Goal: Task Accomplishment & Management: Use online tool/utility

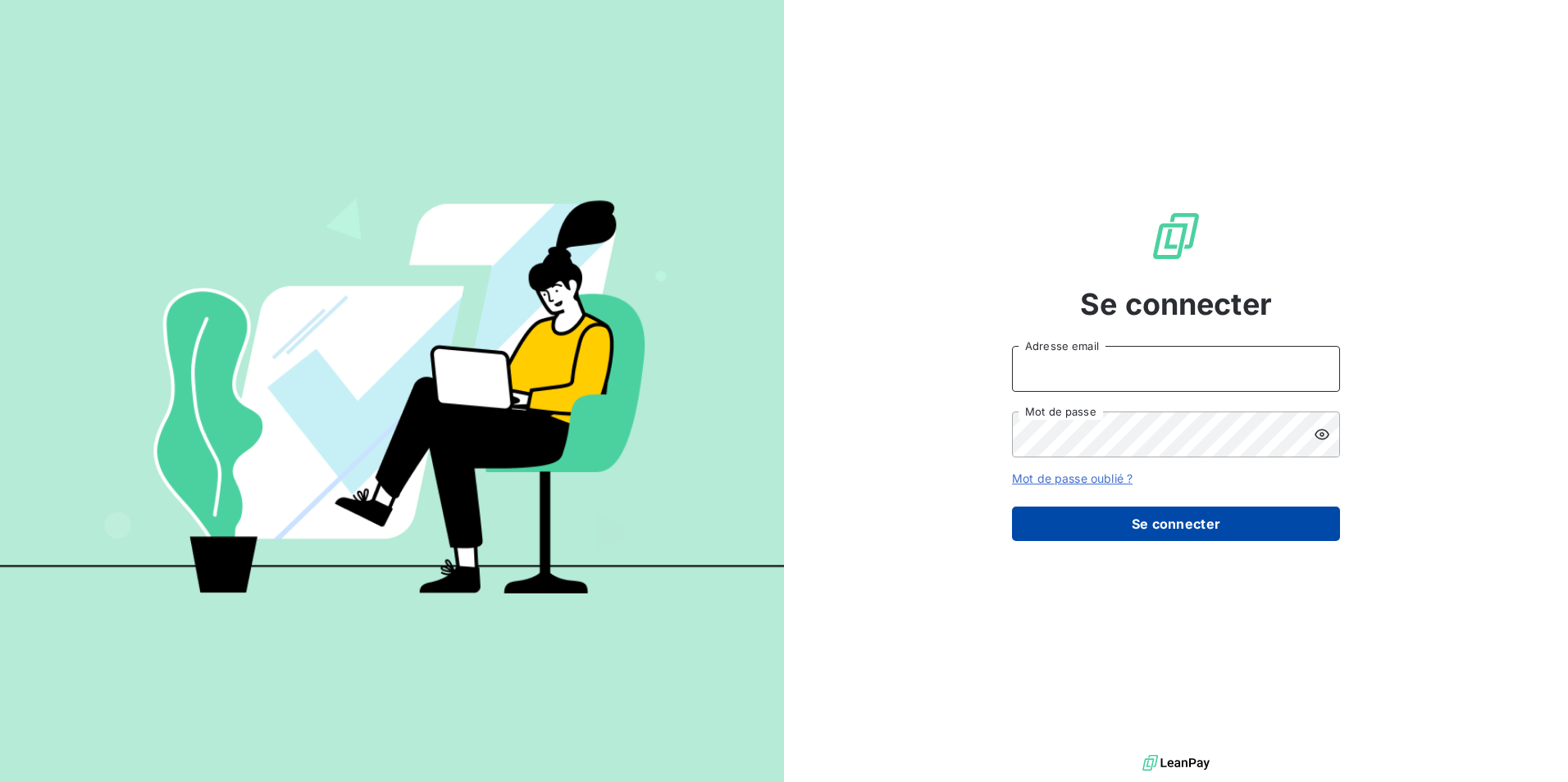
type input "[EMAIL_ADDRESS][DOMAIN_NAME]"
click at [1118, 525] on button "Se connecter" at bounding box center [1176, 524] width 328 height 35
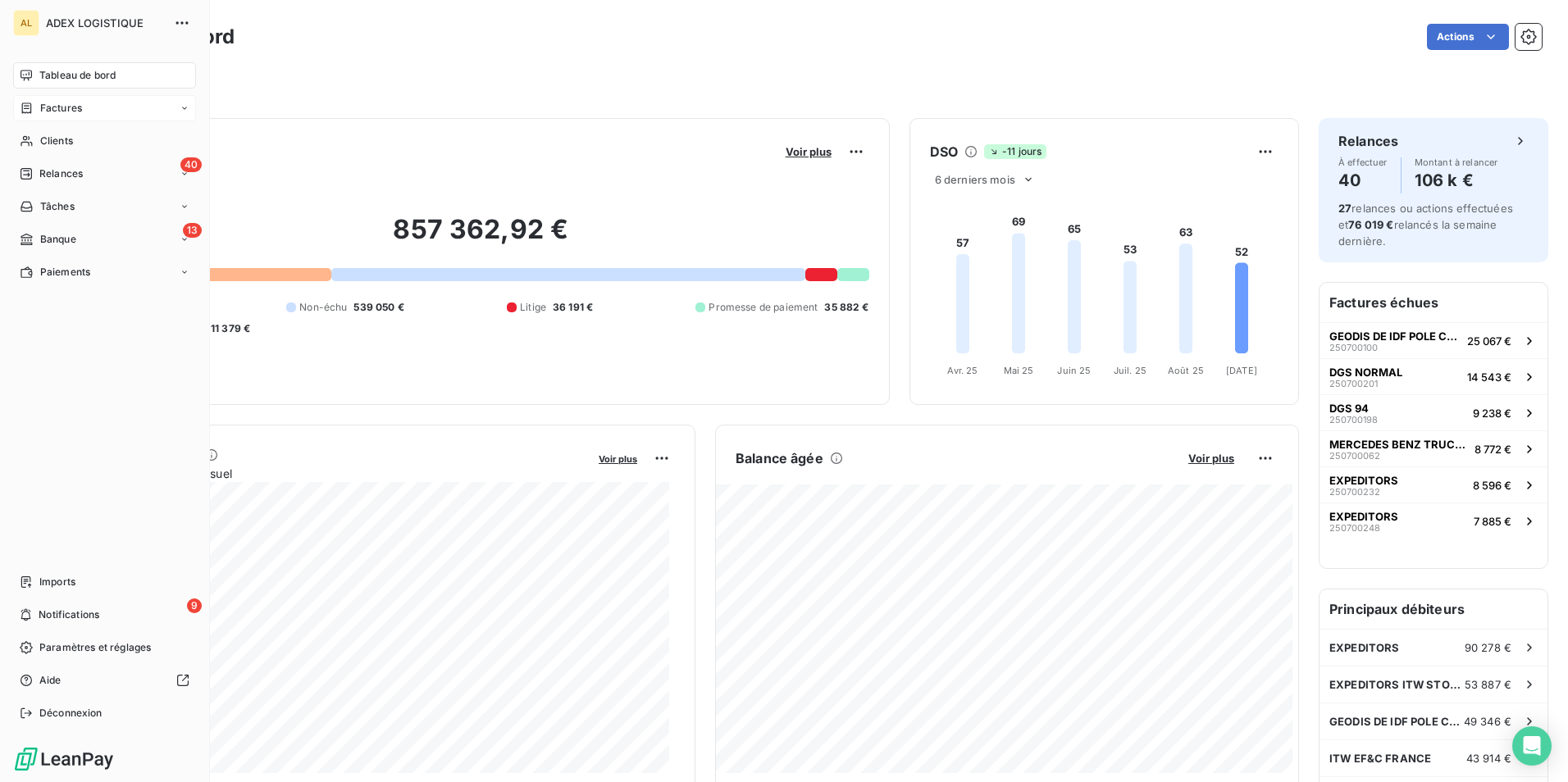
click at [61, 106] on span "Factures" at bounding box center [61, 109] width 41 height 15
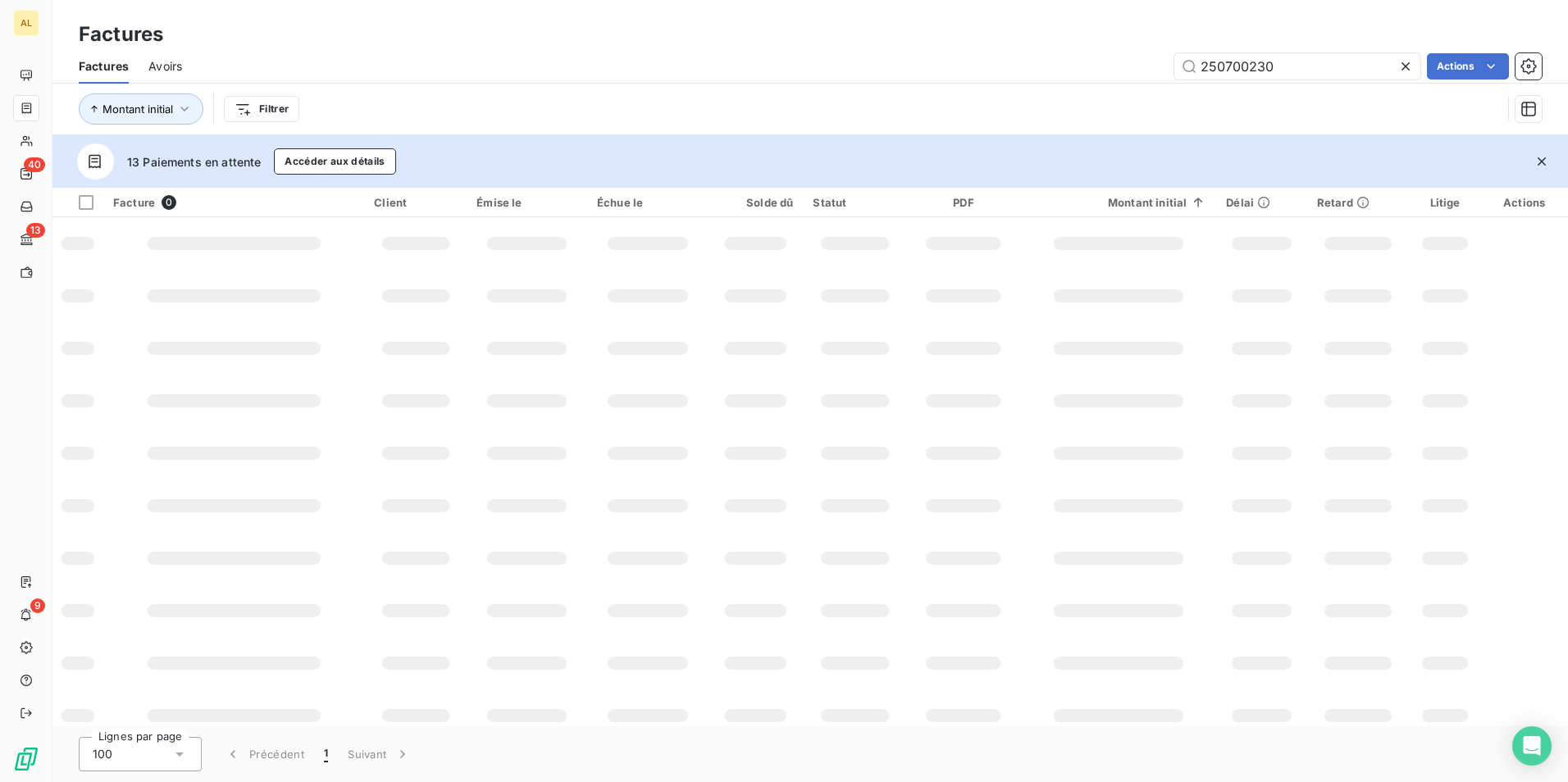
click at [173, 70] on span "Avoirs" at bounding box center [165, 66] width 34 height 17
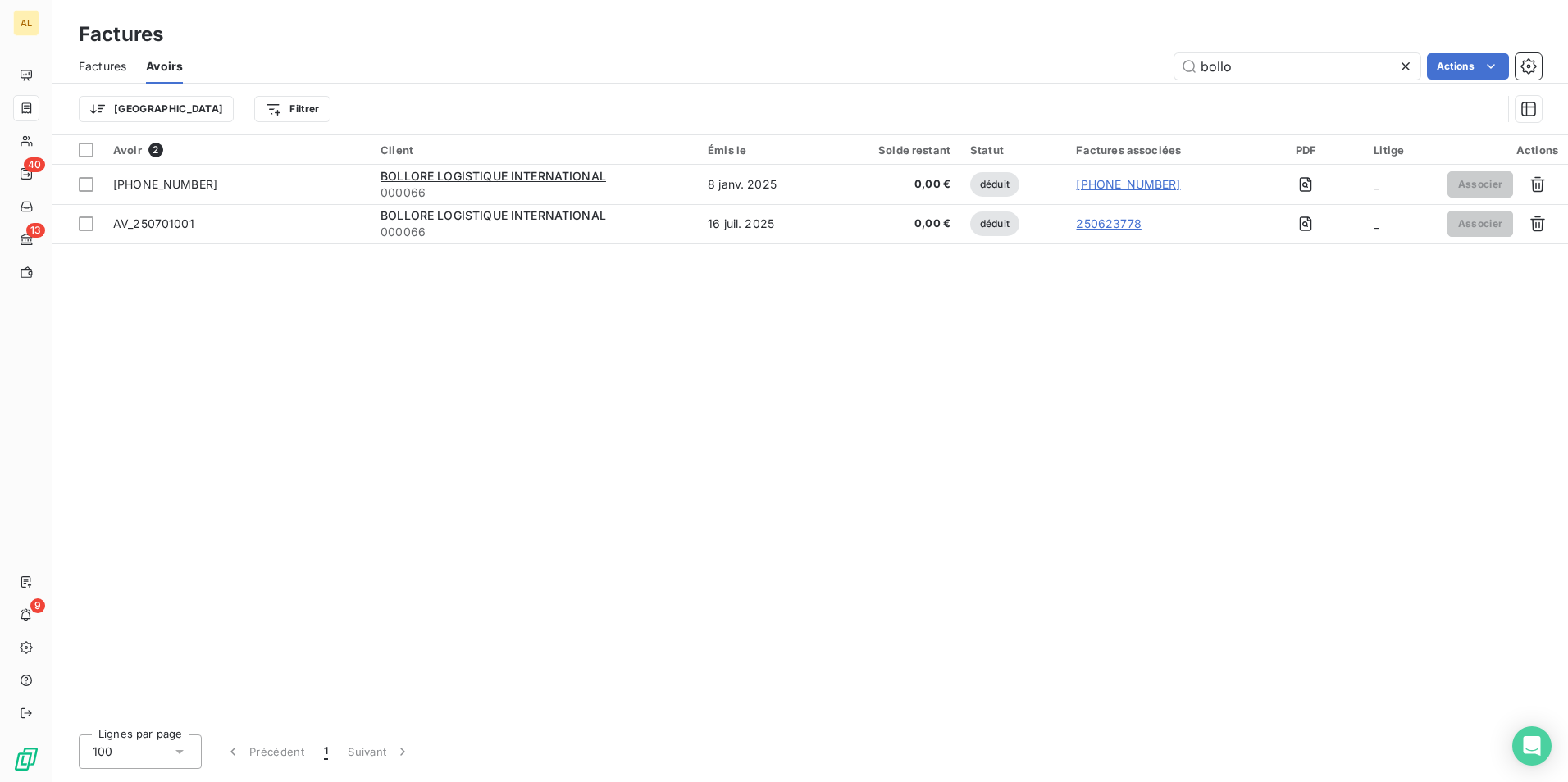
click at [887, 80] on div "Factures Avoirs bollo Actions" at bounding box center [810, 66] width 1516 height 35
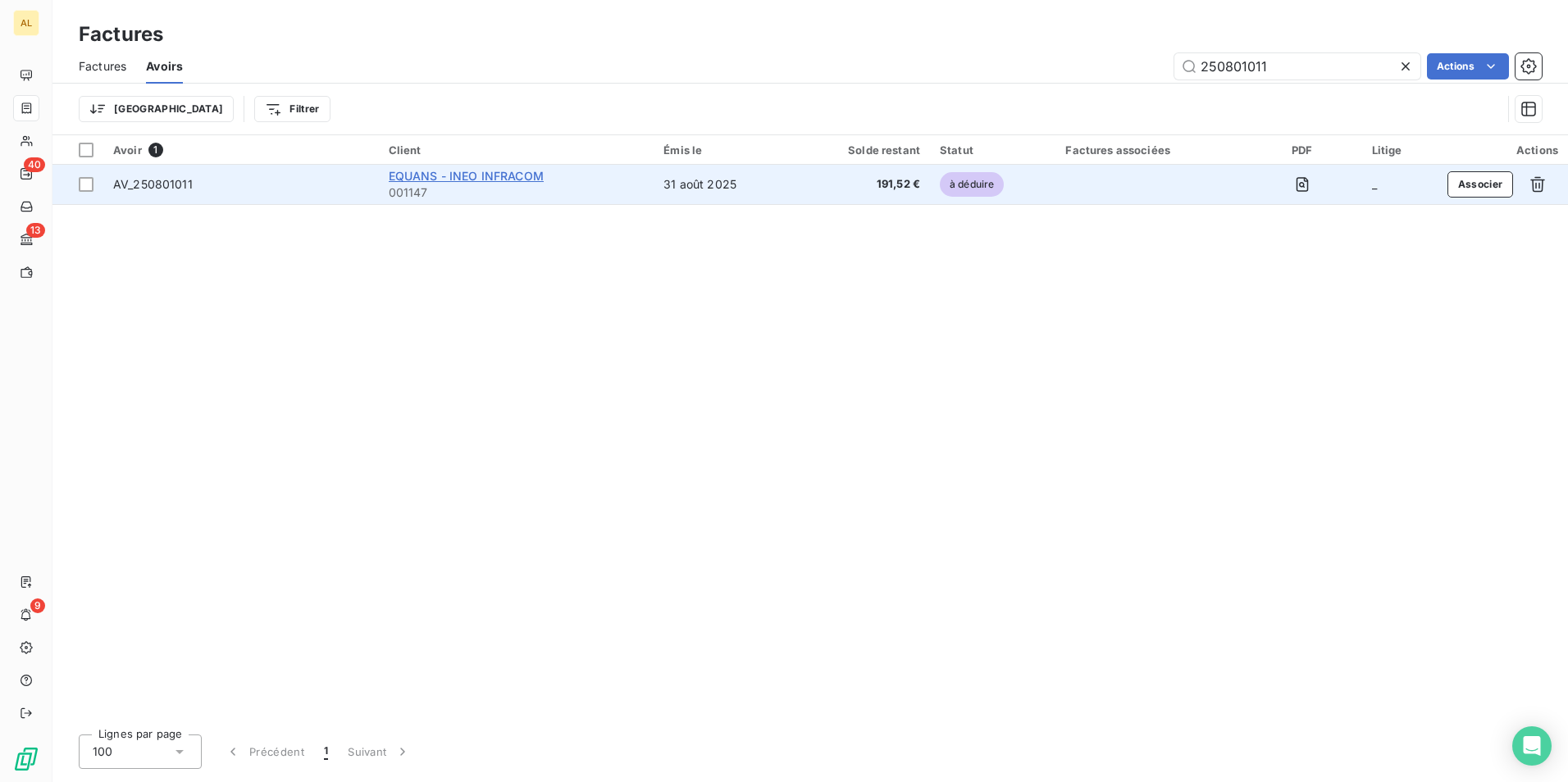
type input "250801011"
click at [523, 175] on span "EQUANS - INEO INFRACOM" at bounding box center [466, 176] width 155 height 14
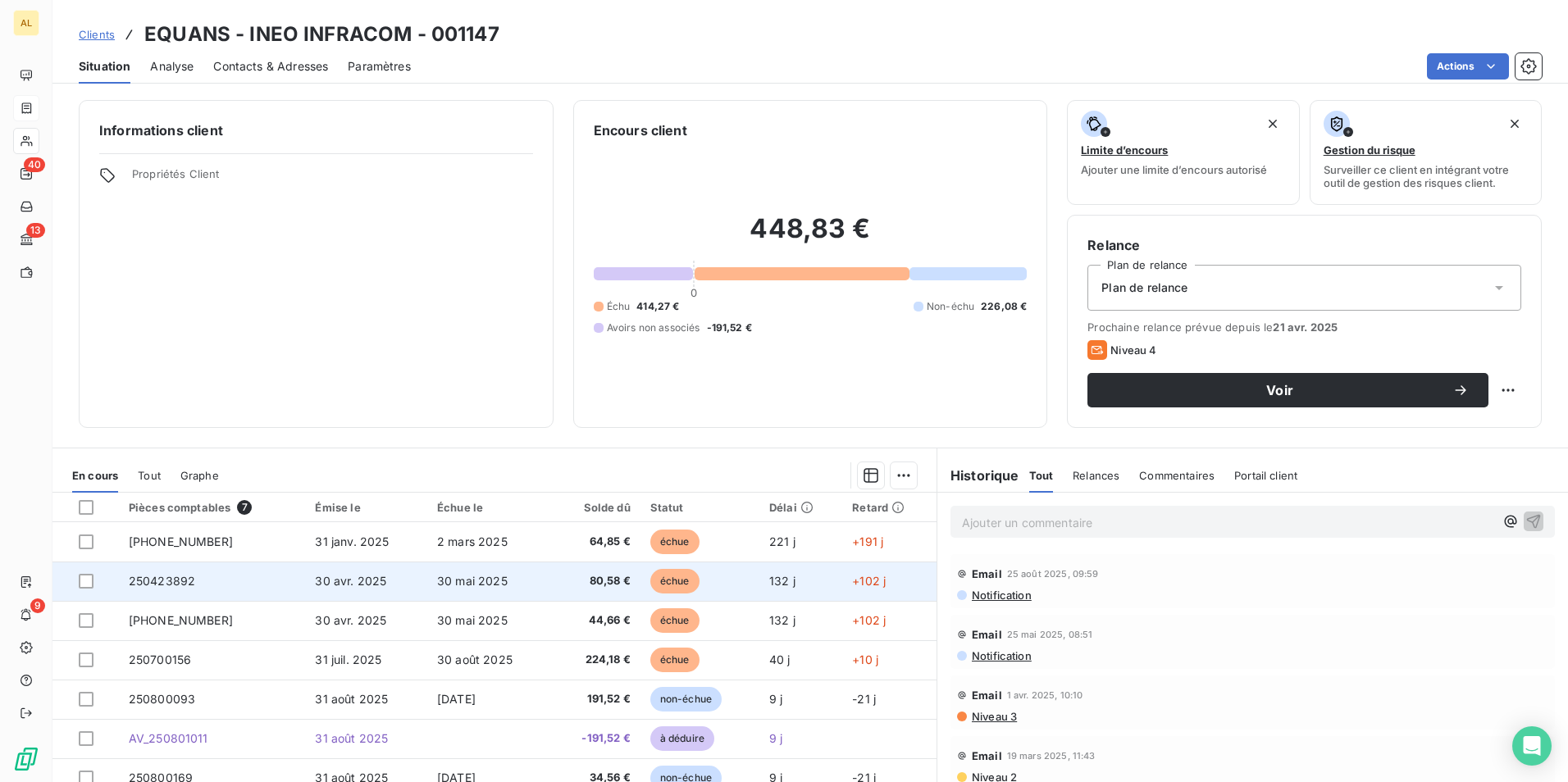
scroll to position [75, 0]
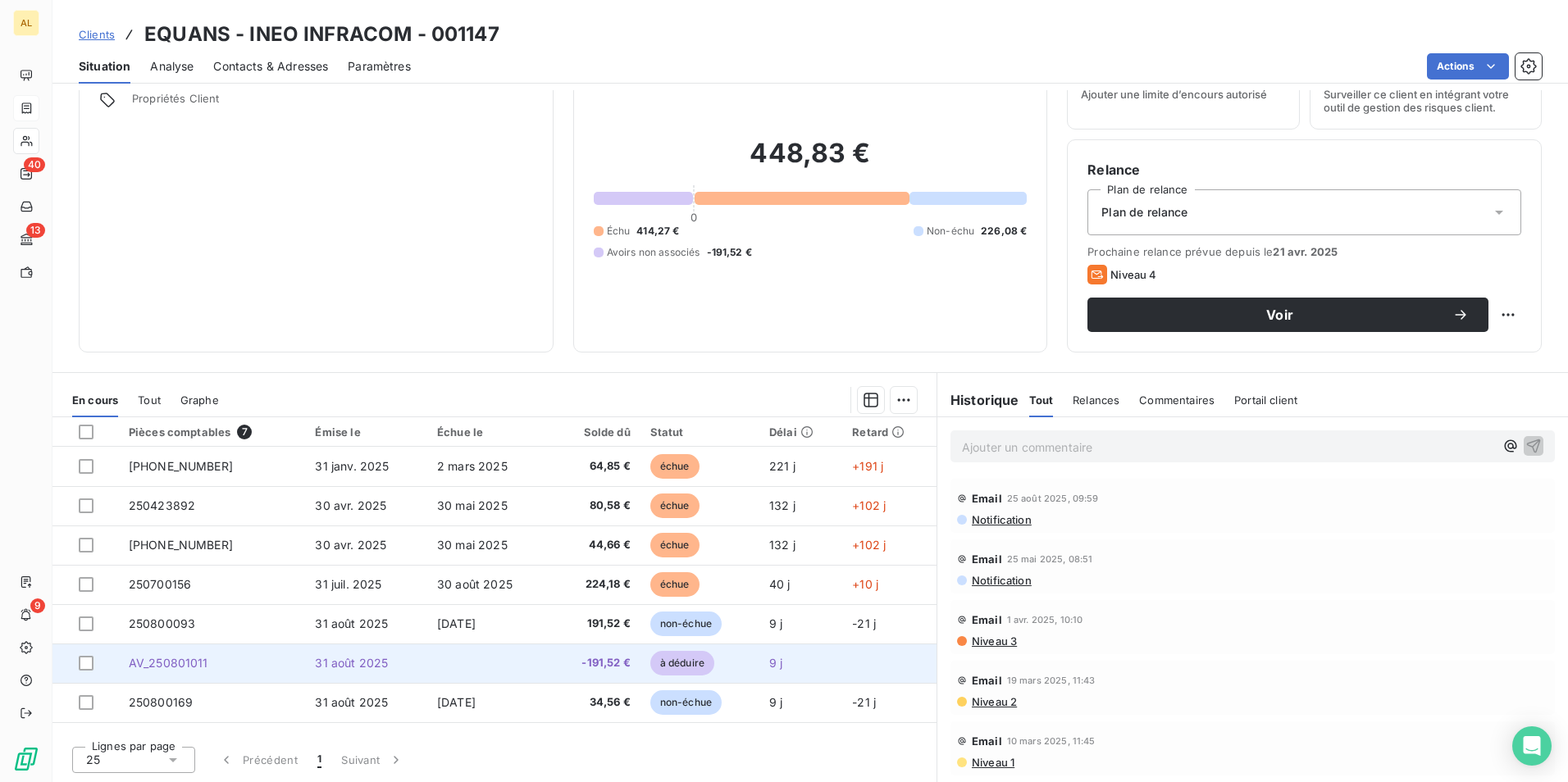
click at [156, 663] on span "AV_250801011" at bounding box center [168, 663] width 80 height 14
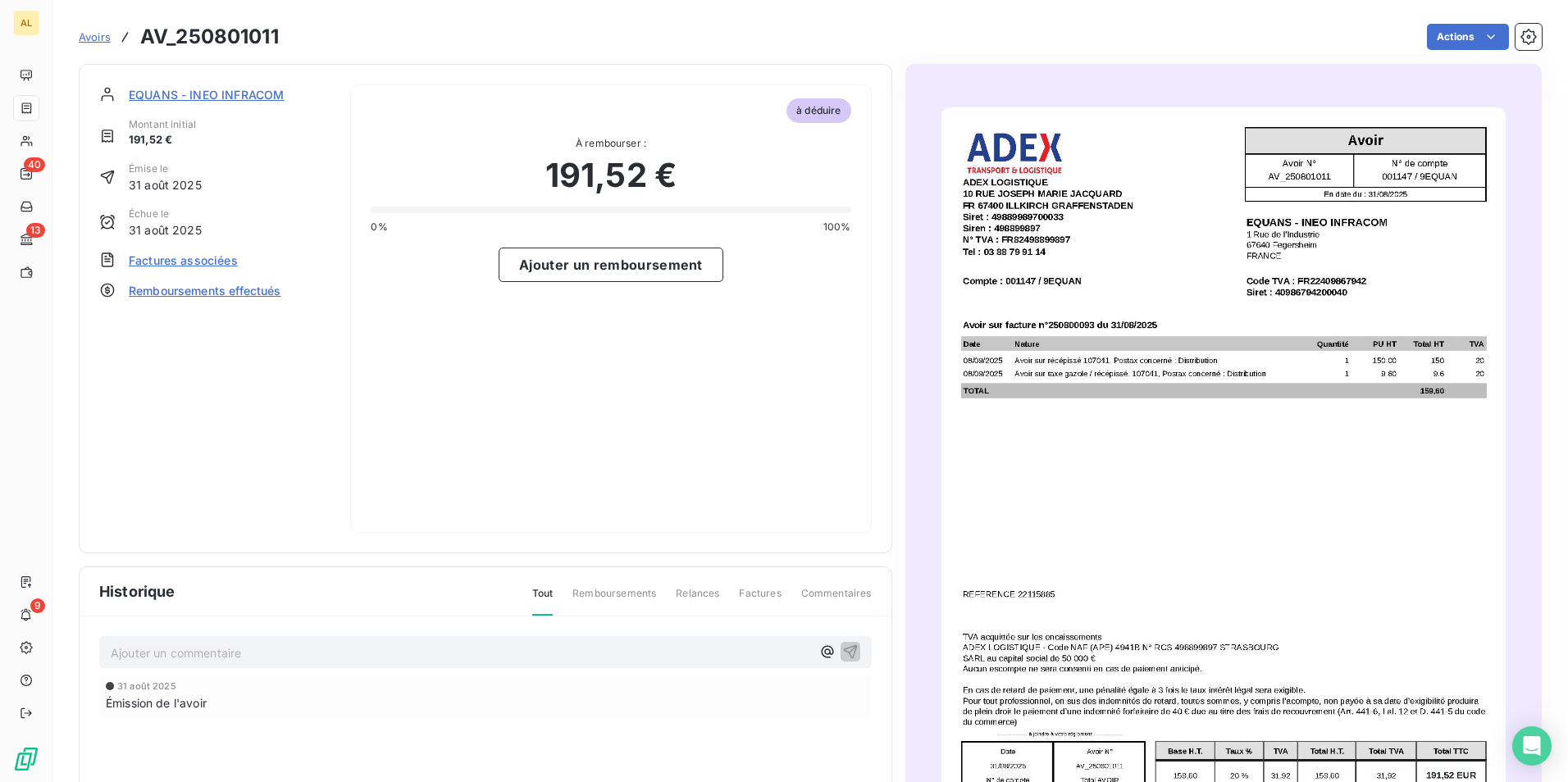
click at [180, 259] on span "Factures associées" at bounding box center [183, 260] width 109 height 17
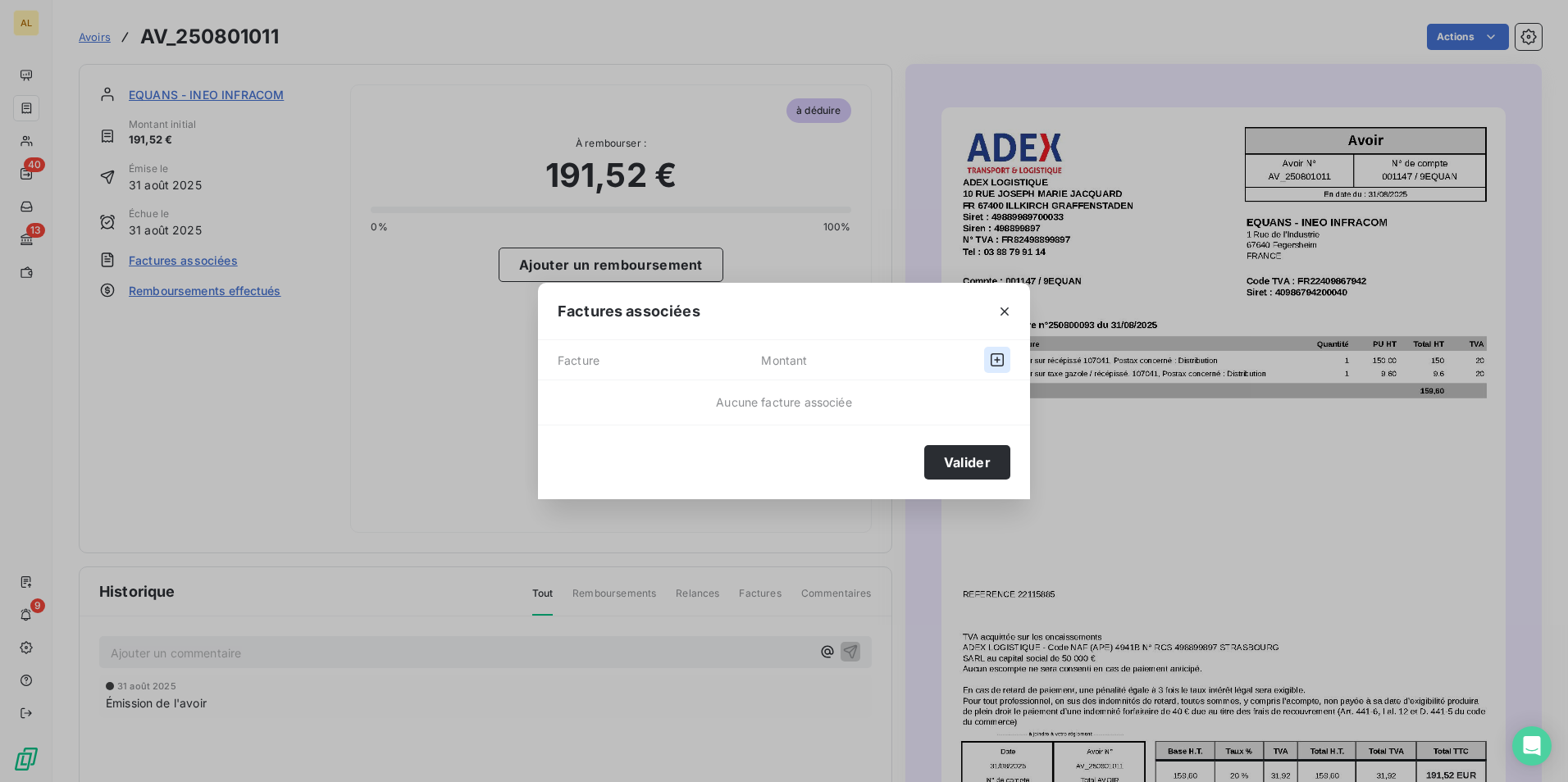
click at [992, 357] on icon "button" at bounding box center [997, 360] width 17 height 17
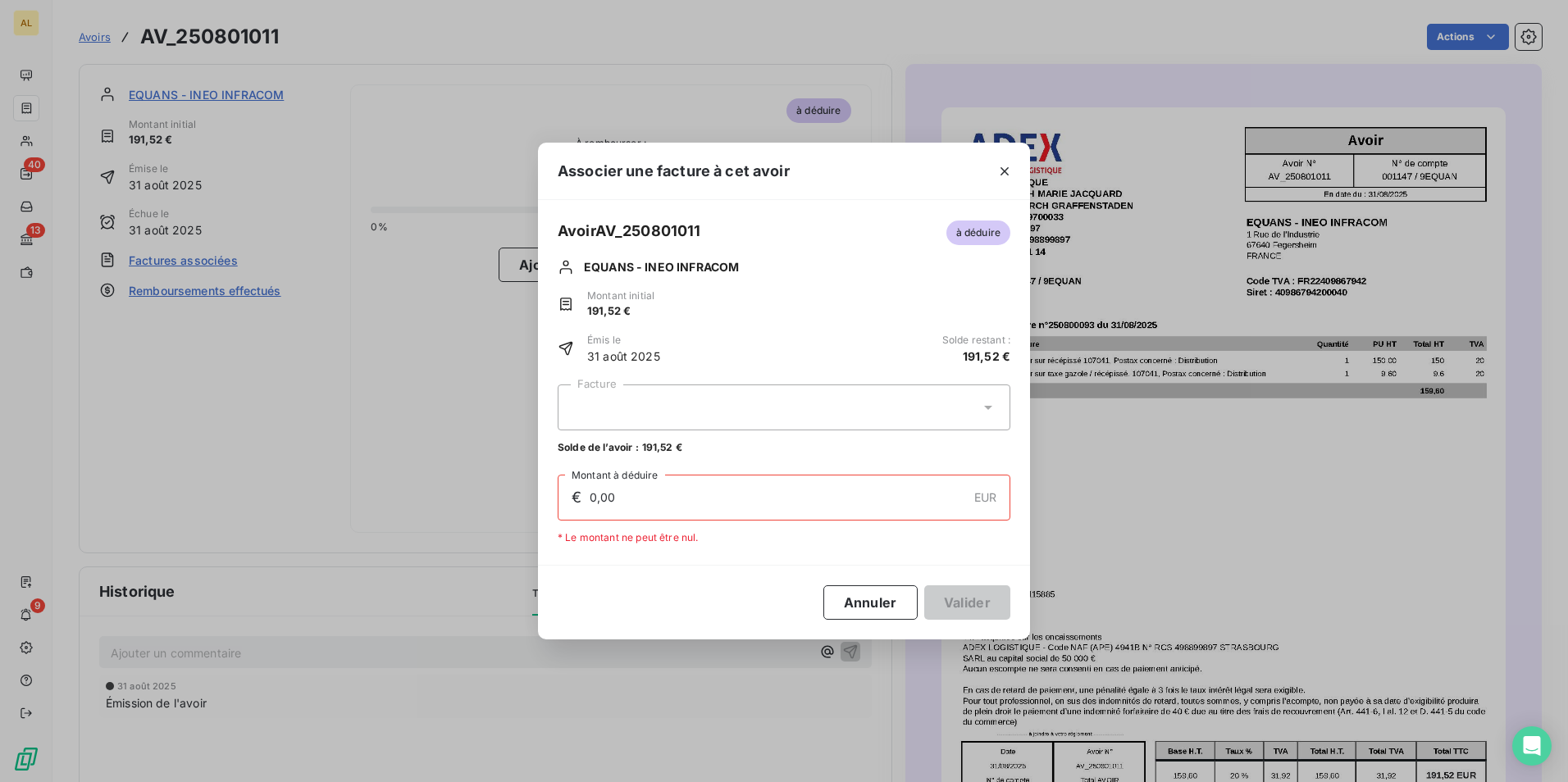
click at [646, 402] on div at bounding box center [784, 407] width 453 height 46
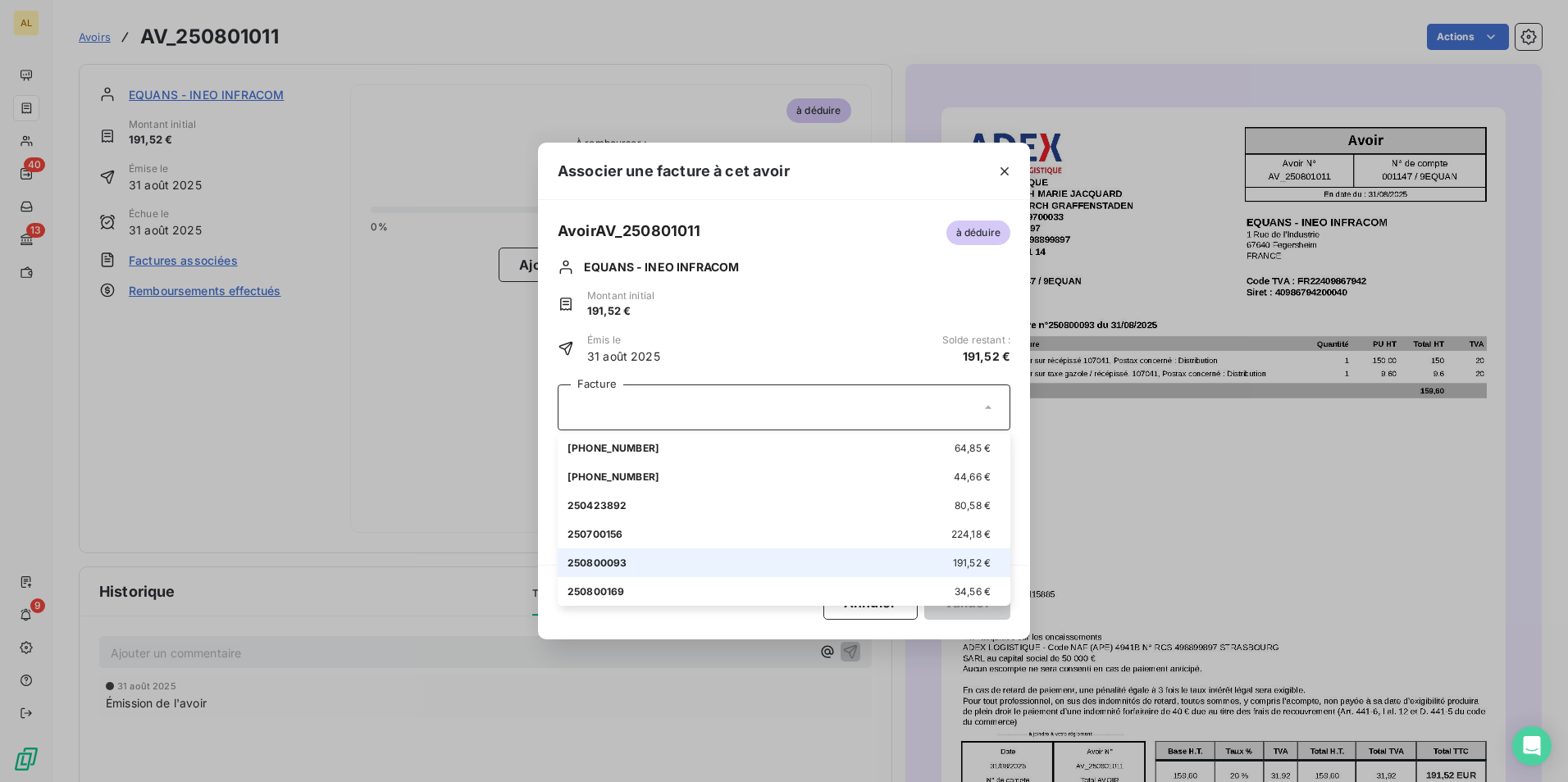
click at [627, 566] on div "250800093 191,52 €" at bounding box center [784, 562] width 433 height 16
type input "191,52"
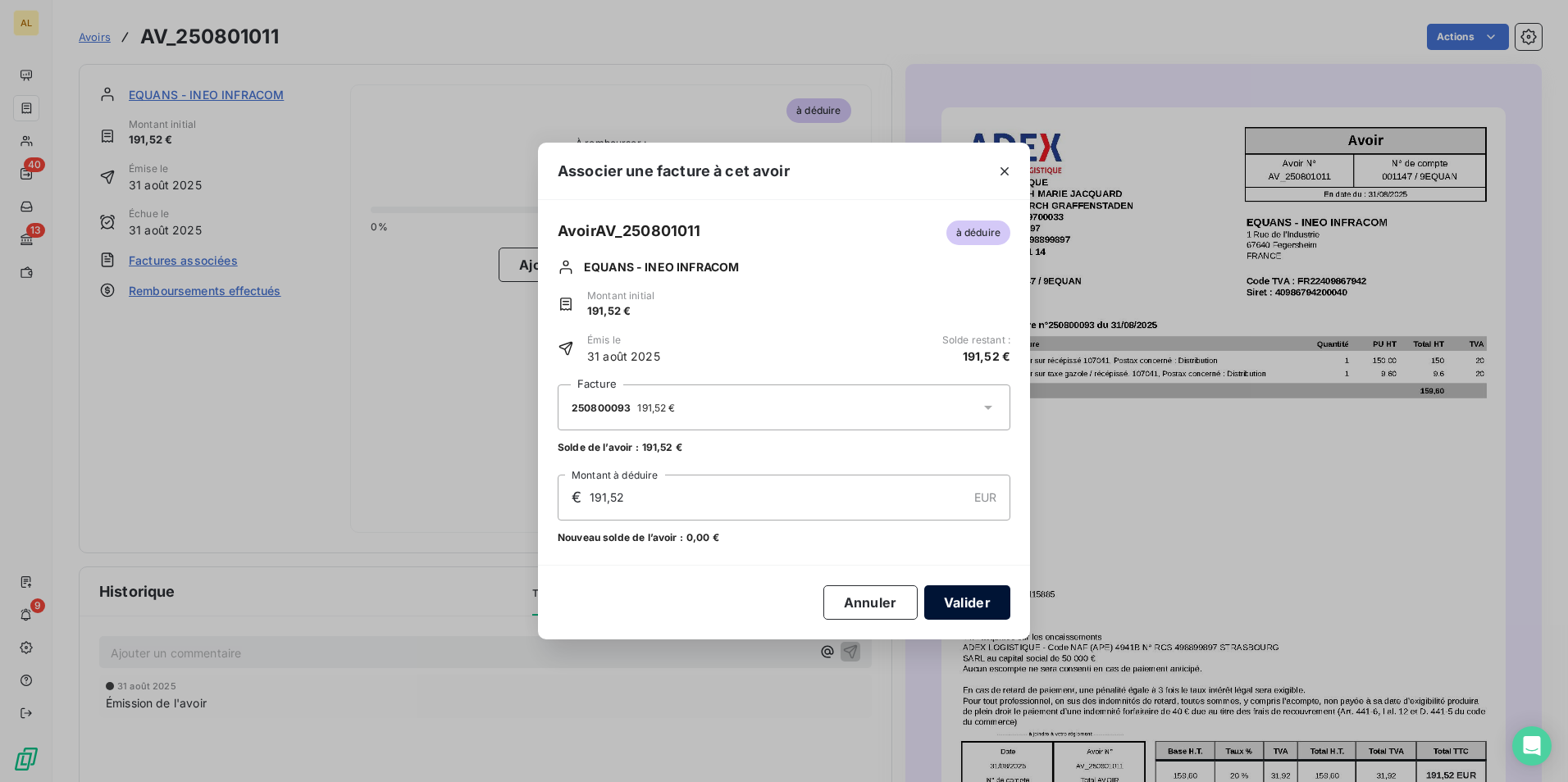
click at [976, 611] on button "Valider" at bounding box center [967, 603] width 86 height 35
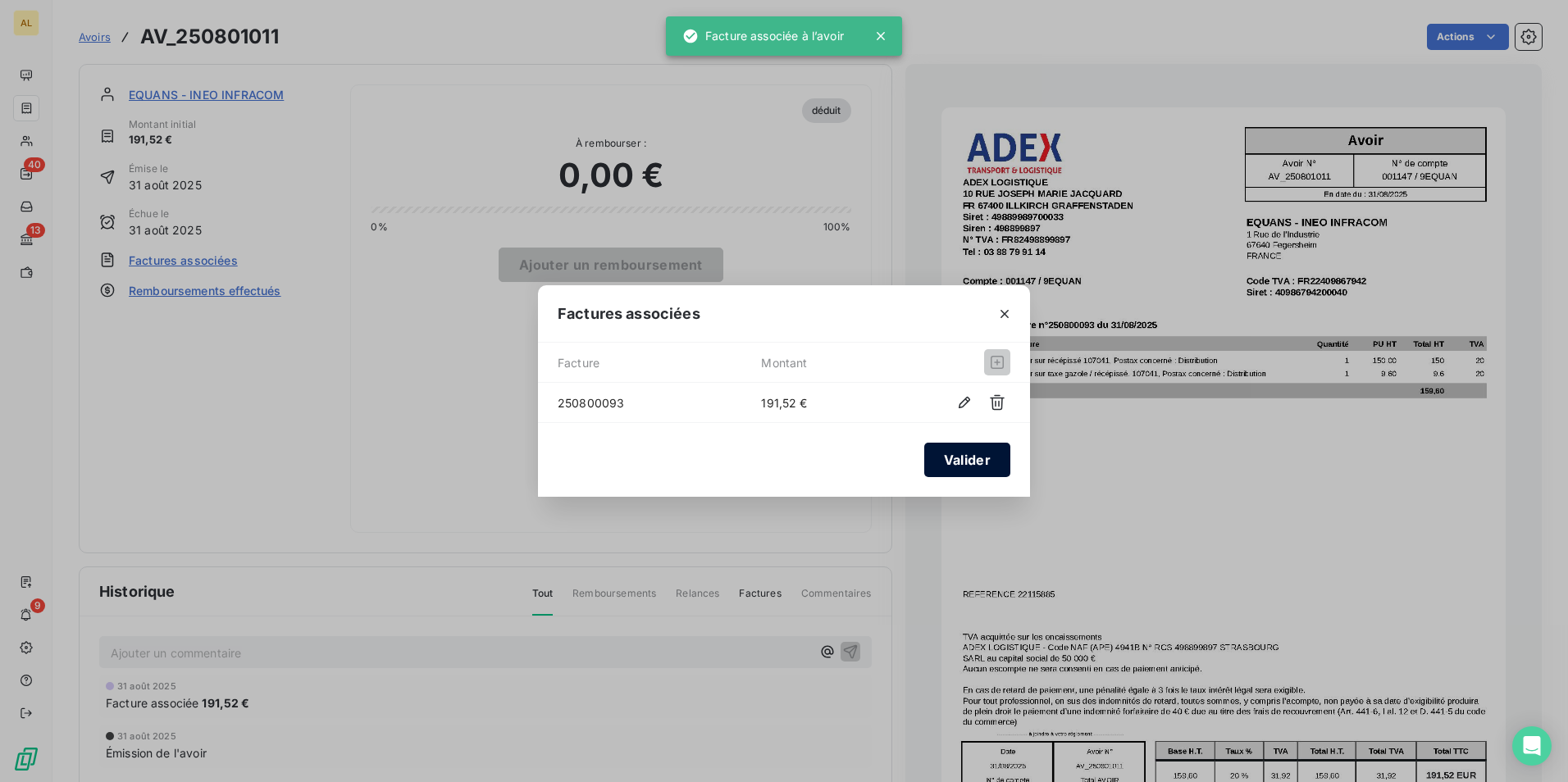
click at [971, 453] on button "Valider" at bounding box center [967, 460] width 86 height 35
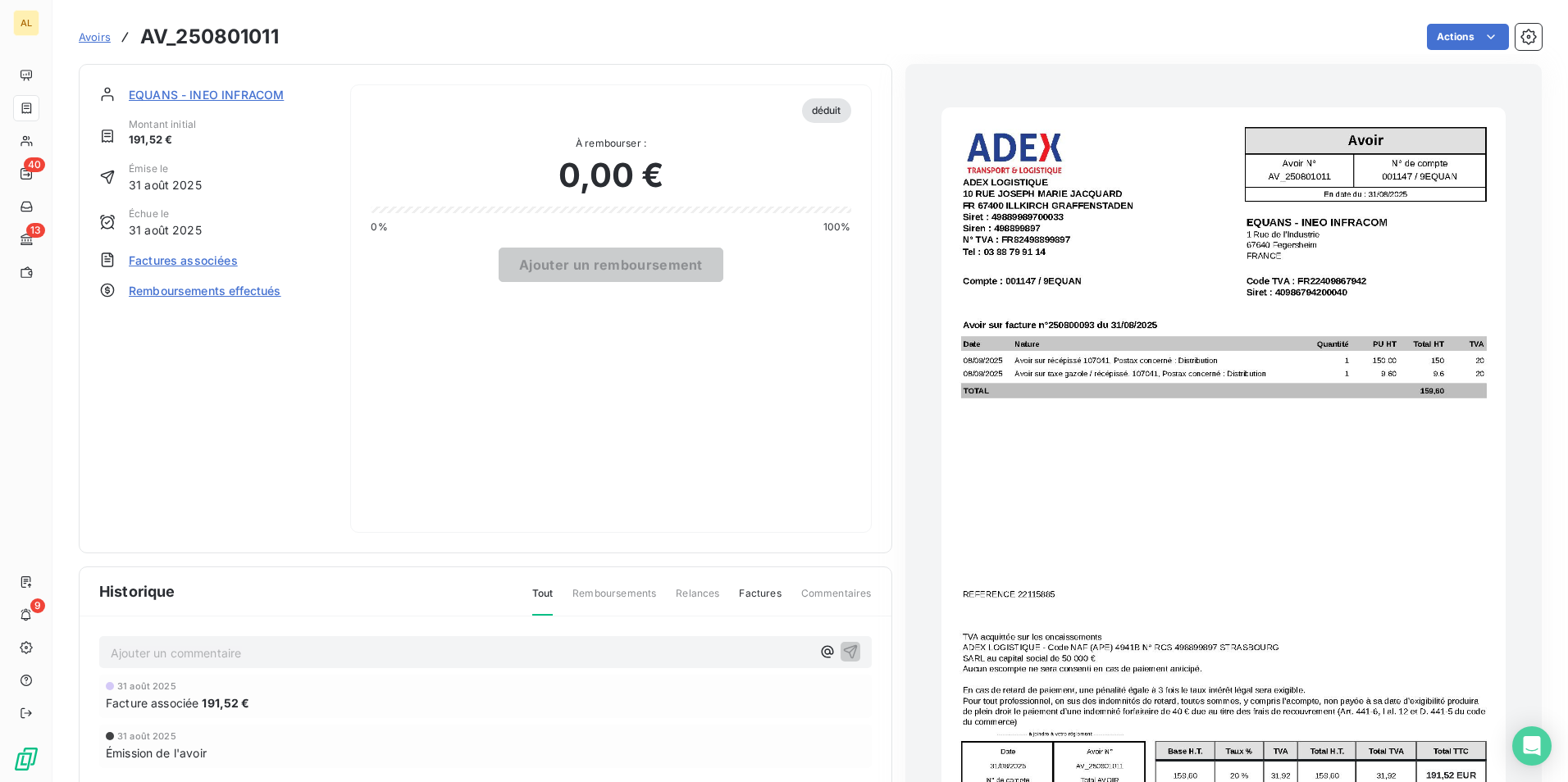
click at [175, 95] on span "EQUANS - INEO INFRACOM" at bounding box center [206, 95] width 155 height 17
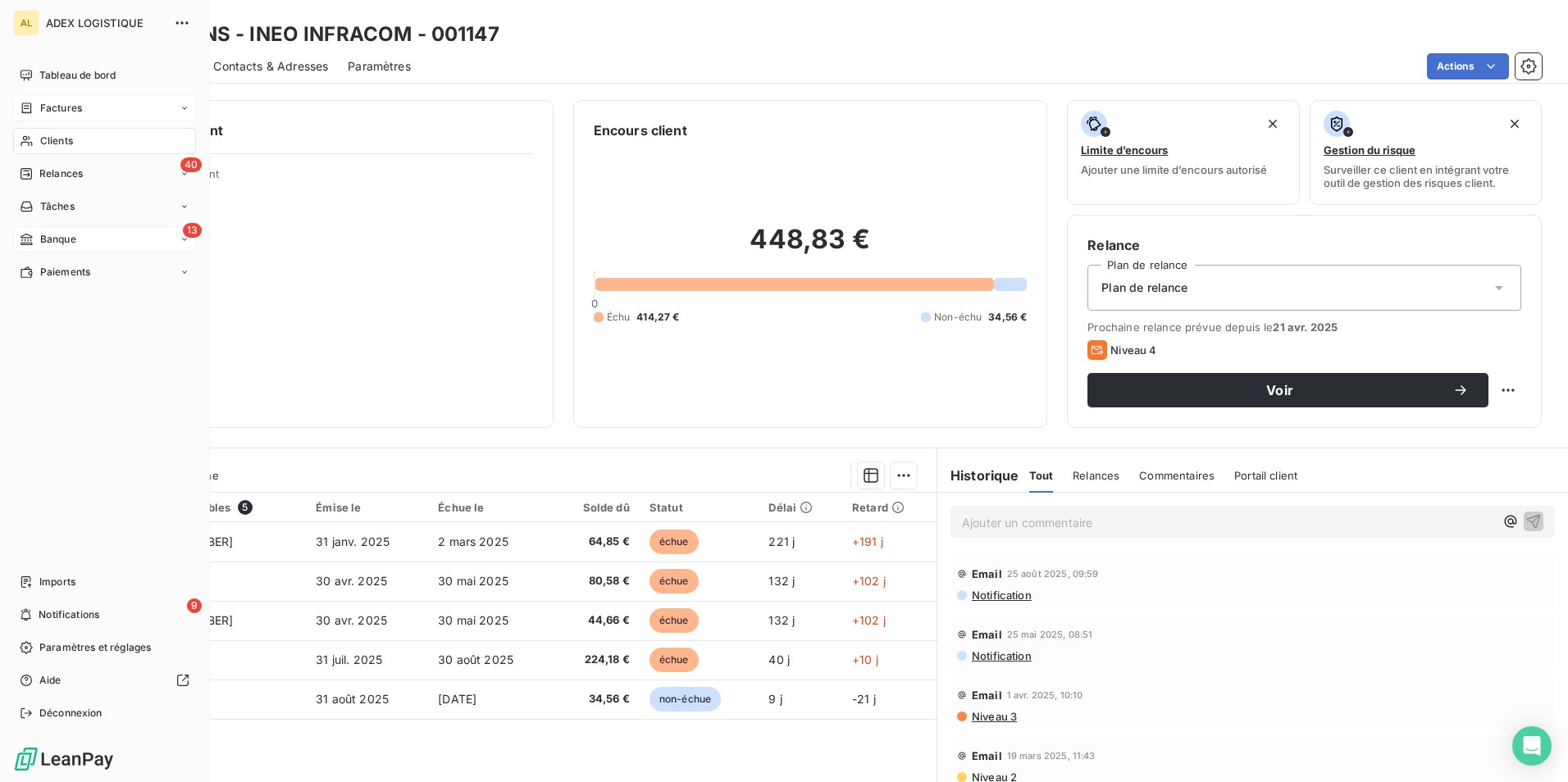
click at [46, 237] on span "Banque" at bounding box center [58, 240] width 37 height 15
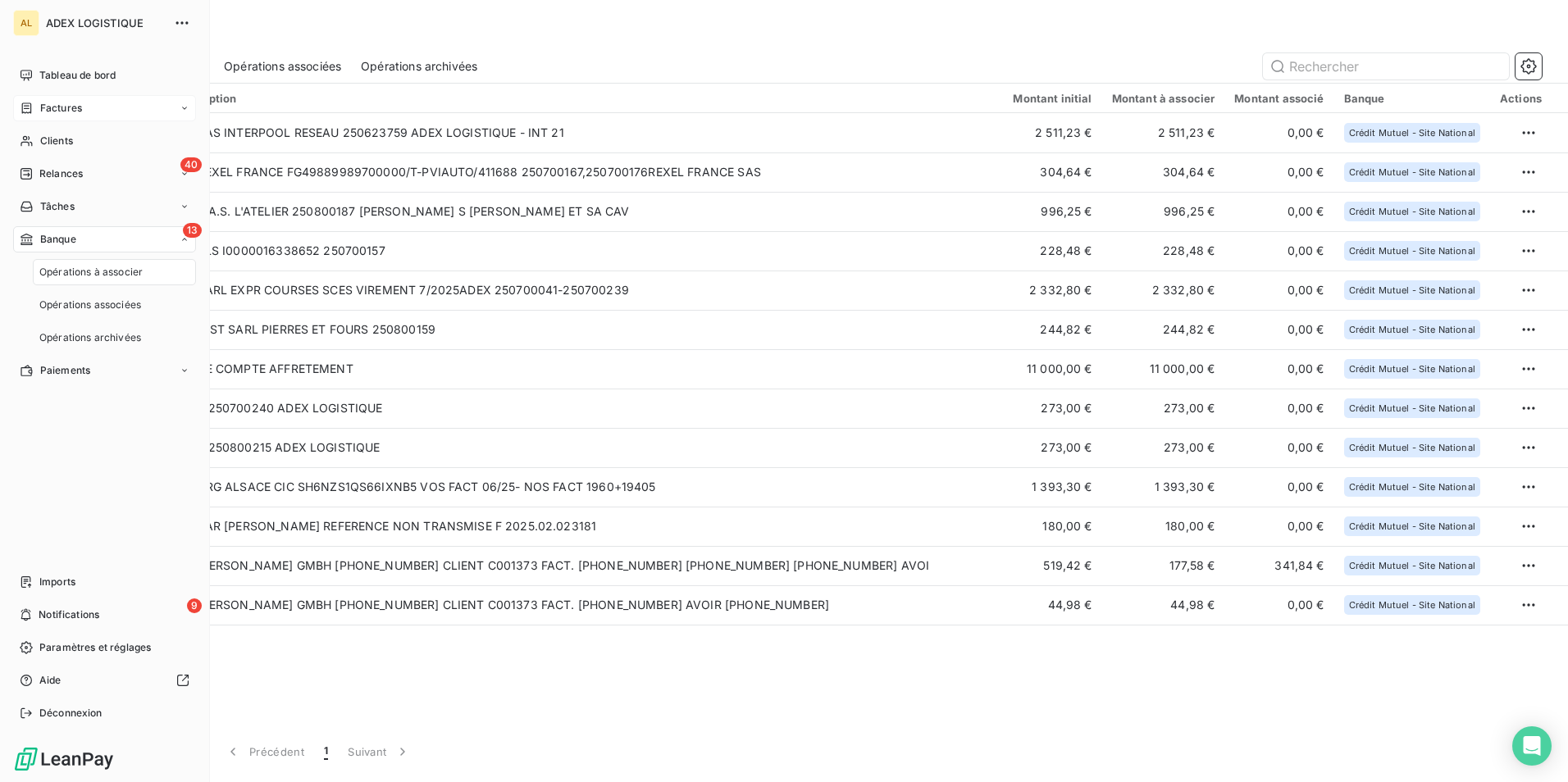
click at [64, 271] on span "Opérations à associer" at bounding box center [90, 272] width 104 height 15
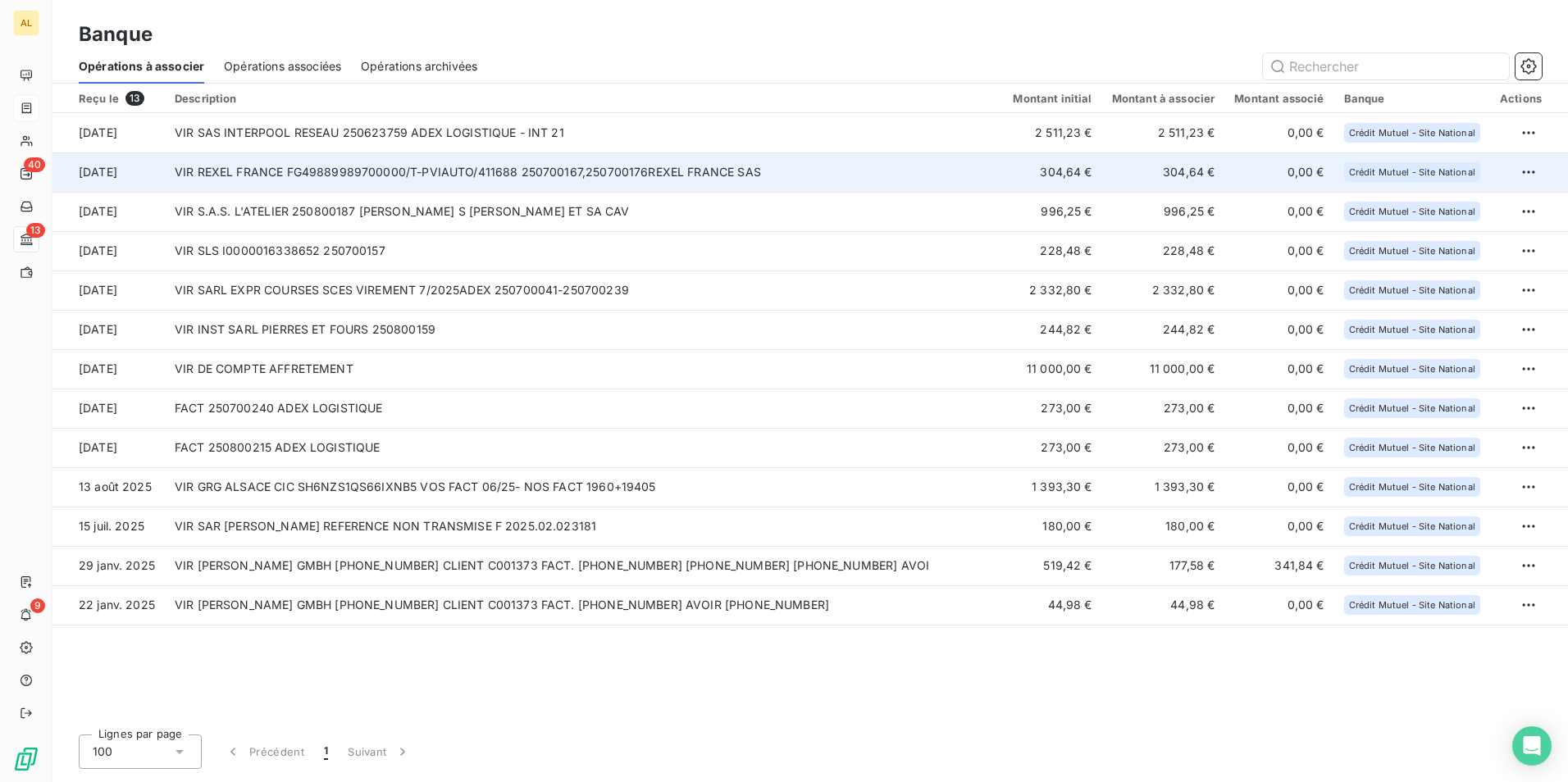
click at [262, 155] on td "VIR REXEL FRANCE FG49889989700000/T-PVIAUTO/411688 250700167,250700176REXEL FRA…" at bounding box center [584, 172] width 838 height 39
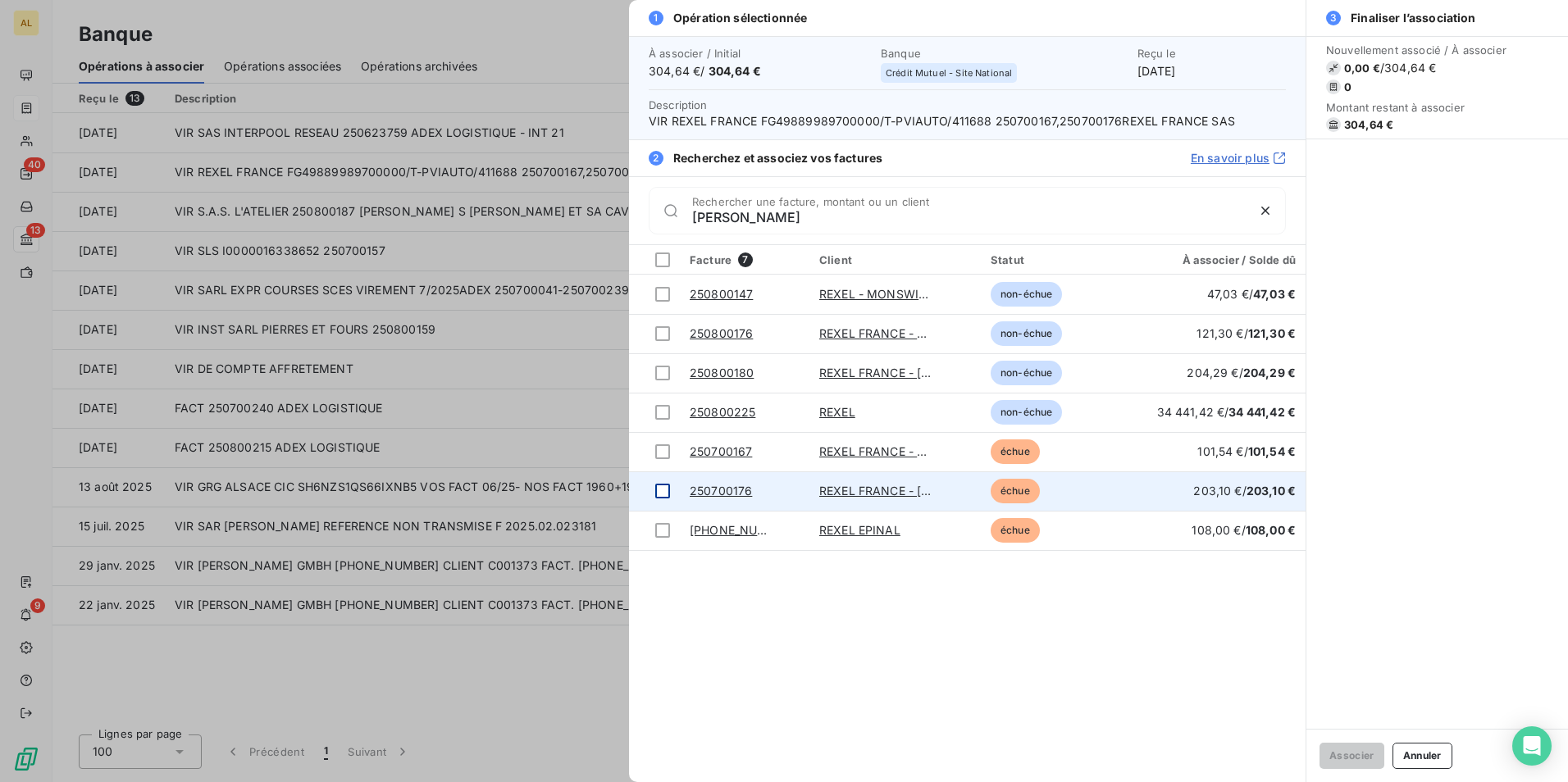
type input "[PERSON_NAME]"
click at [666, 495] on div at bounding box center [663, 491] width 15 height 15
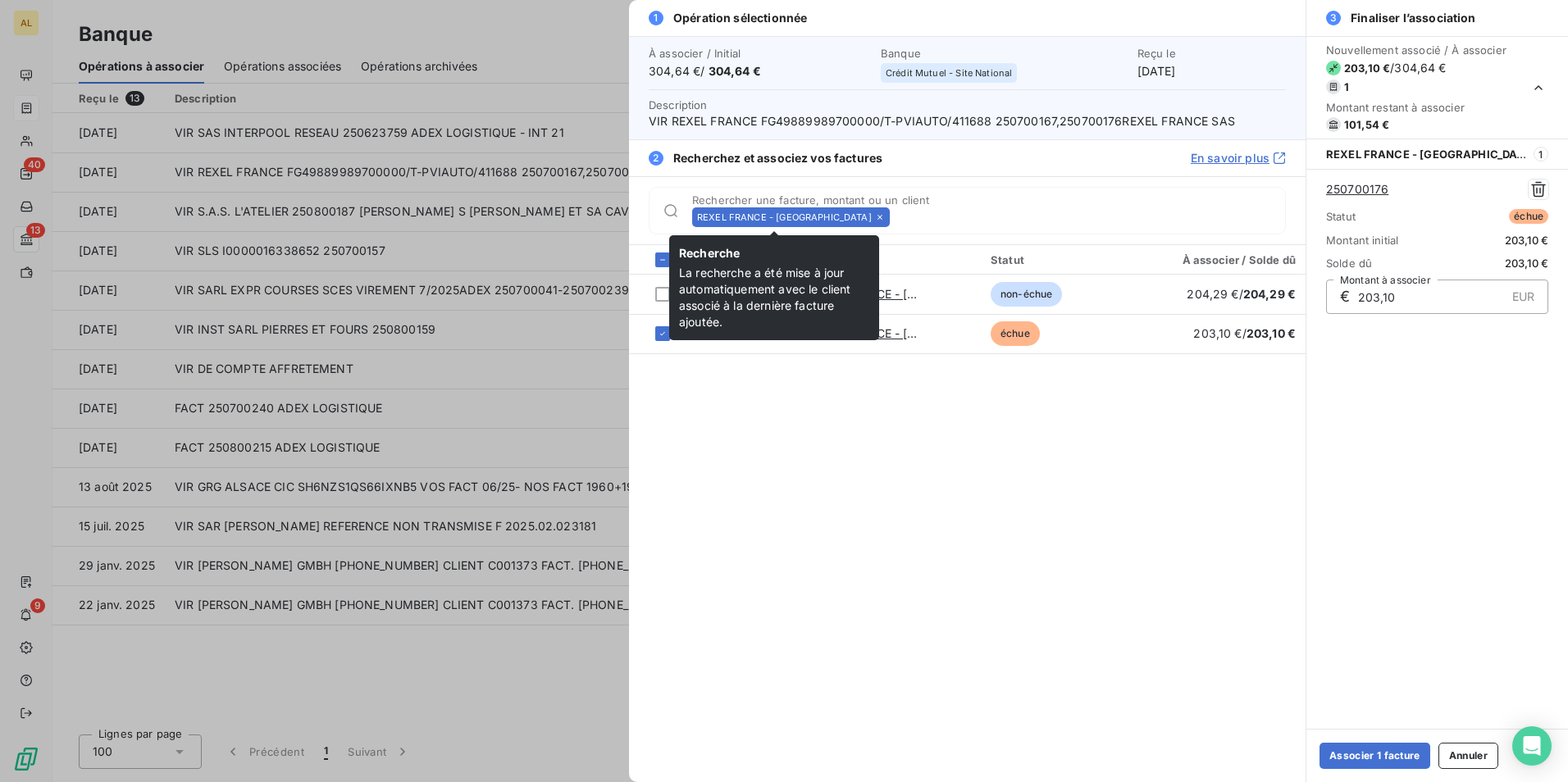
click at [875, 220] on icon at bounding box center [880, 217] width 10 height 10
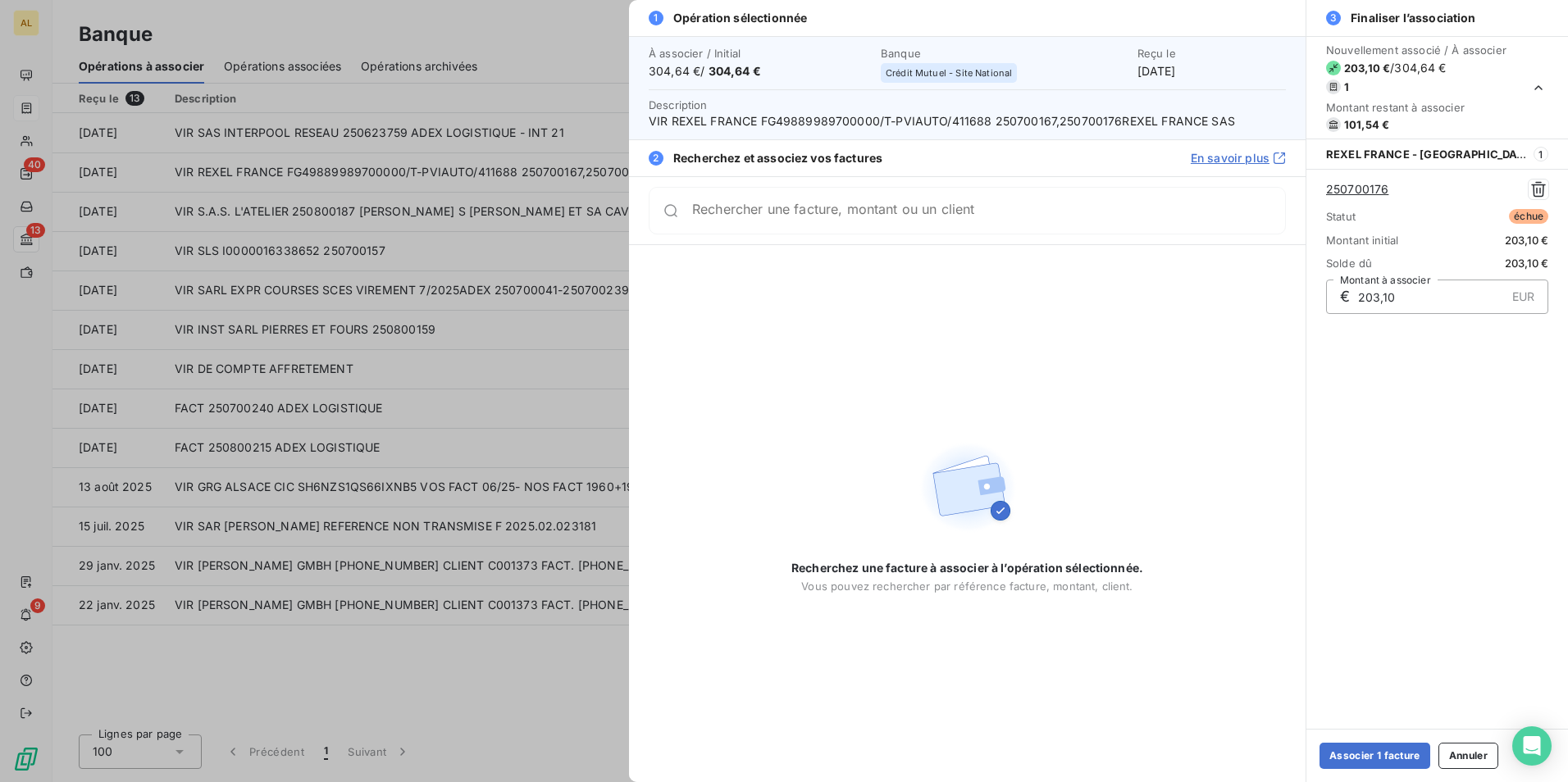
click at [834, 226] on div "Rechercher une facture, montant ou un client" at bounding box center [967, 210] width 637 height 47
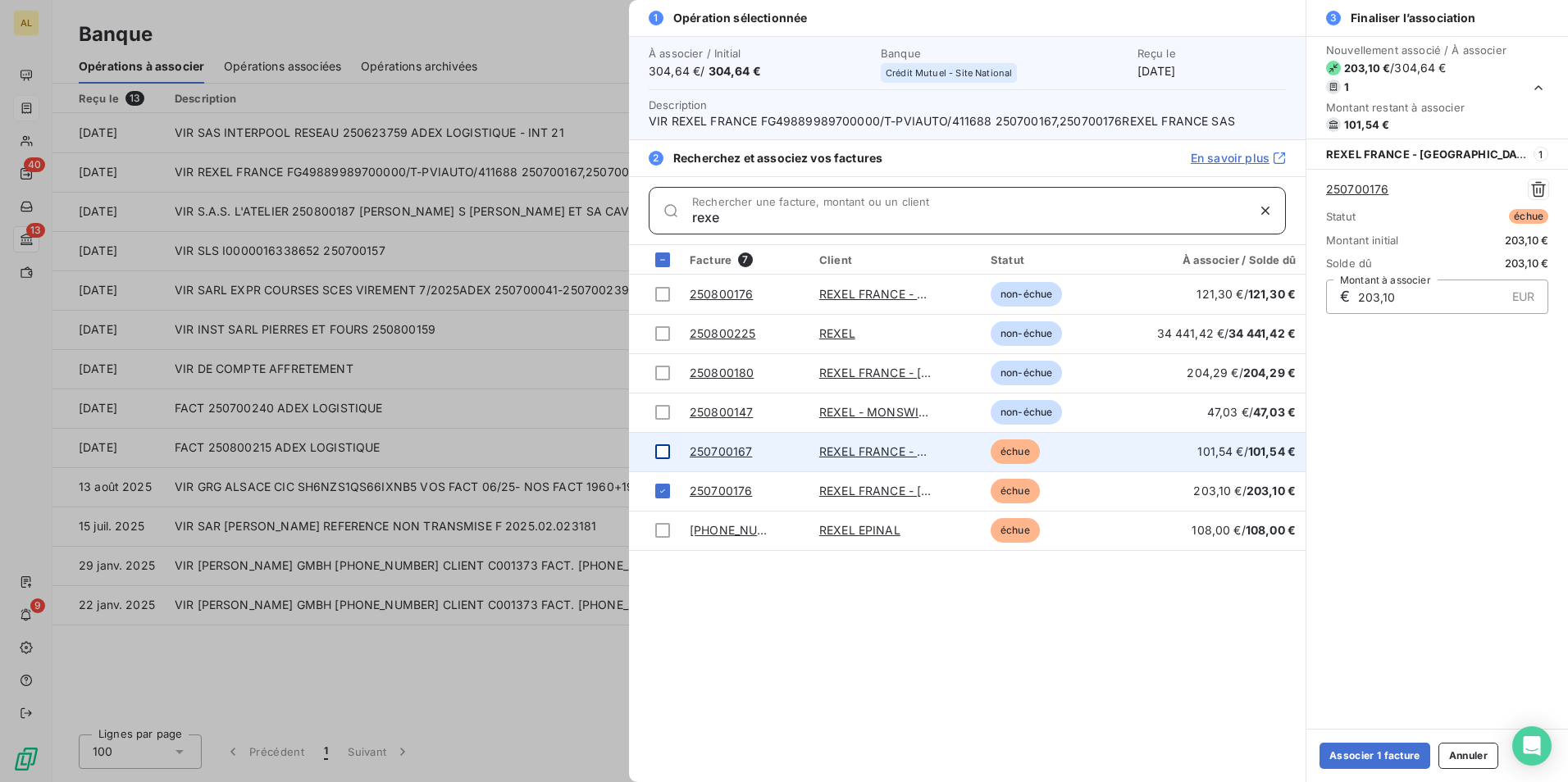
type input "rexe"
click at [668, 450] on div at bounding box center [663, 452] width 15 height 15
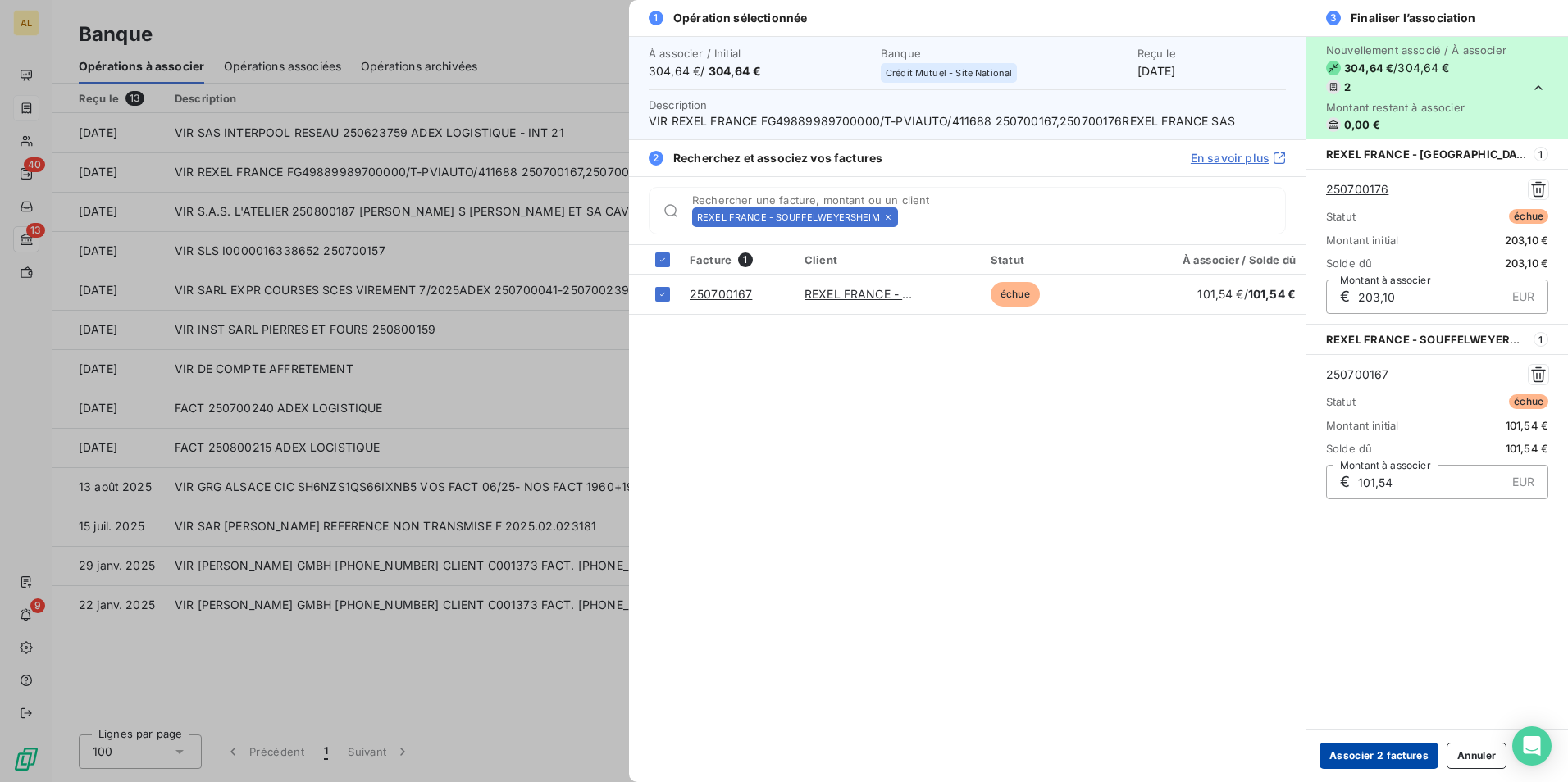
click at [1369, 751] on button "Associer 2 factures" at bounding box center [1379, 756] width 119 height 27
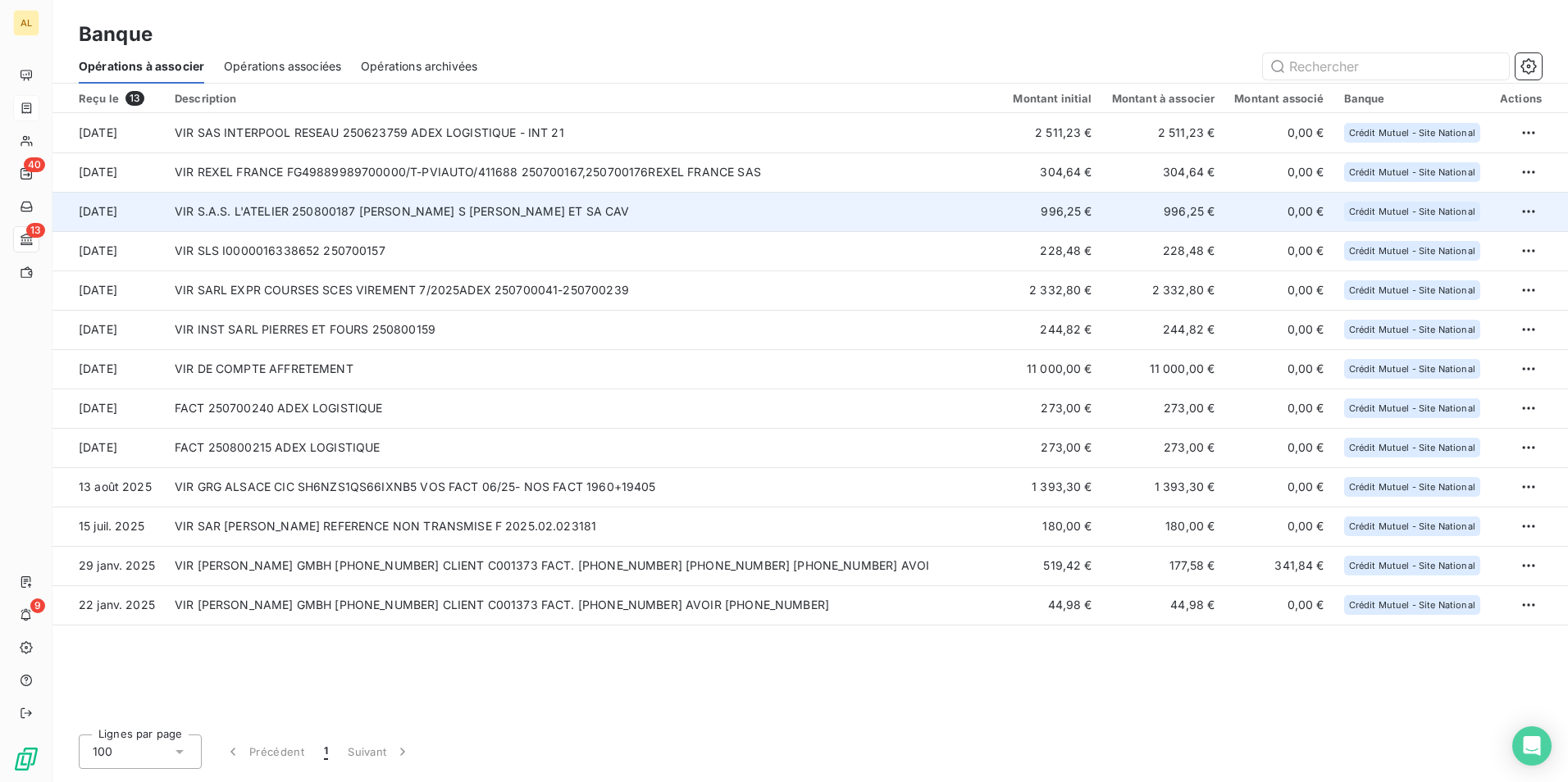
click at [202, 214] on td "VIR S.A.S. L'ATELIER 250800187 [PERSON_NAME] S [PERSON_NAME] ET SA CAV" at bounding box center [584, 211] width 838 height 39
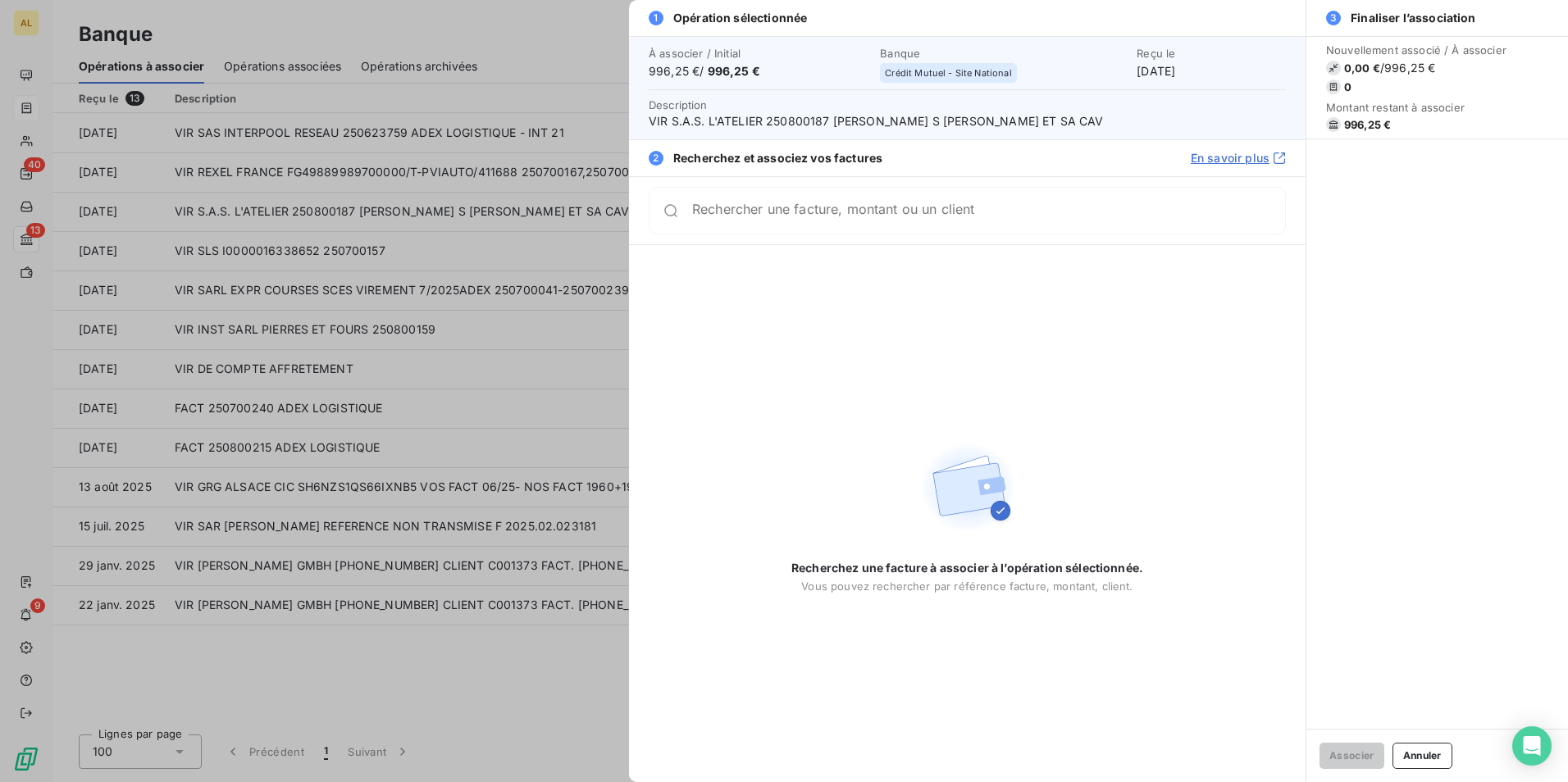
click at [729, 227] on div "Rechercher une facture, montant ou un client" at bounding box center [967, 210] width 637 height 47
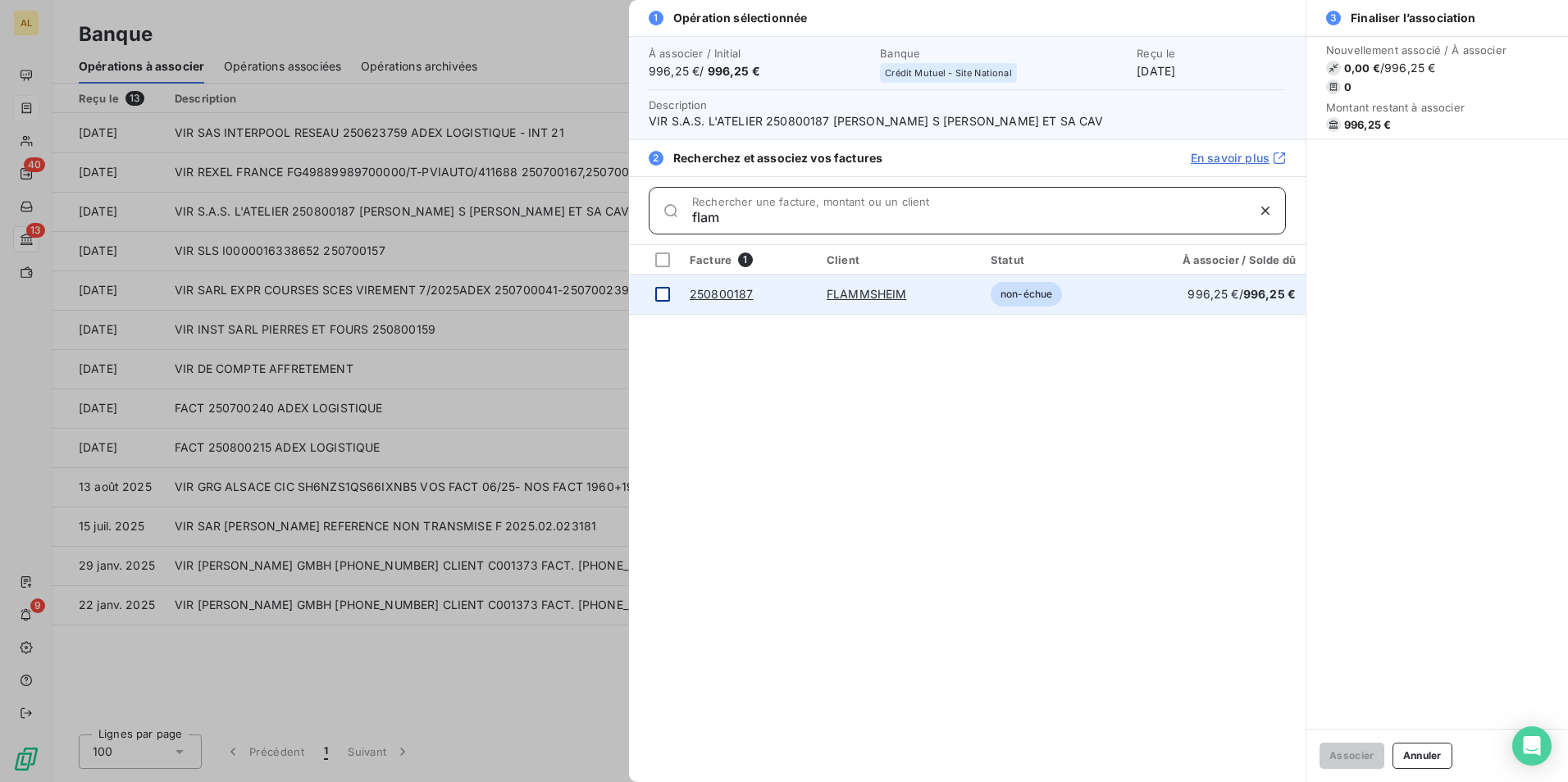
type input "flam"
click at [666, 295] on div at bounding box center [663, 294] width 15 height 15
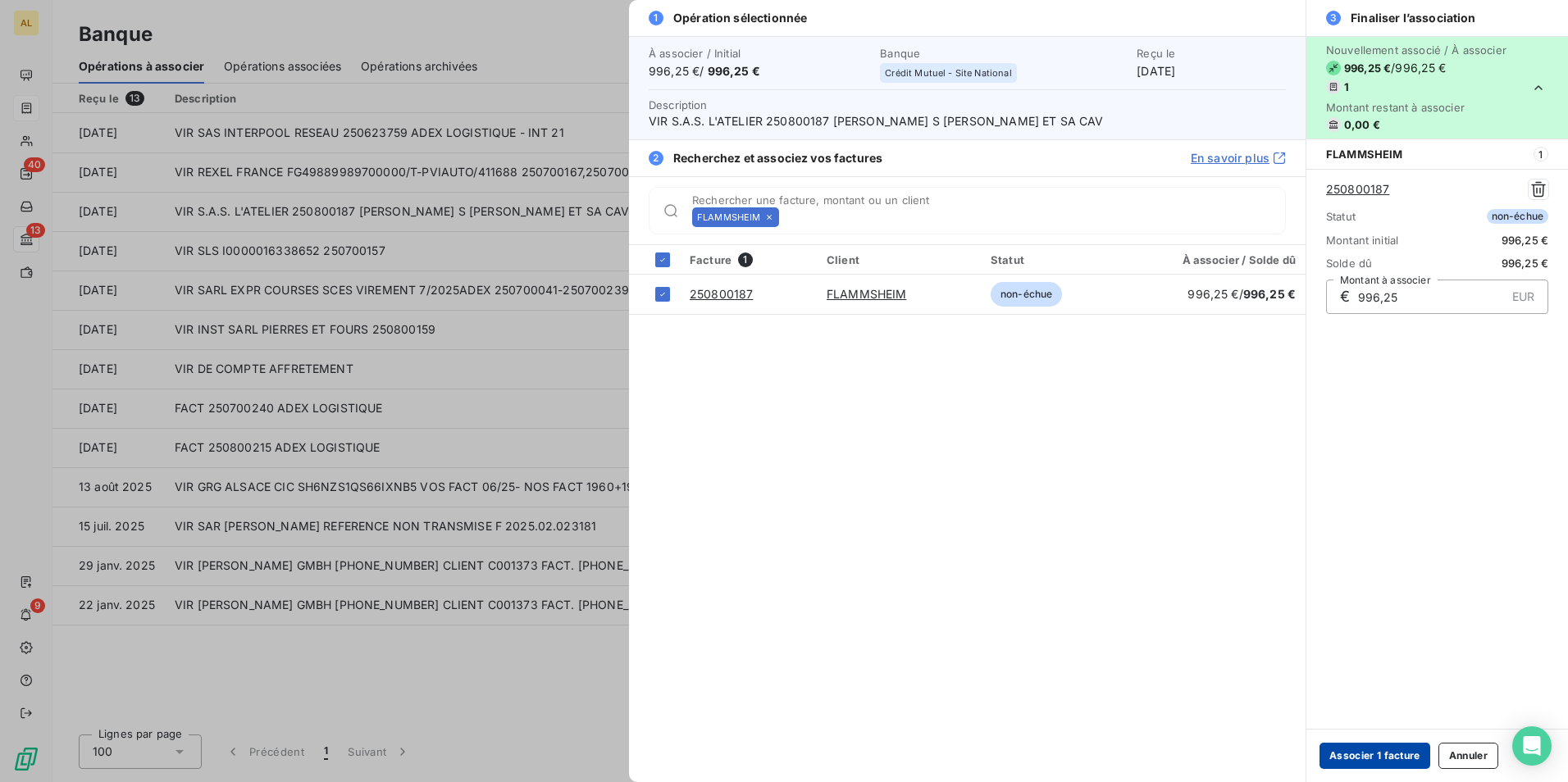
click at [1390, 755] on button "Associer 1 facture" at bounding box center [1375, 756] width 110 height 27
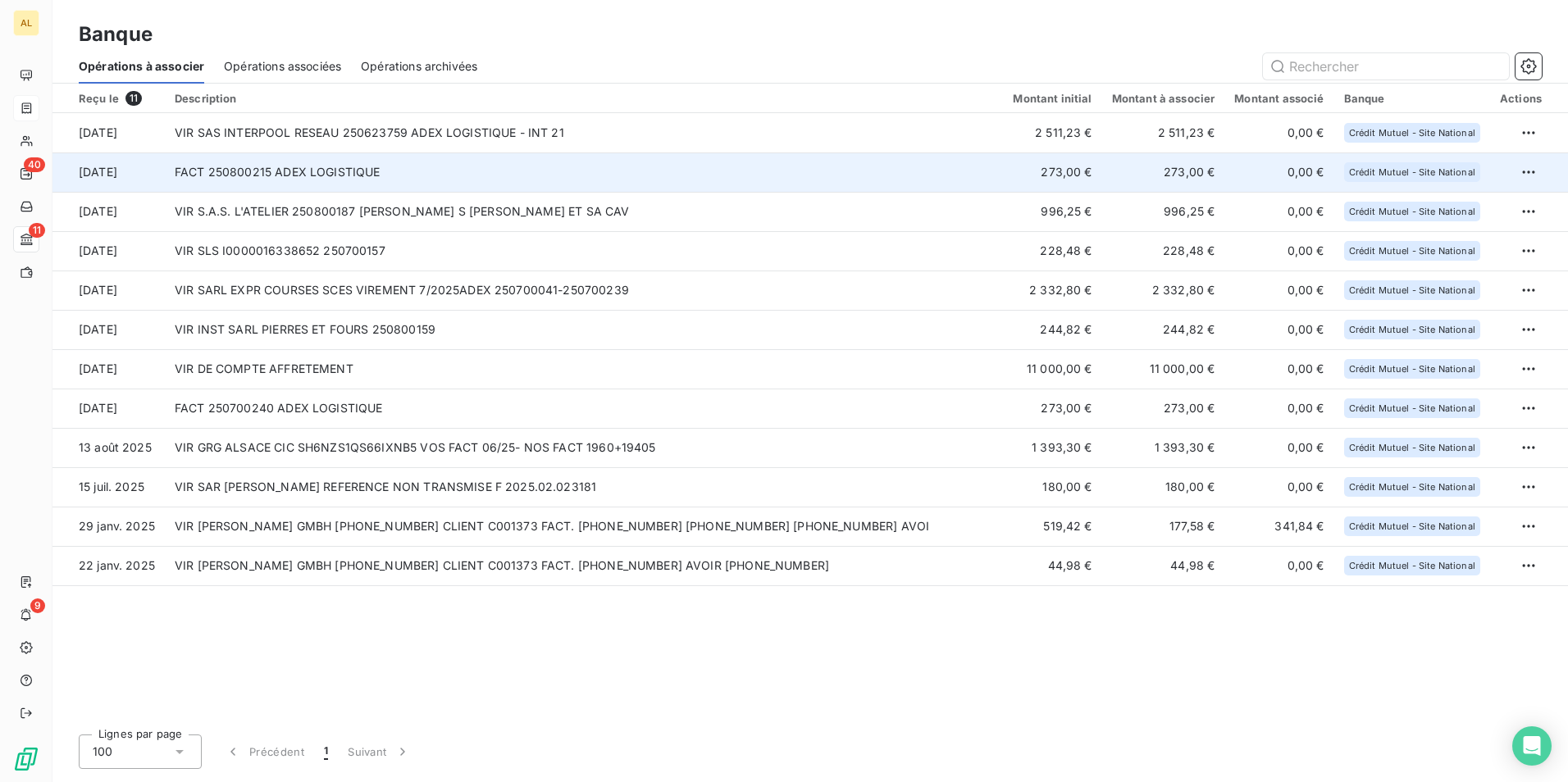
click at [201, 172] on td "FACT 250800215 ADEX LOGISTIQUE" at bounding box center [584, 172] width 838 height 39
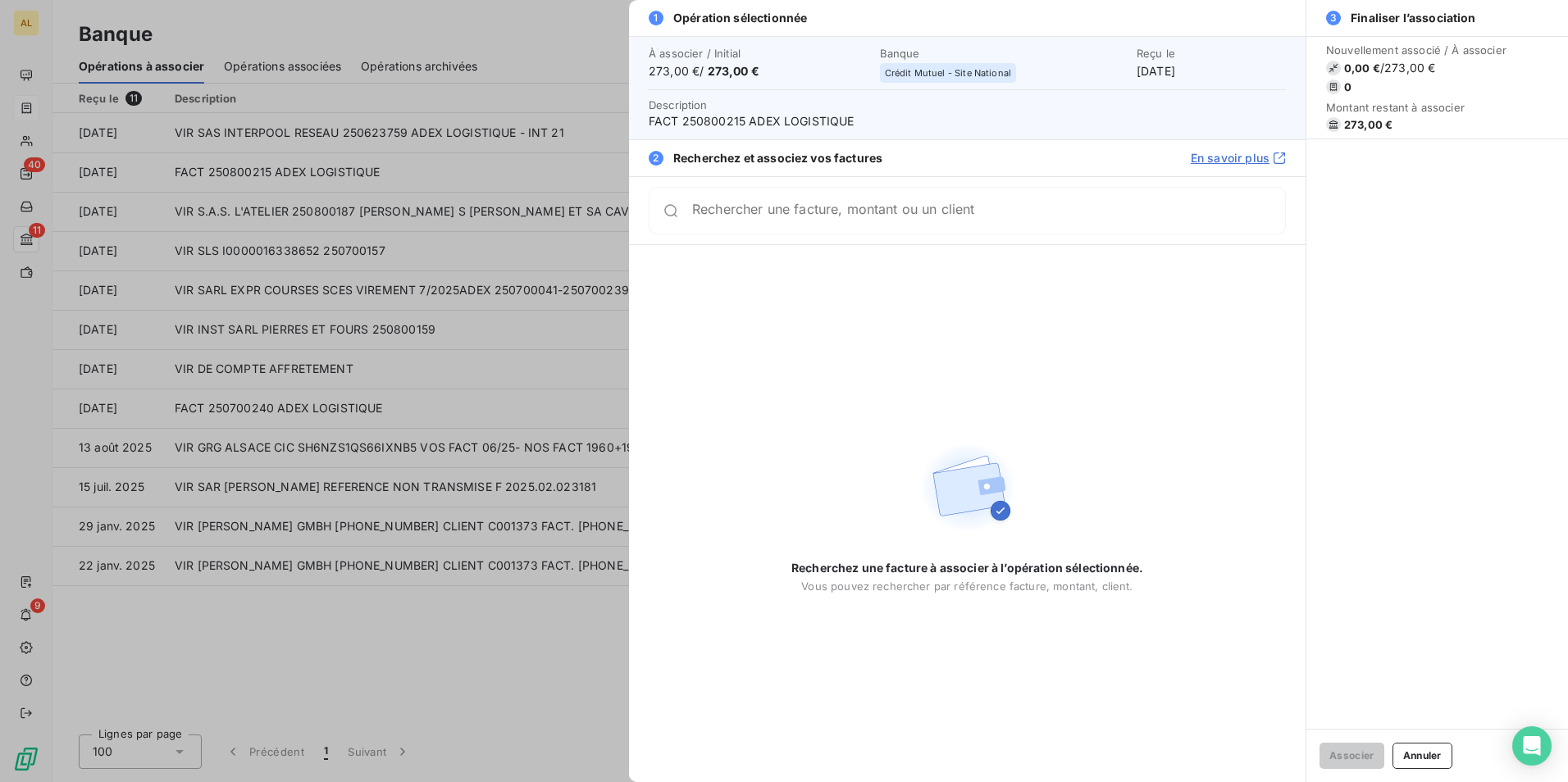
click at [766, 219] on input "Rechercher une facture, montant ou un client" at bounding box center [988, 211] width 593 height 17
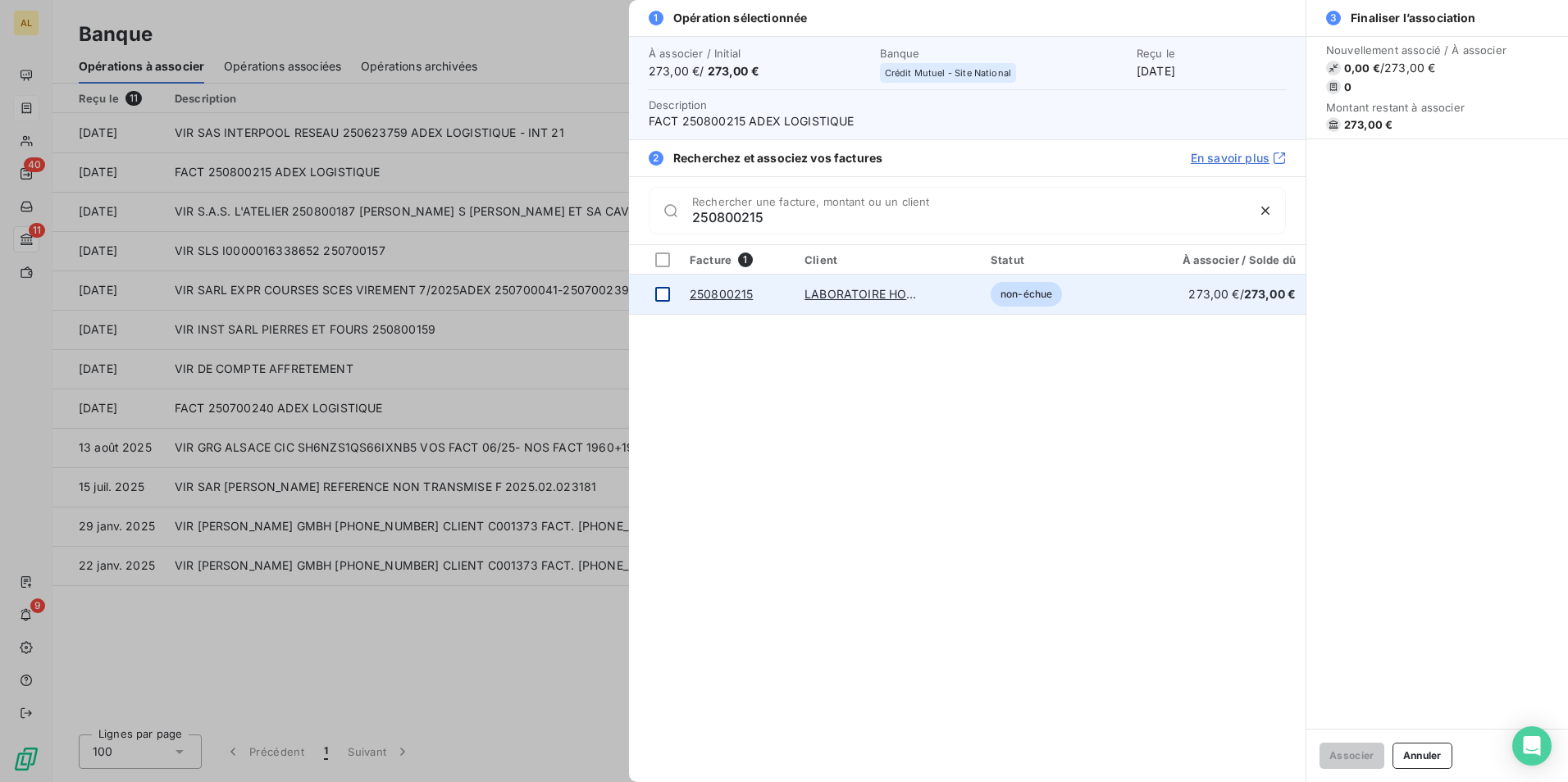
type input "250800215"
click at [665, 294] on div at bounding box center [663, 294] width 15 height 15
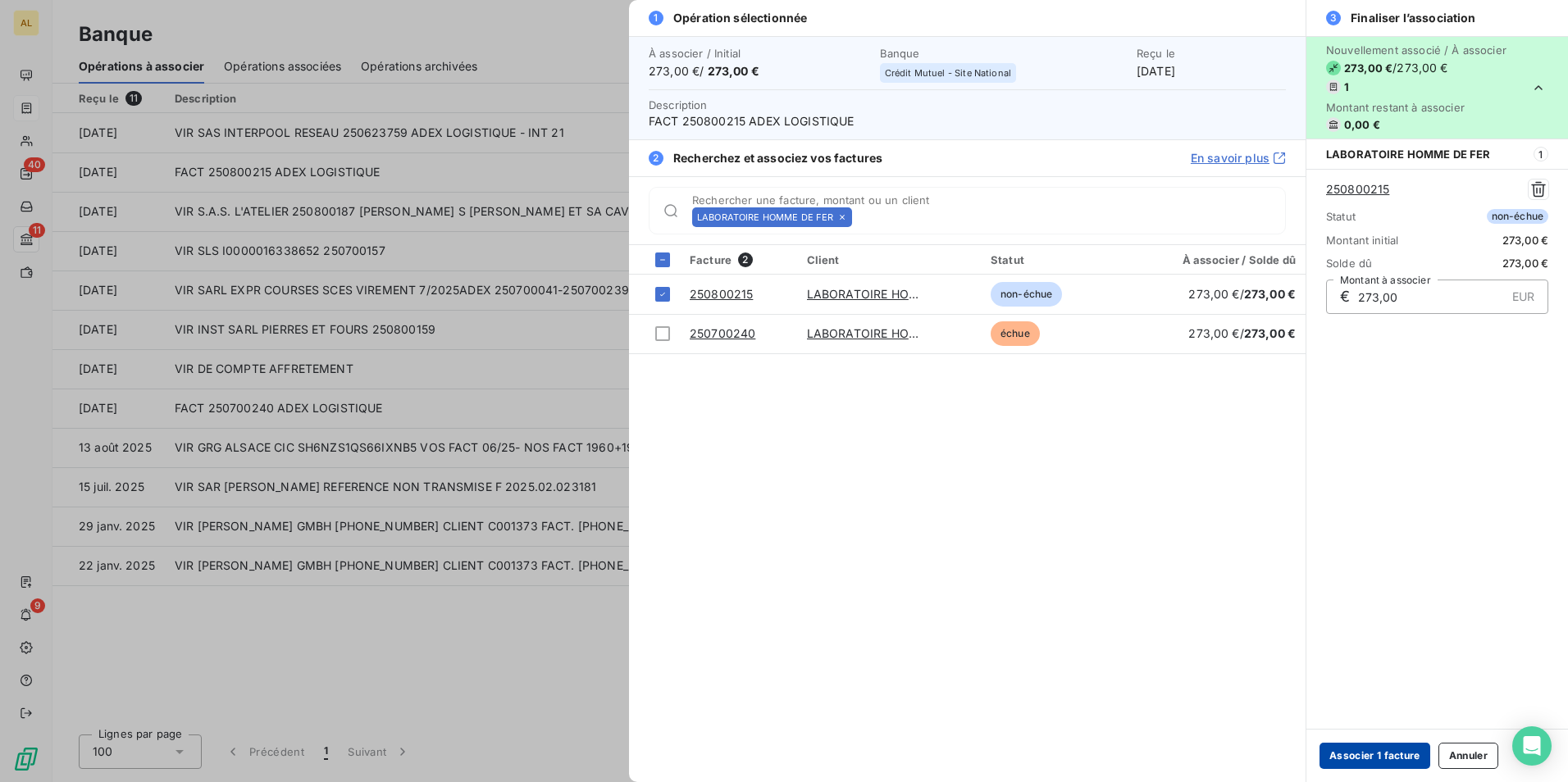
click at [1371, 760] on button "Associer 1 facture" at bounding box center [1375, 756] width 110 height 27
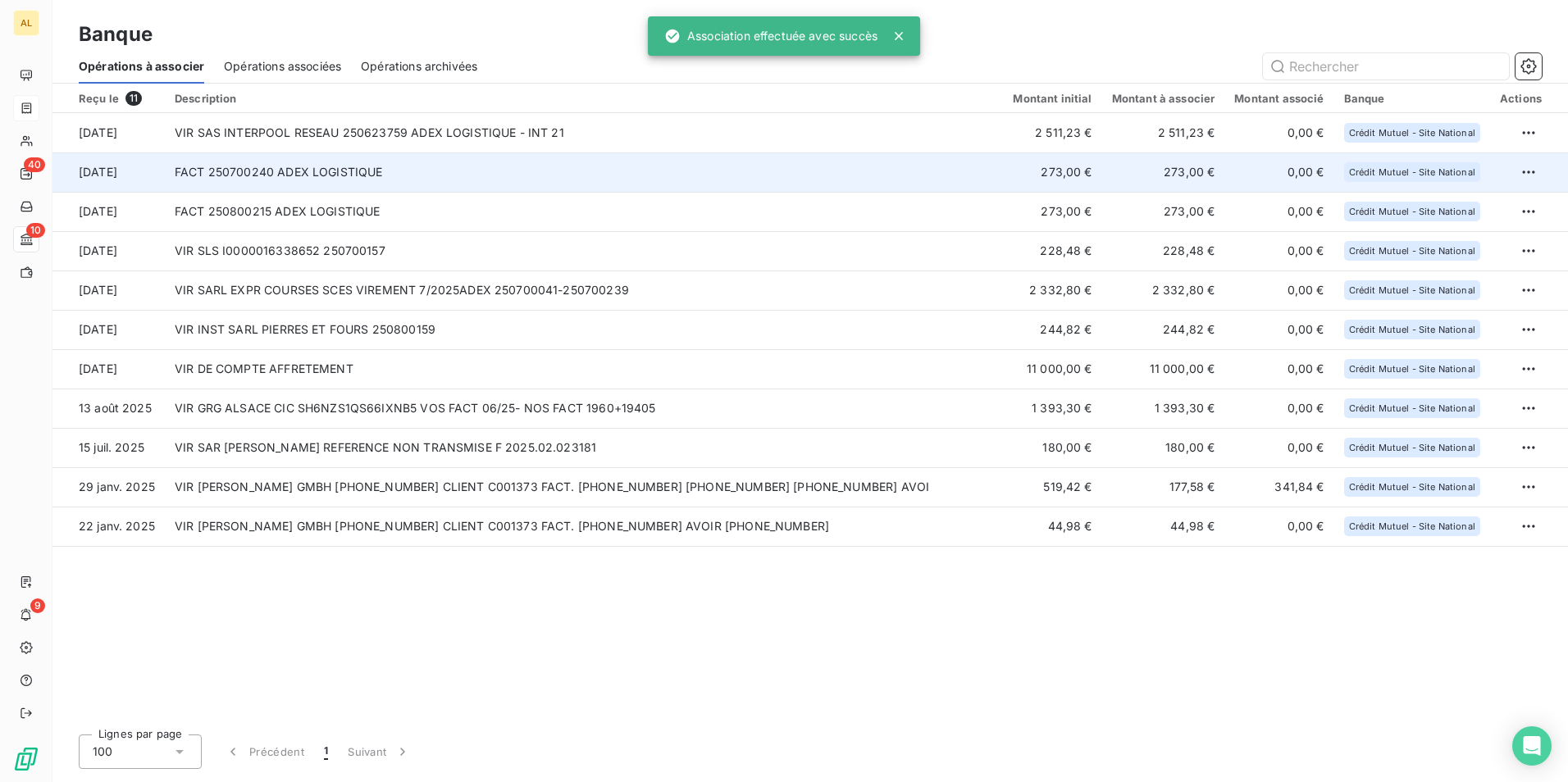
click at [171, 181] on td "FACT 250700240 ADEX LOGISTIQUE" at bounding box center [584, 172] width 838 height 39
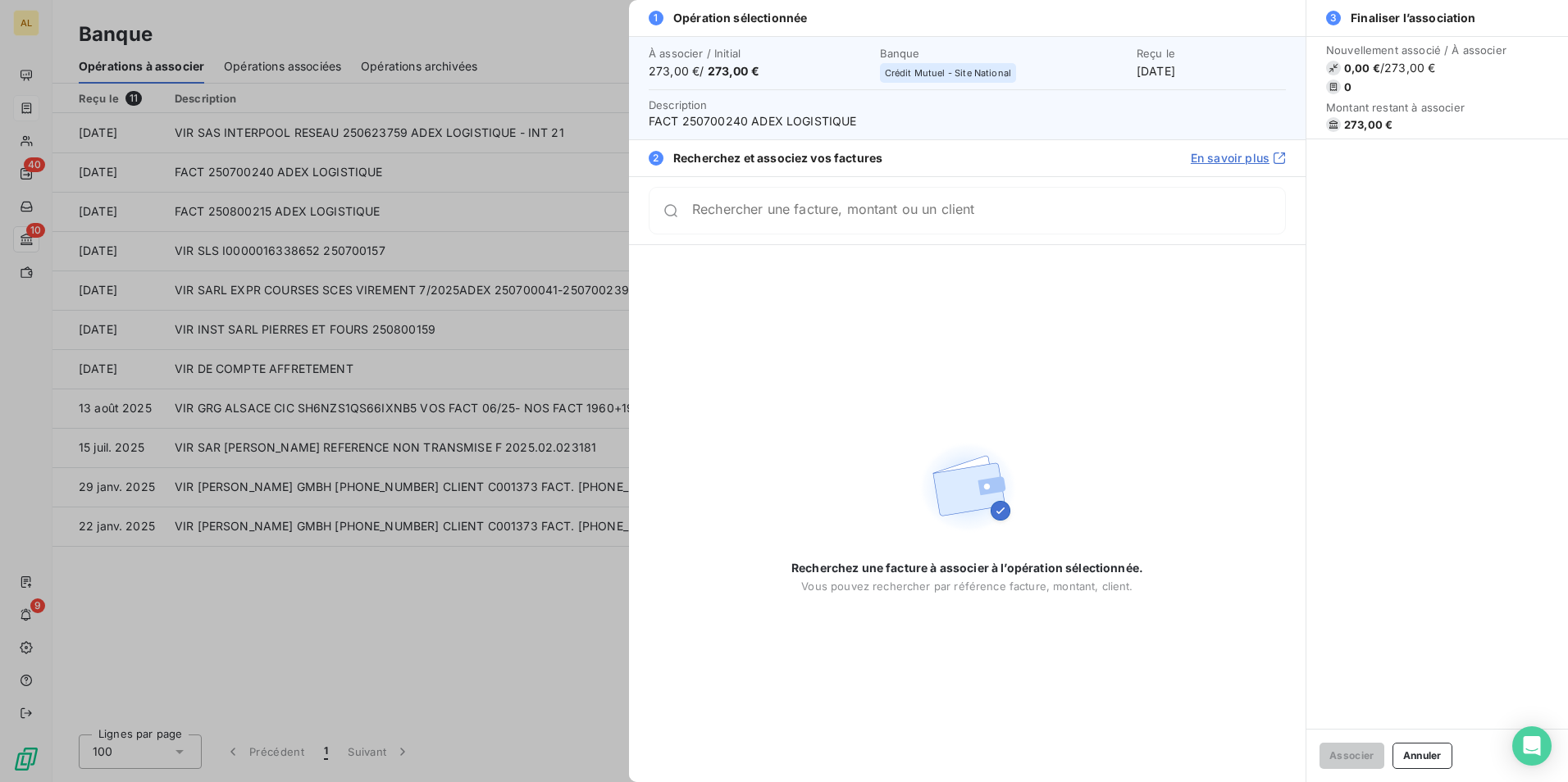
click at [766, 219] on input "Rechercher une facture, montant ou un client" at bounding box center [988, 211] width 593 height 17
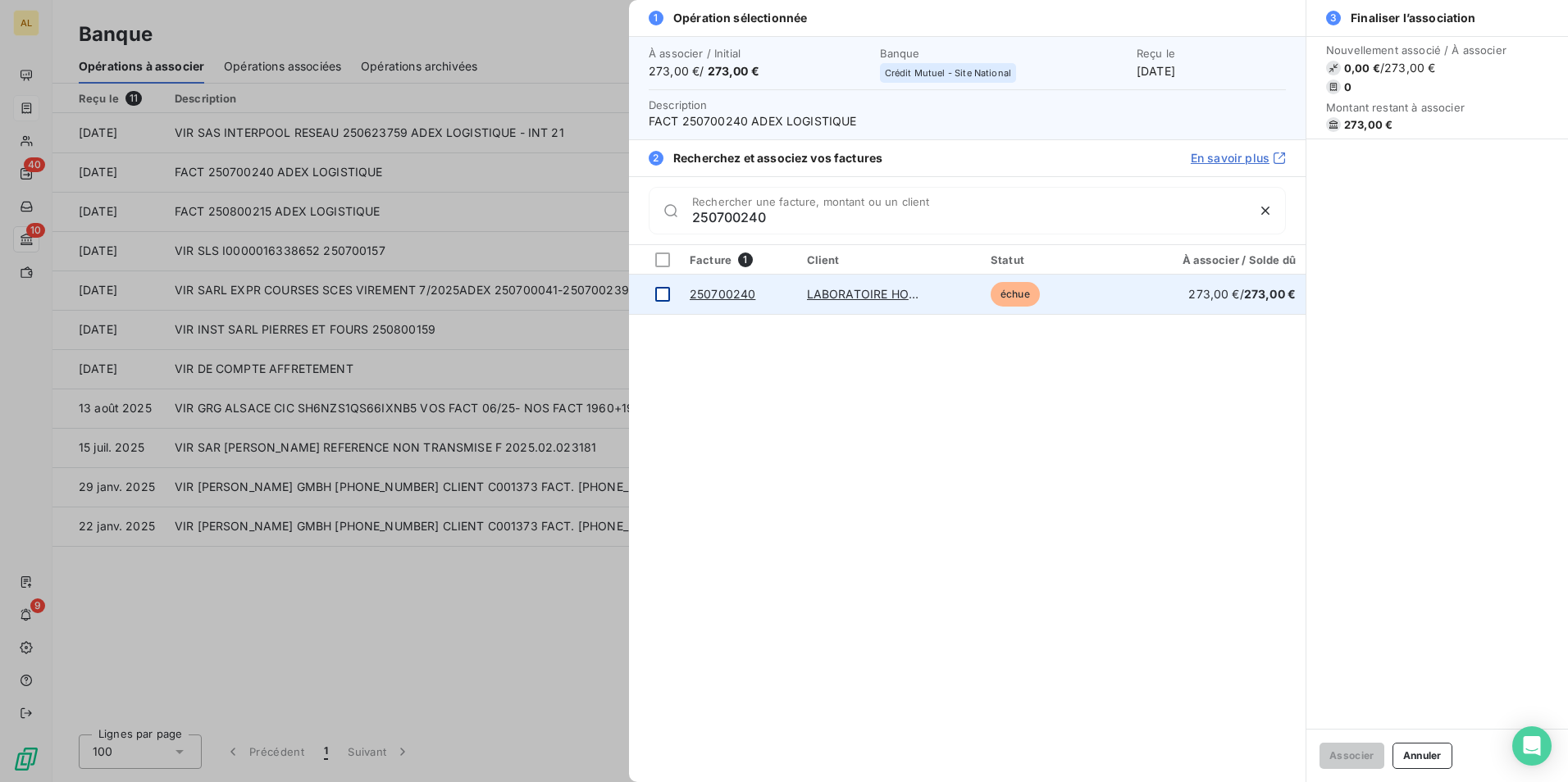
type input "250700240"
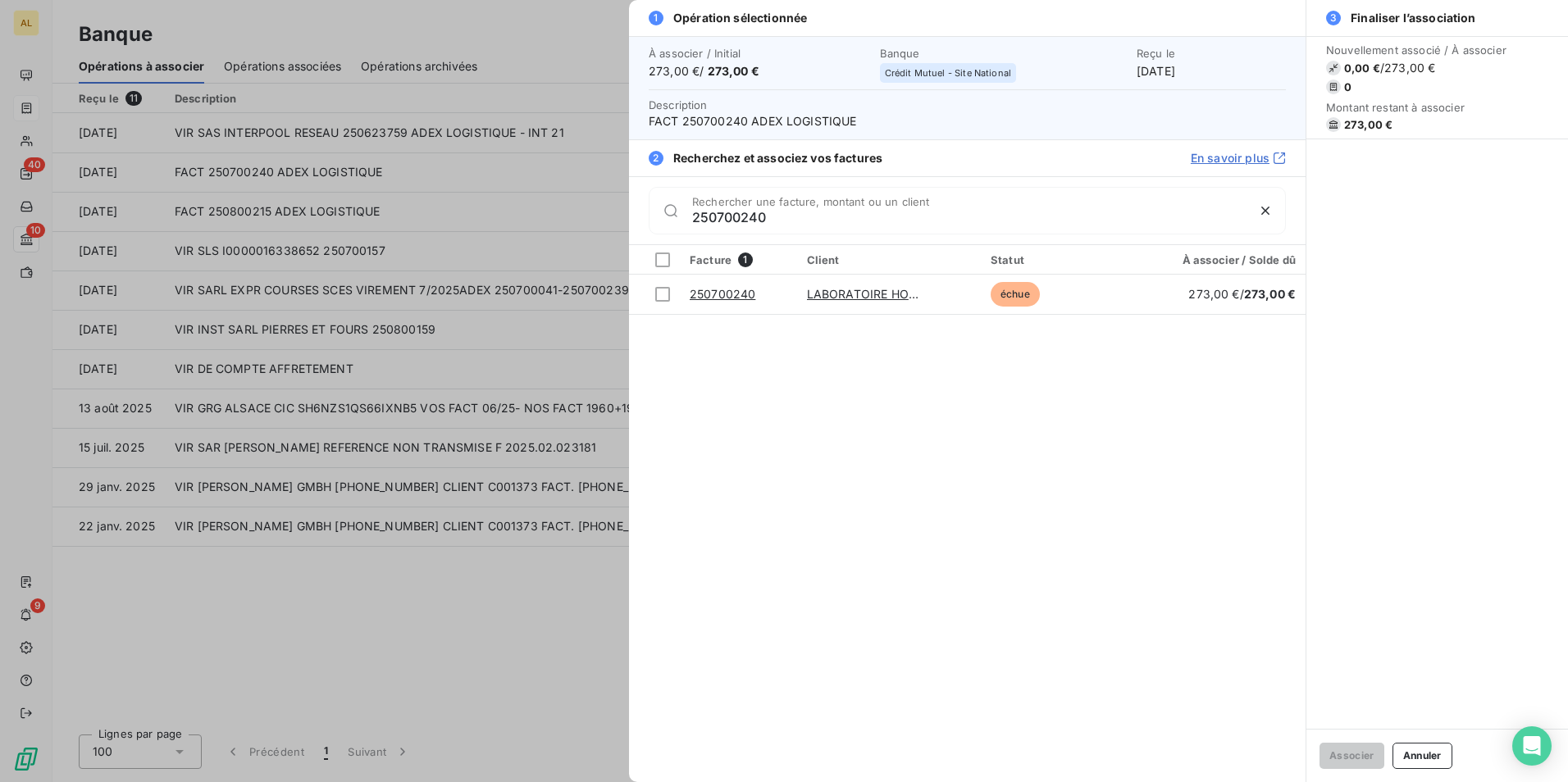
drag, startPoint x: 661, startPoint y: 299, endPoint x: 708, endPoint y: 367, distance: 82.7
click at [661, 299] on div at bounding box center [663, 294] width 15 height 15
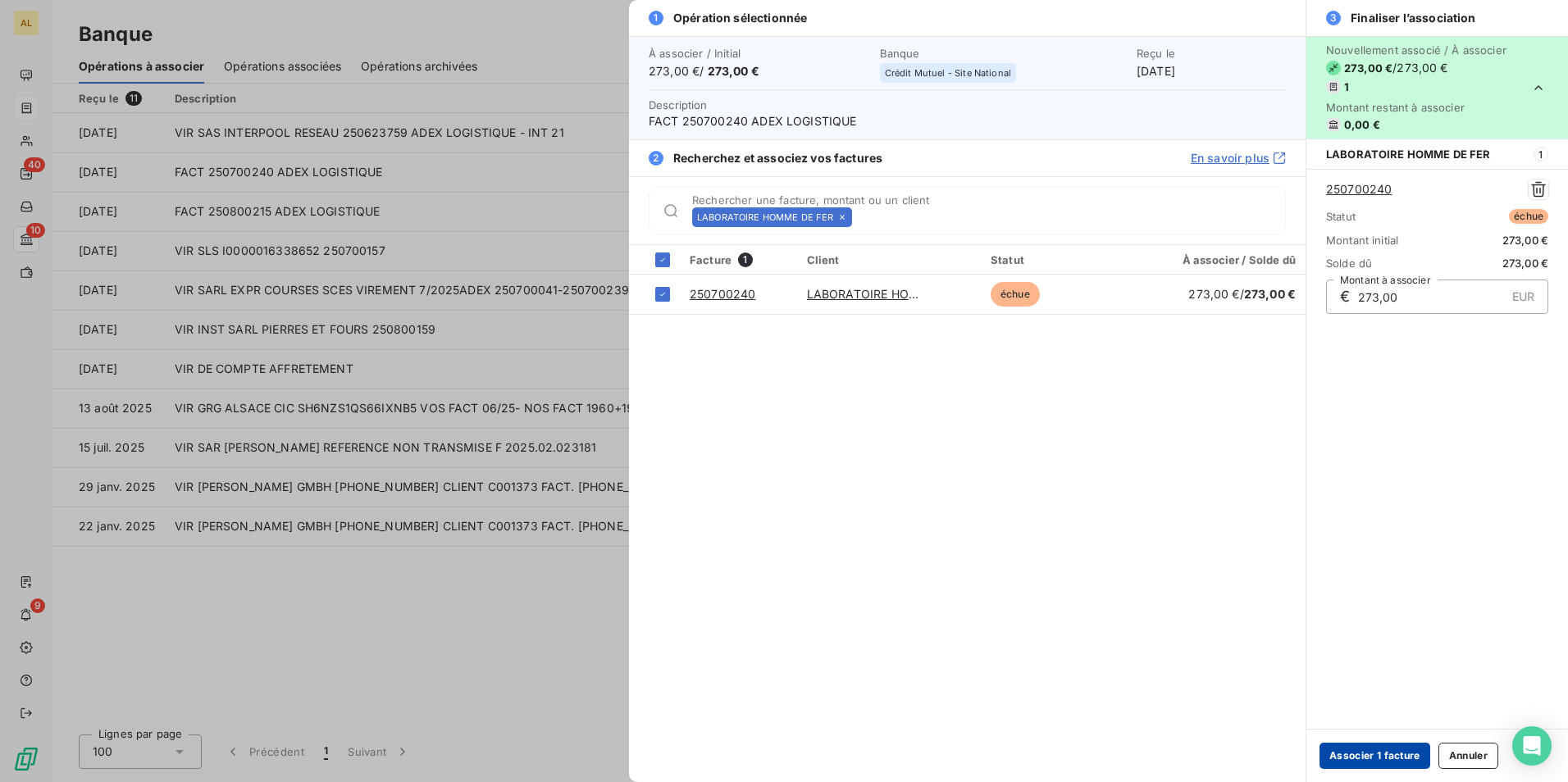
click at [1360, 753] on button "Associer 1 facture" at bounding box center [1375, 756] width 110 height 27
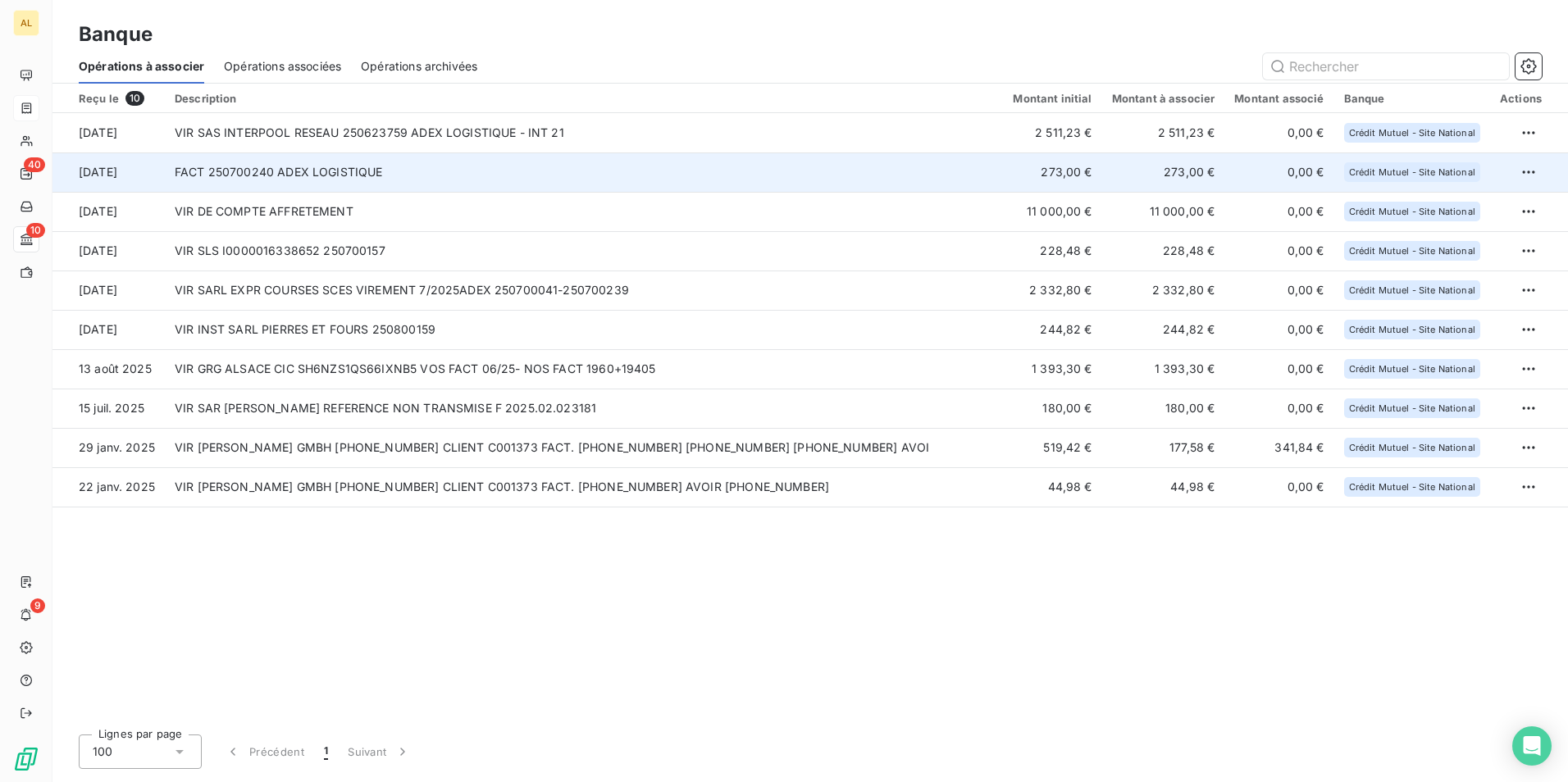
click at [226, 177] on td "FACT 250700240 ADEX LOGISTIQUE" at bounding box center [584, 172] width 838 height 39
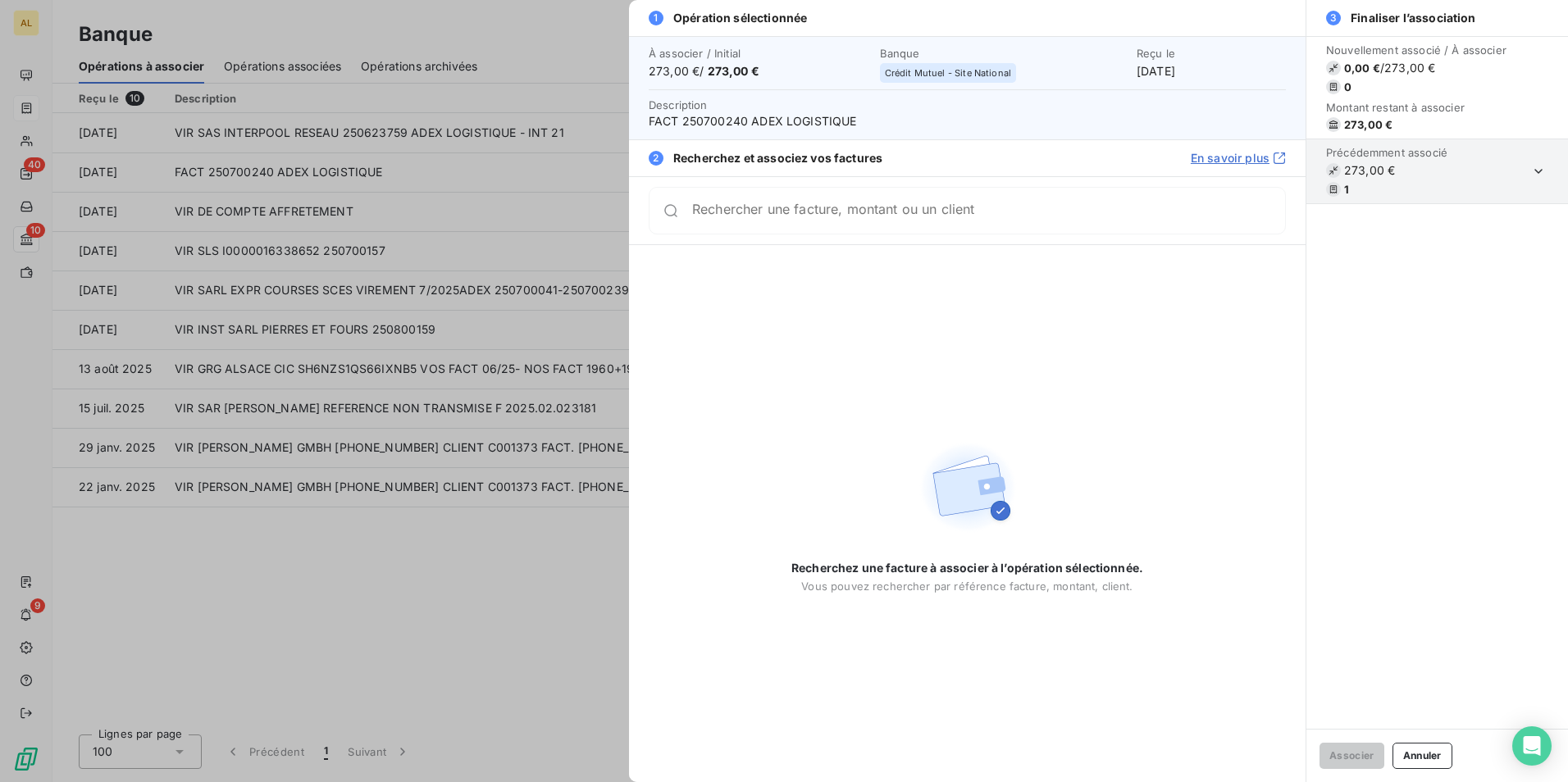
click at [721, 219] on input "Rechercher une facture, montant ou un client" at bounding box center [988, 211] width 593 height 17
type input "250700240"
click at [1430, 759] on button "Annuler" at bounding box center [1423, 756] width 60 height 27
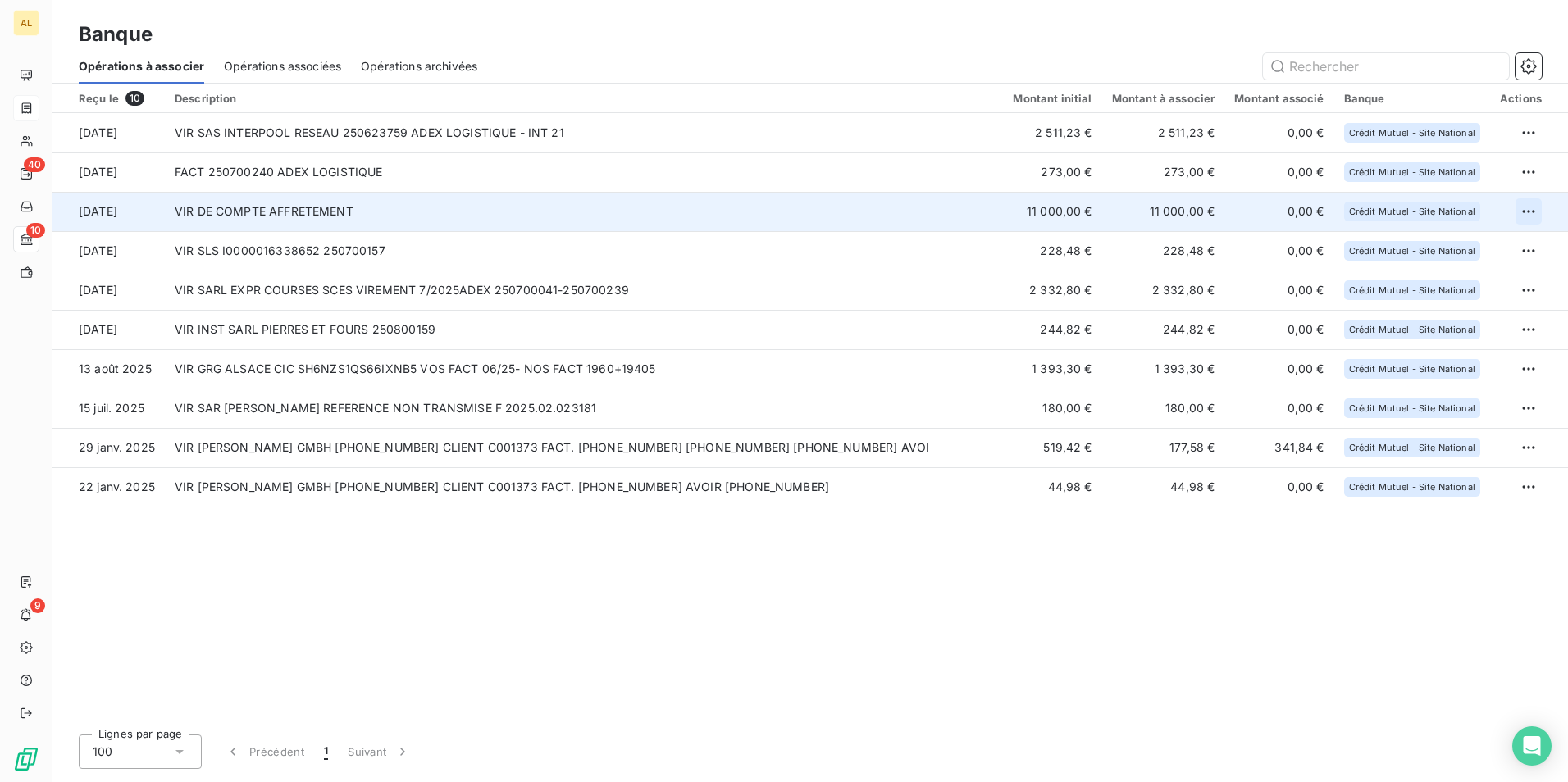
click at [1526, 207] on html "AL 40 10 9 Banque Opérations à associer Opérations associées Opérations archivé…" at bounding box center [784, 391] width 1568 height 782
click at [1442, 243] on div "Archiver l’opération" at bounding box center [1472, 248] width 126 height 27
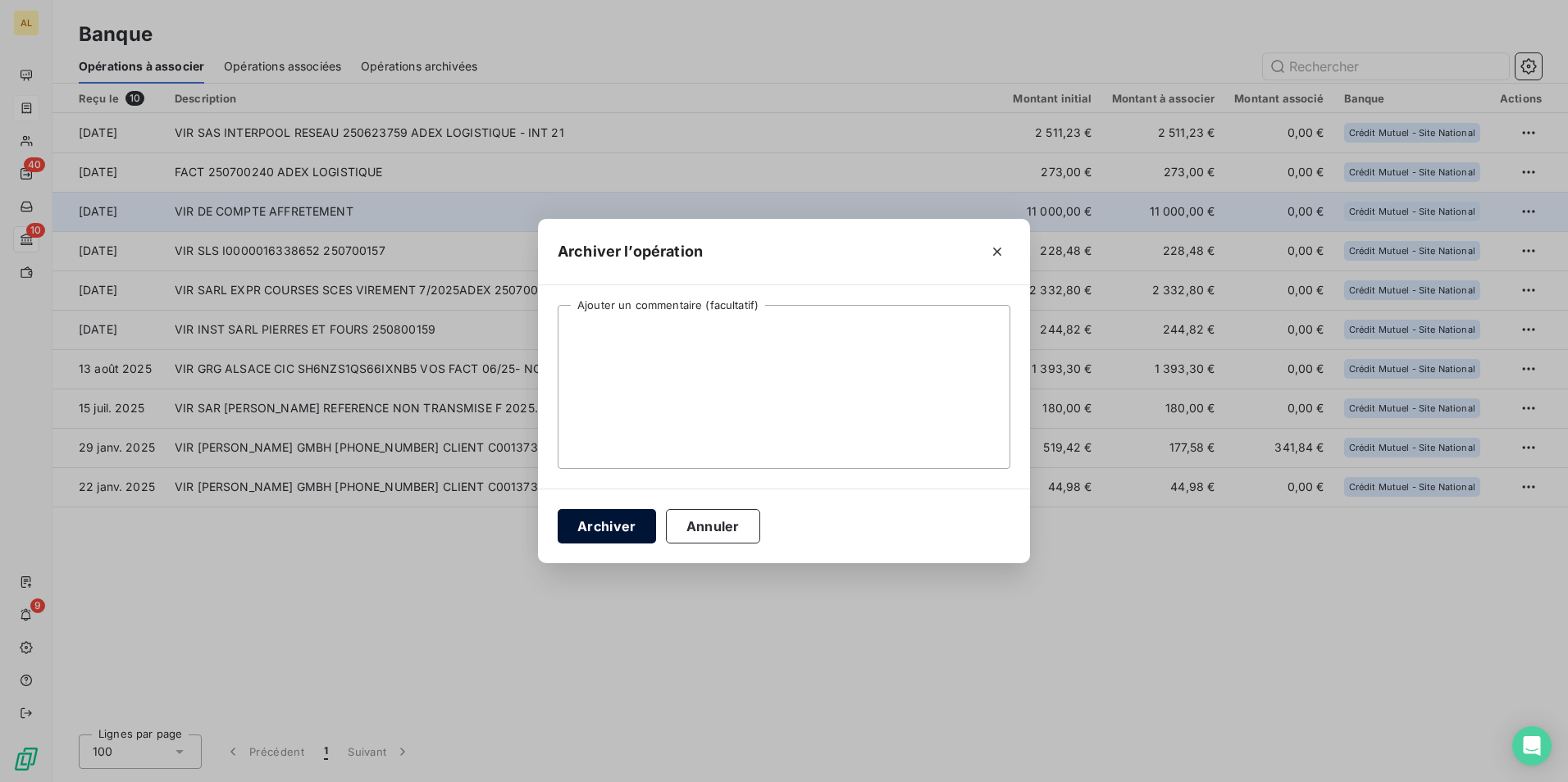
click at [601, 516] on button "Archiver" at bounding box center [606, 527] width 99 height 35
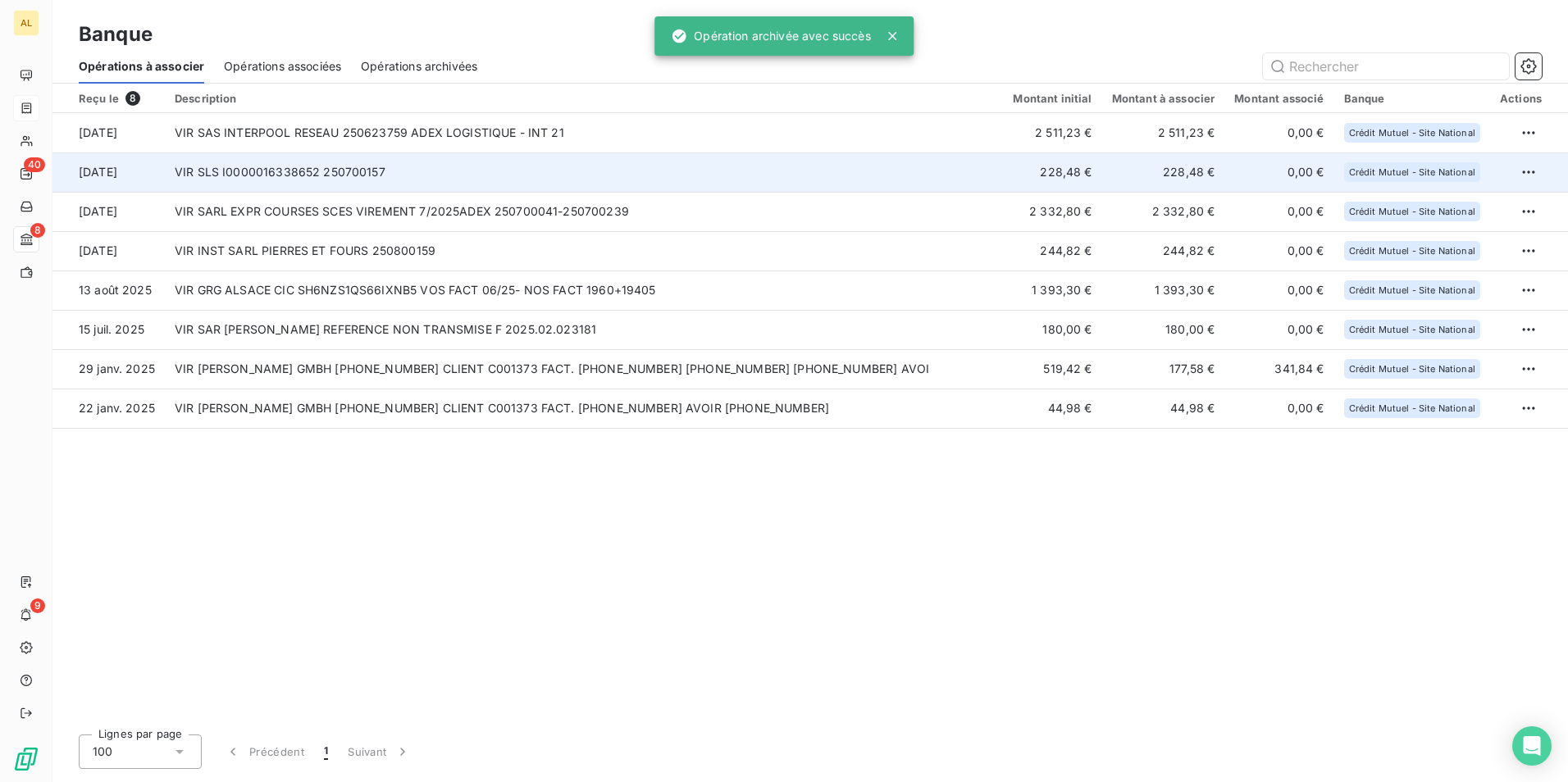
click at [236, 168] on td "VIR SLS I0000016338652 250700157" at bounding box center [584, 172] width 838 height 39
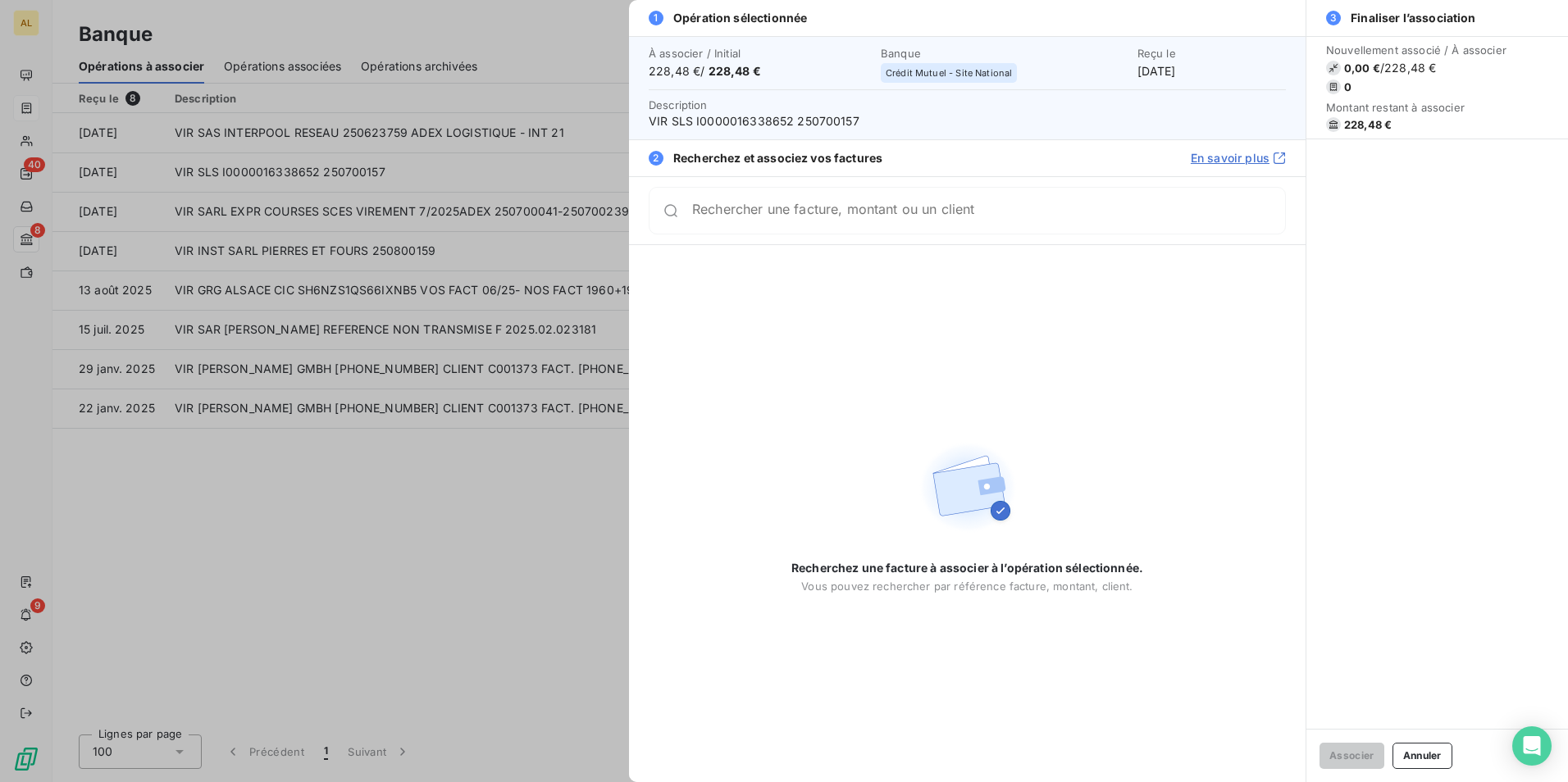
click at [798, 227] on div "Rechercher une facture, montant ou un client" at bounding box center [967, 210] width 637 height 47
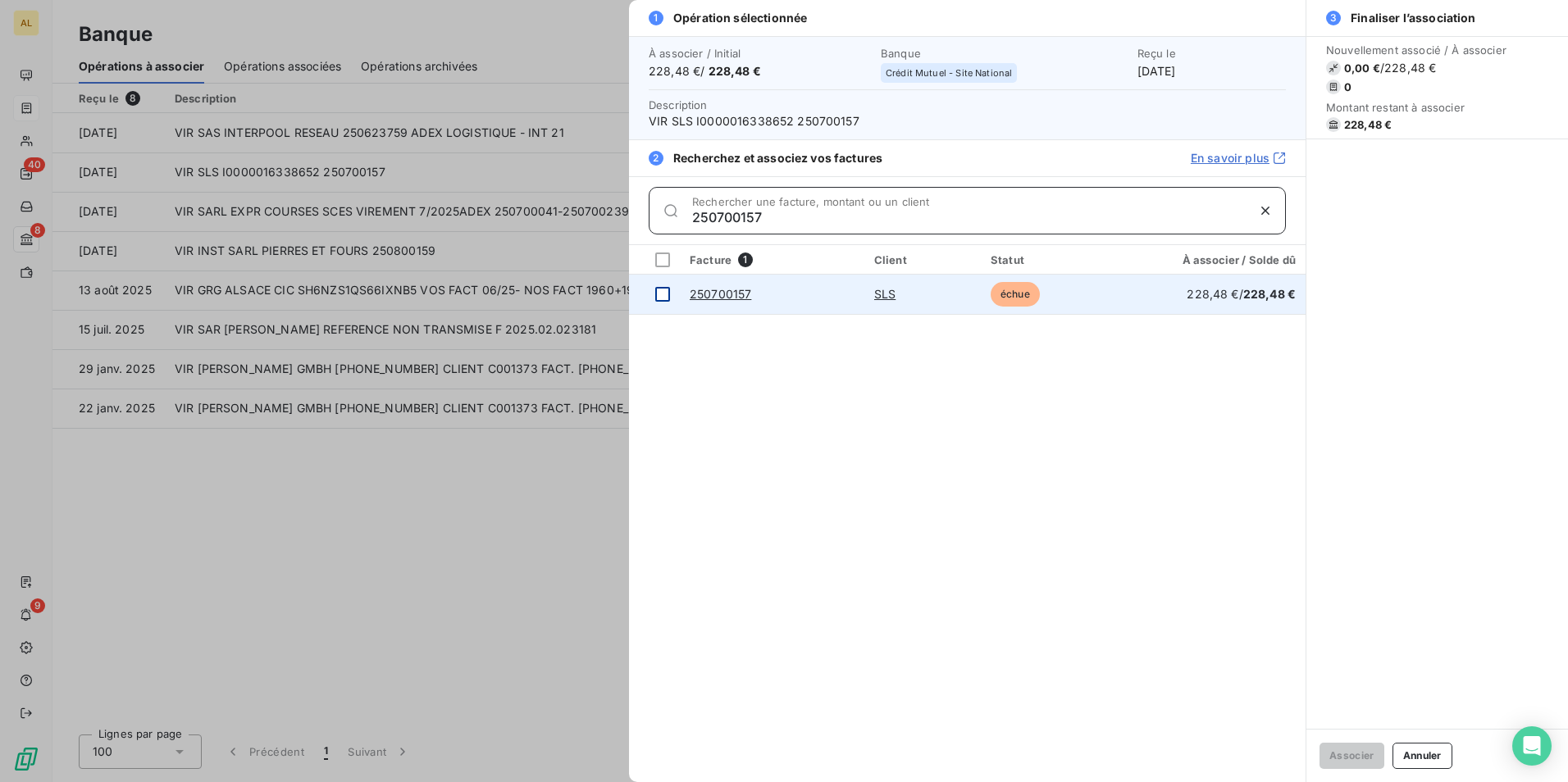
type input "250700157"
click at [667, 294] on div at bounding box center [663, 294] width 15 height 15
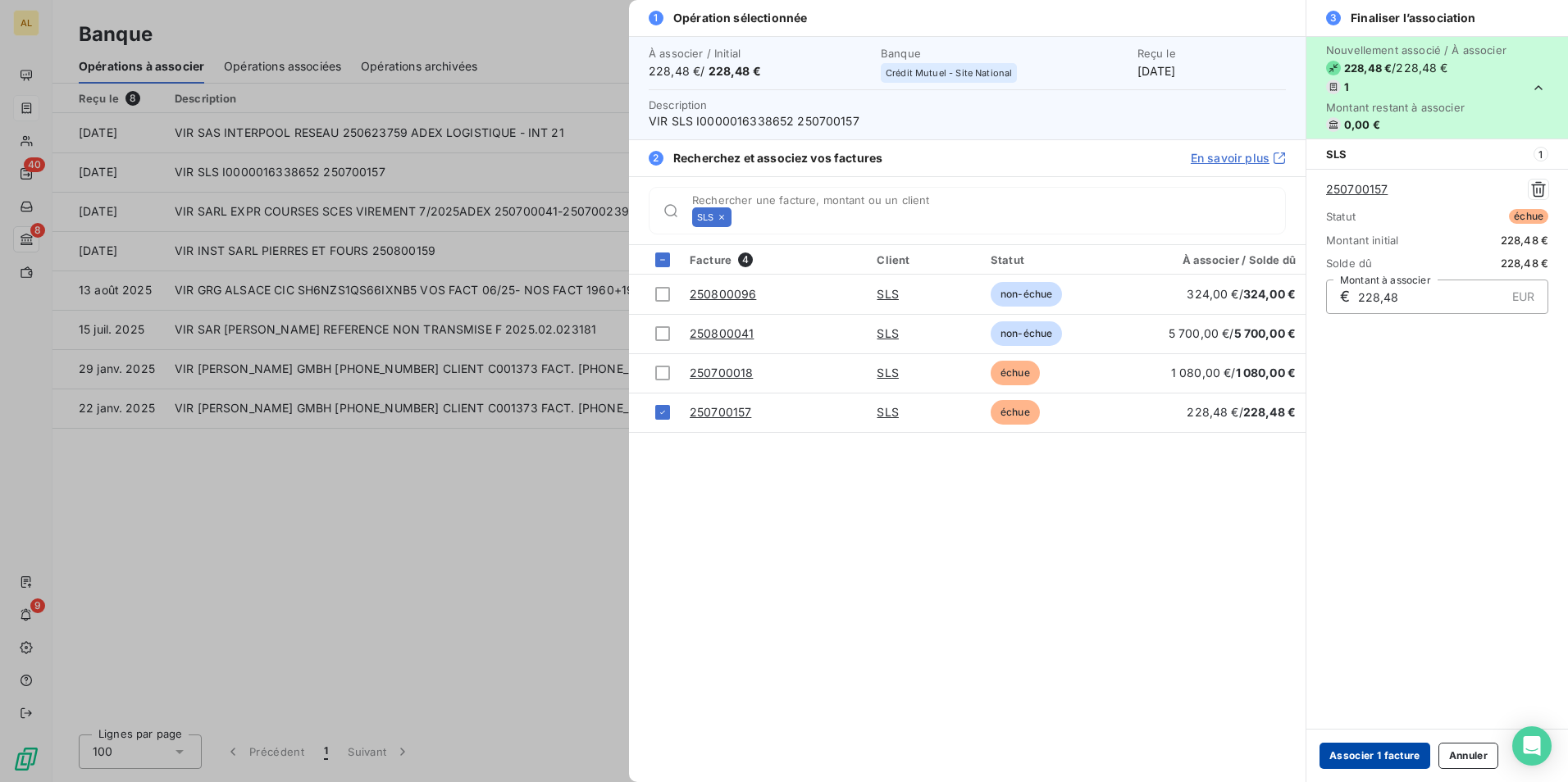
click at [1352, 753] on button "Associer 1 facture" at bounding box center [1375, 756] width 110 height 27
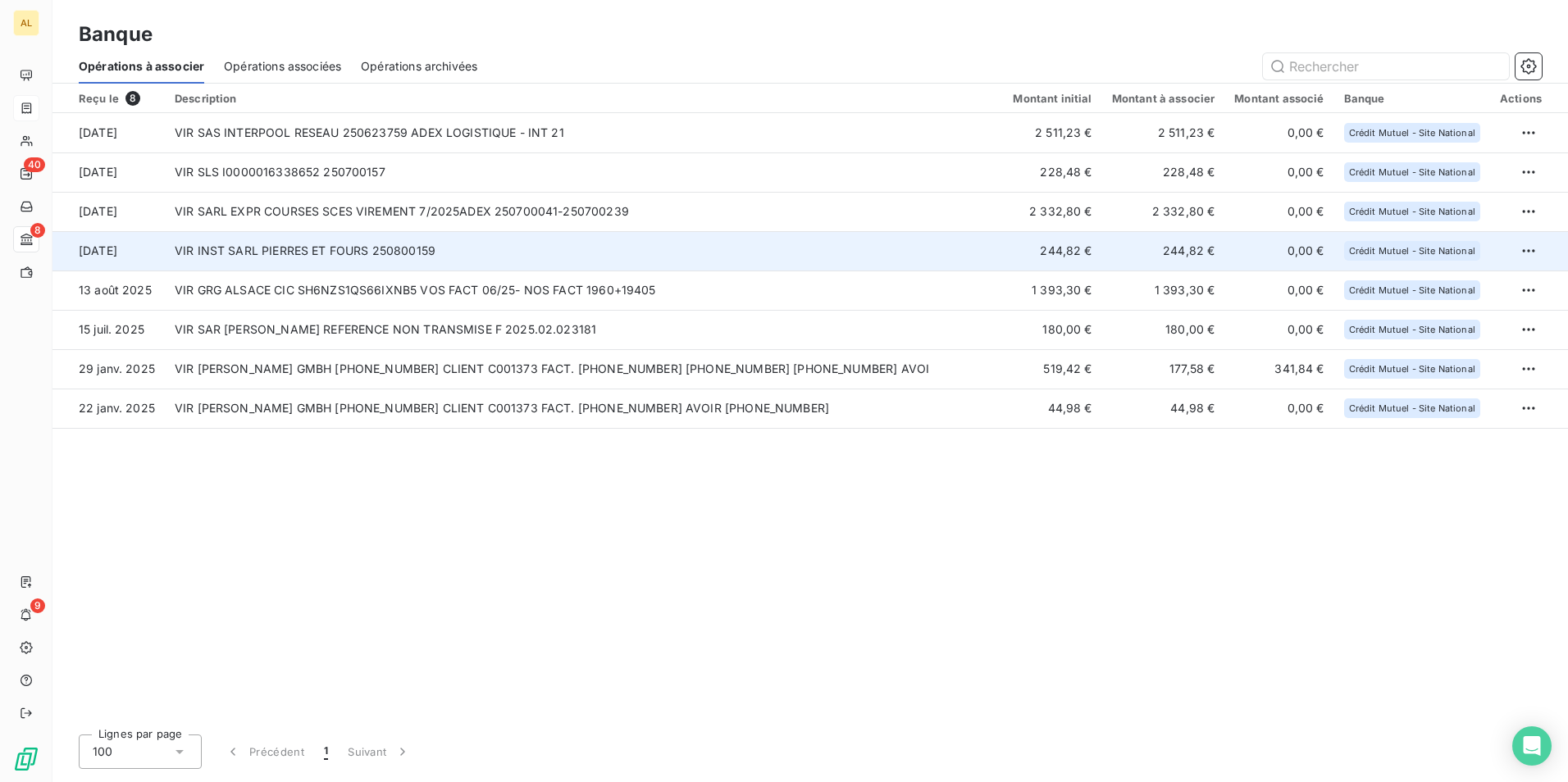
click at [325, 250] on td "VIR INST SARL PIERRES ET FOURS 250800159" at bounding box center [584, 250] width 838 height 39
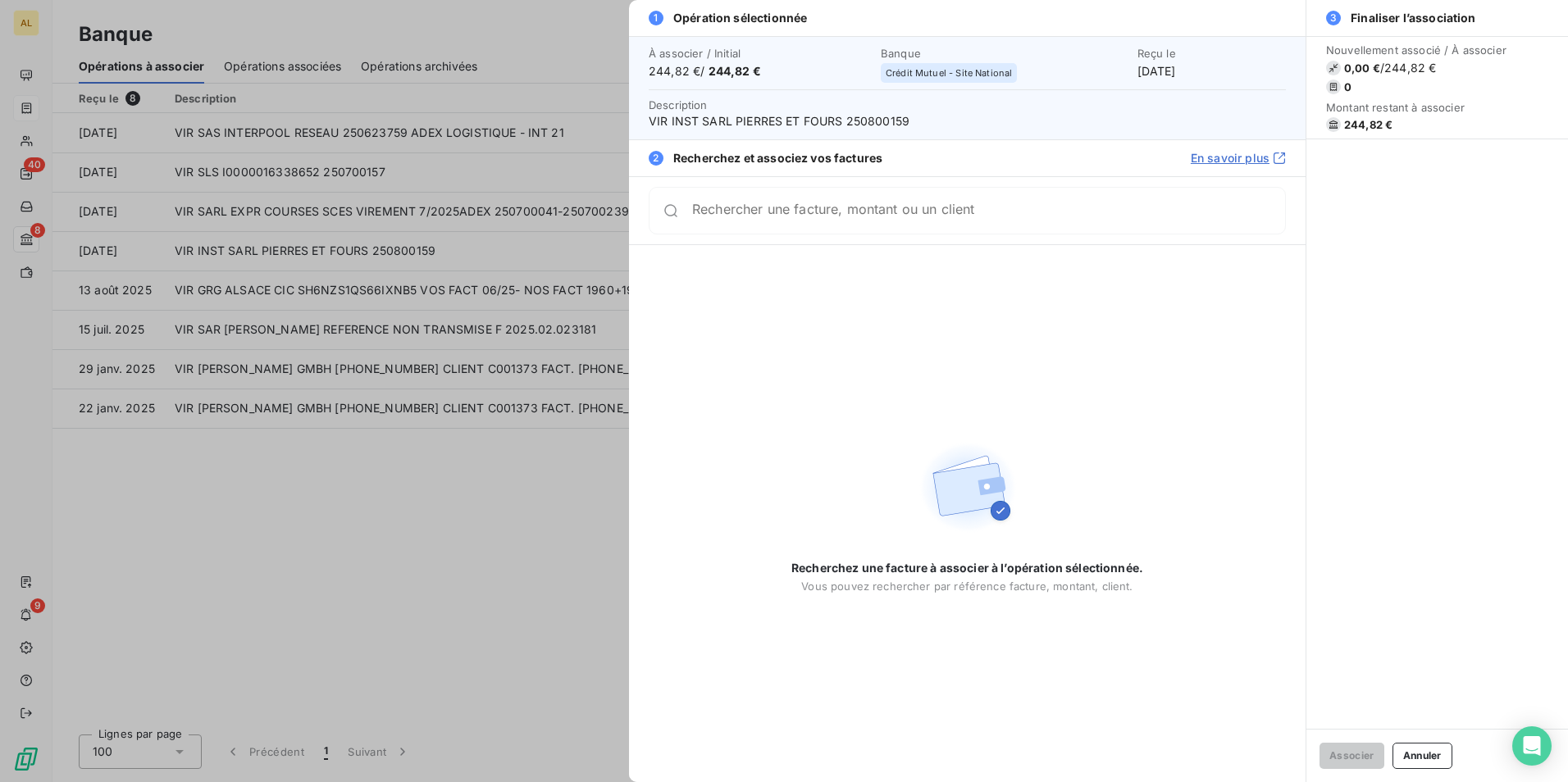
click at [743, 219] on input "Rechercher une facture, montant ou un client" at bounding box center [988, 211] width 593 height 17
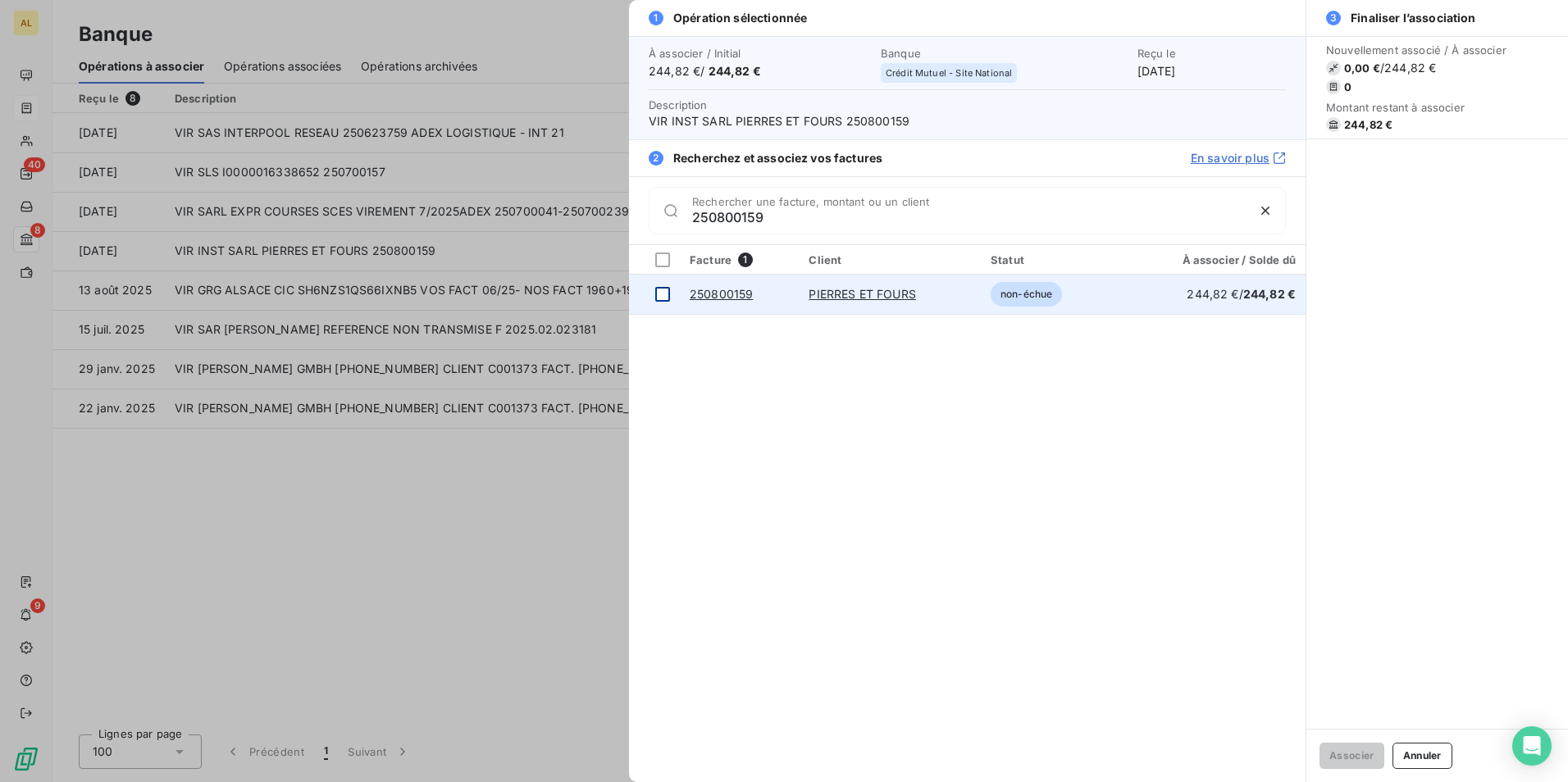
type input "250800159"
click at [660, 294] on div at bounding box center [663, 294] width 15 height 15
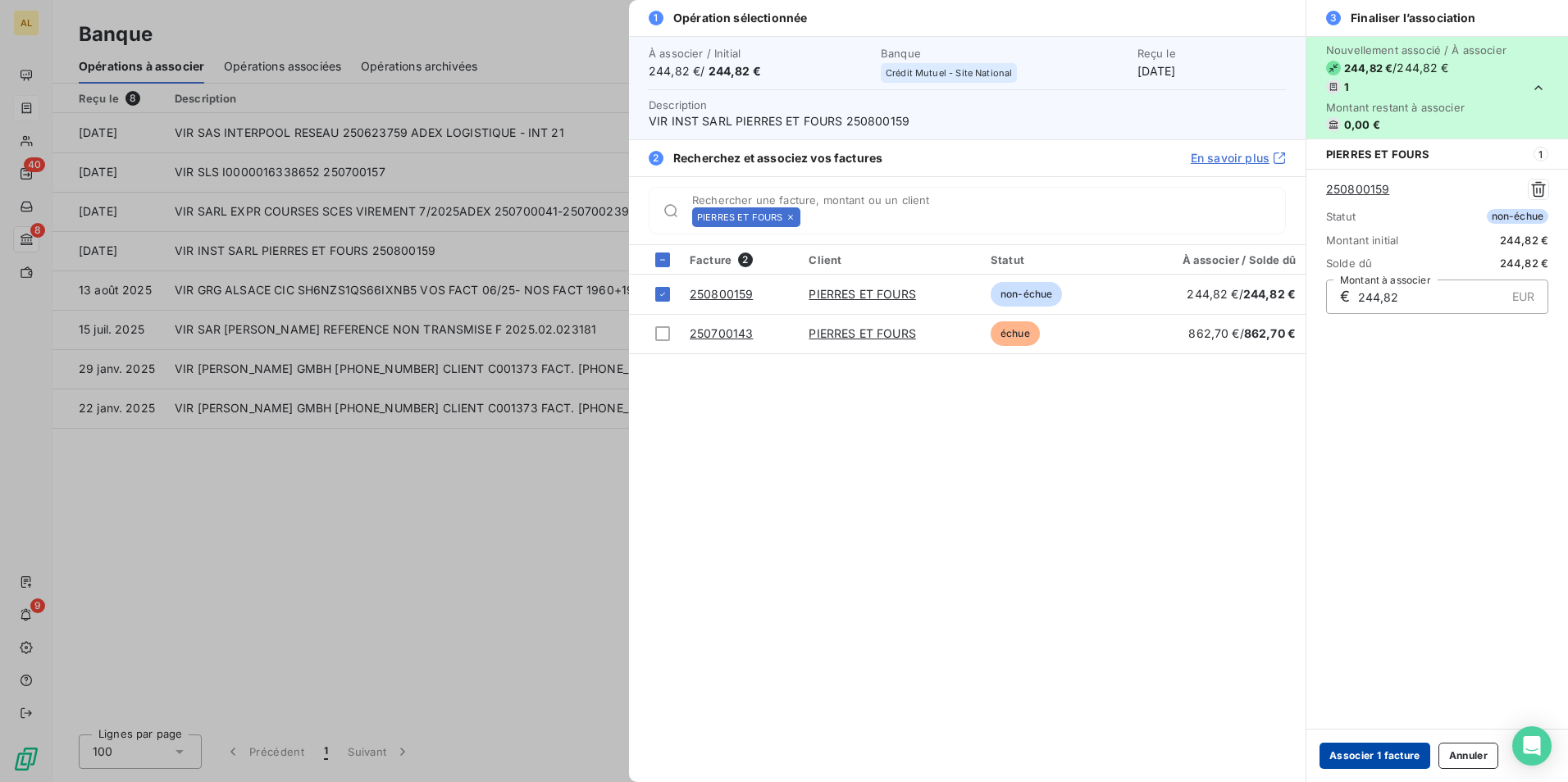
click at [1396, 754] on button "Associer 1 facture" at bounding box center [1375, 756] width 110 height 27
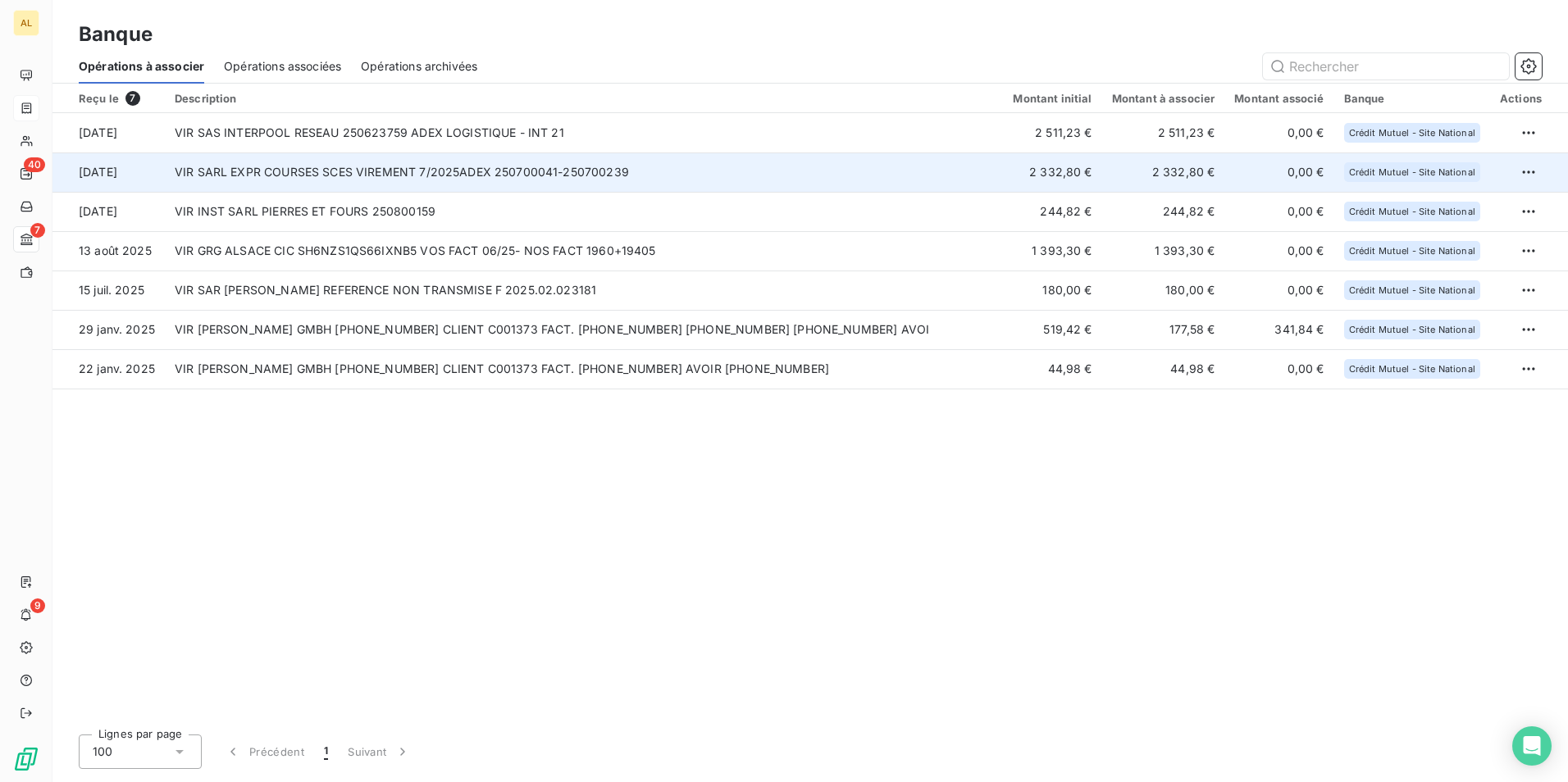
click at [304, 171] on td "VIR SARL EXPR COURSES SCES VIREMENT 7/2025ADEX 250700041-250700239" at bounding box center [584, 172] width 838 height 39
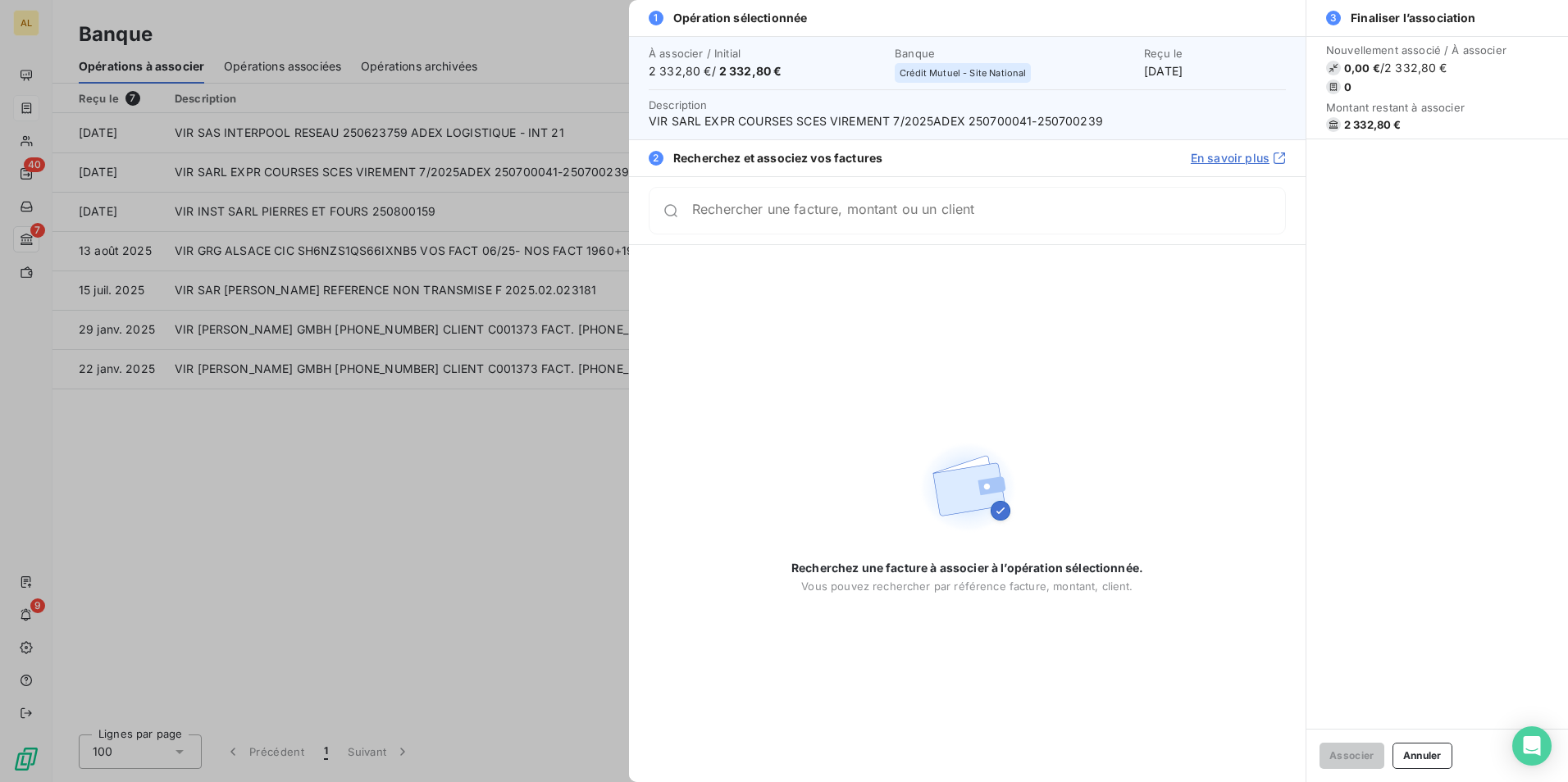
click at [828, 219] on input "Rechercher une facture, montant ou un client" at bounding box center [988, 211] width 593 height 17
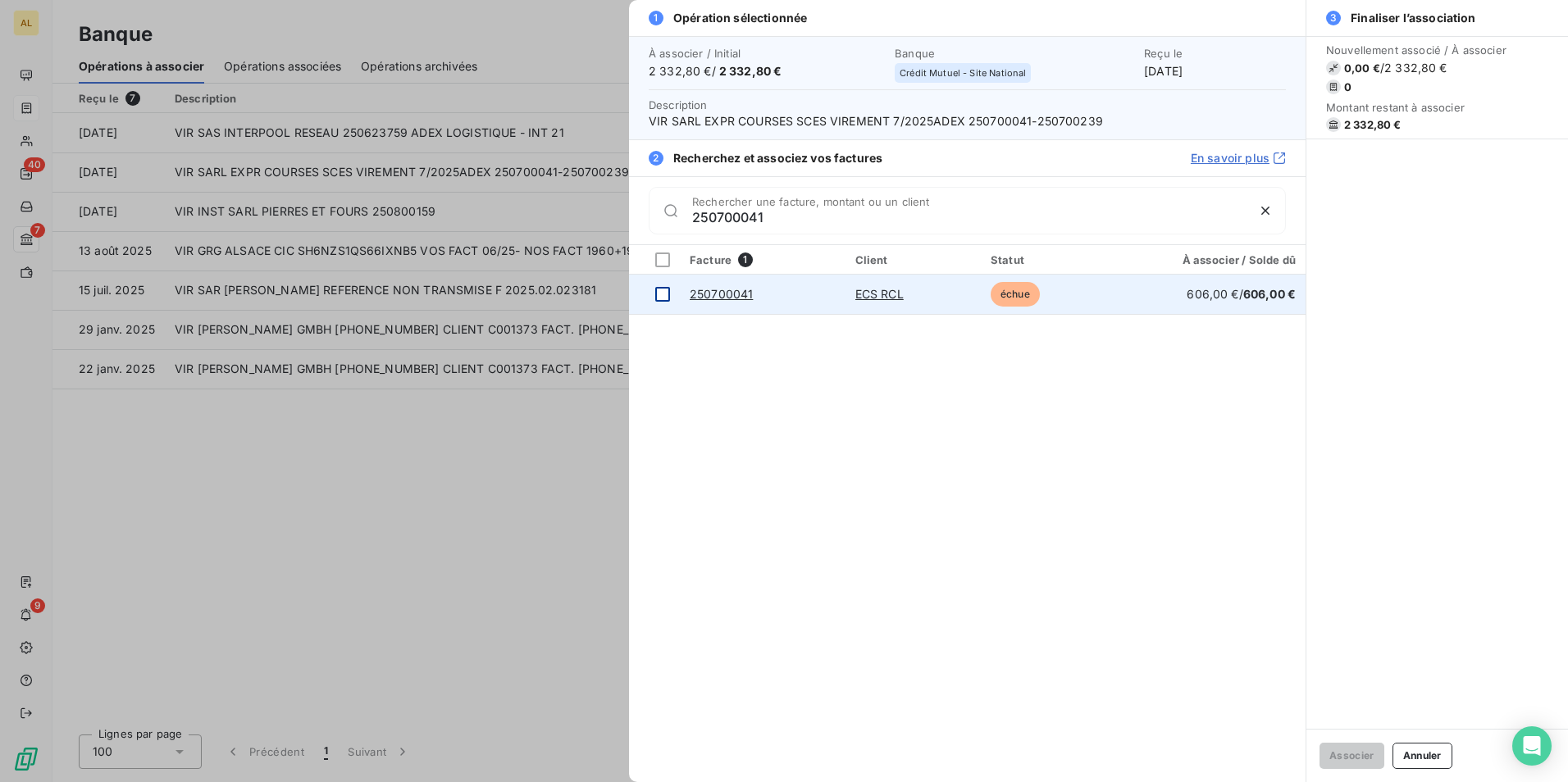
type input "250700041"
click at [662, 294] on div at bounding box center [663, 294] width 15 height 15
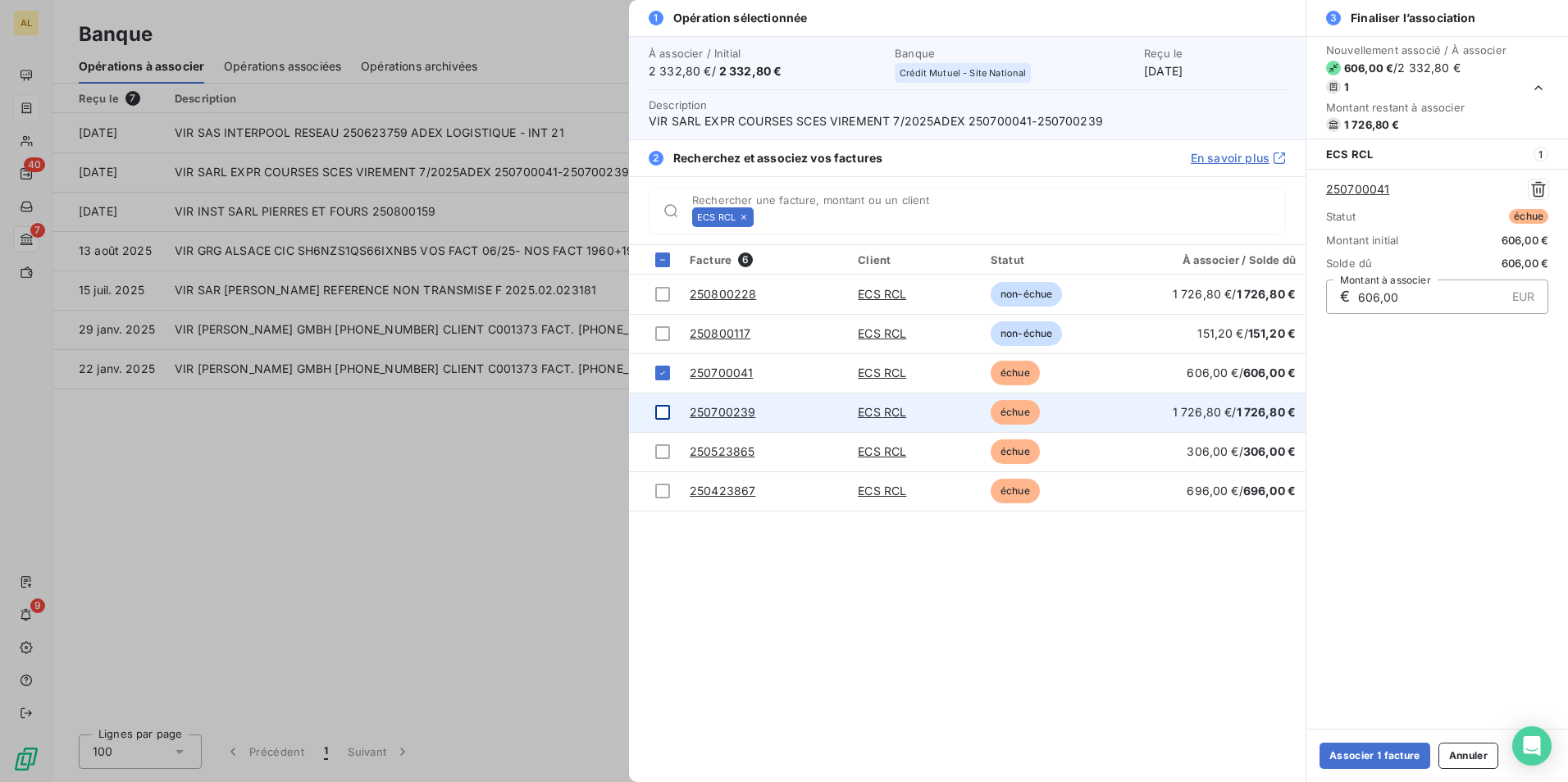
click at [660, 412] on div at bounding box center [663, 412] width 15 height 15
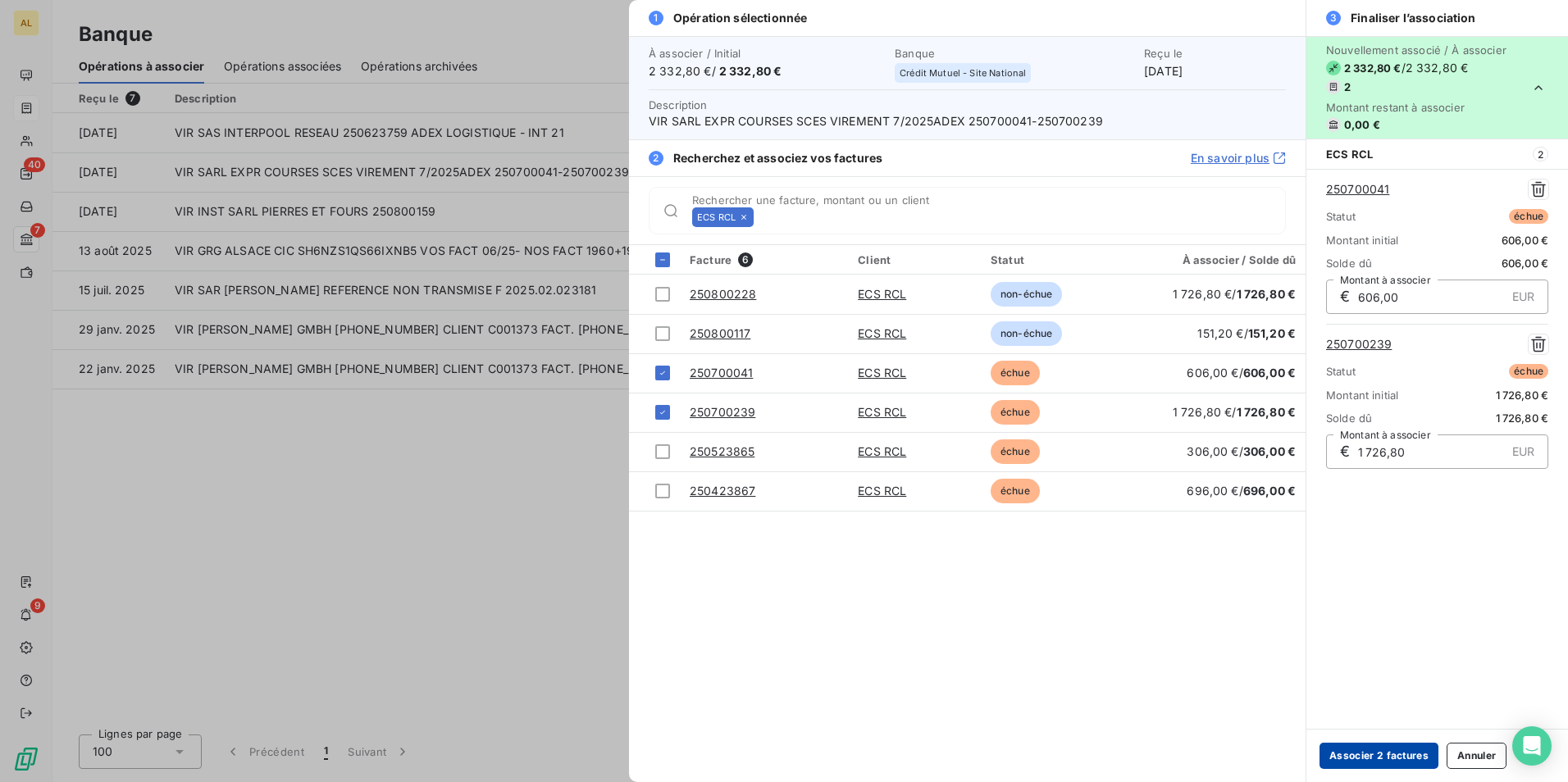
click at [1365, 758] on button "Associer 2 factures" at bounding box center [1379, 756] width 119 height 27
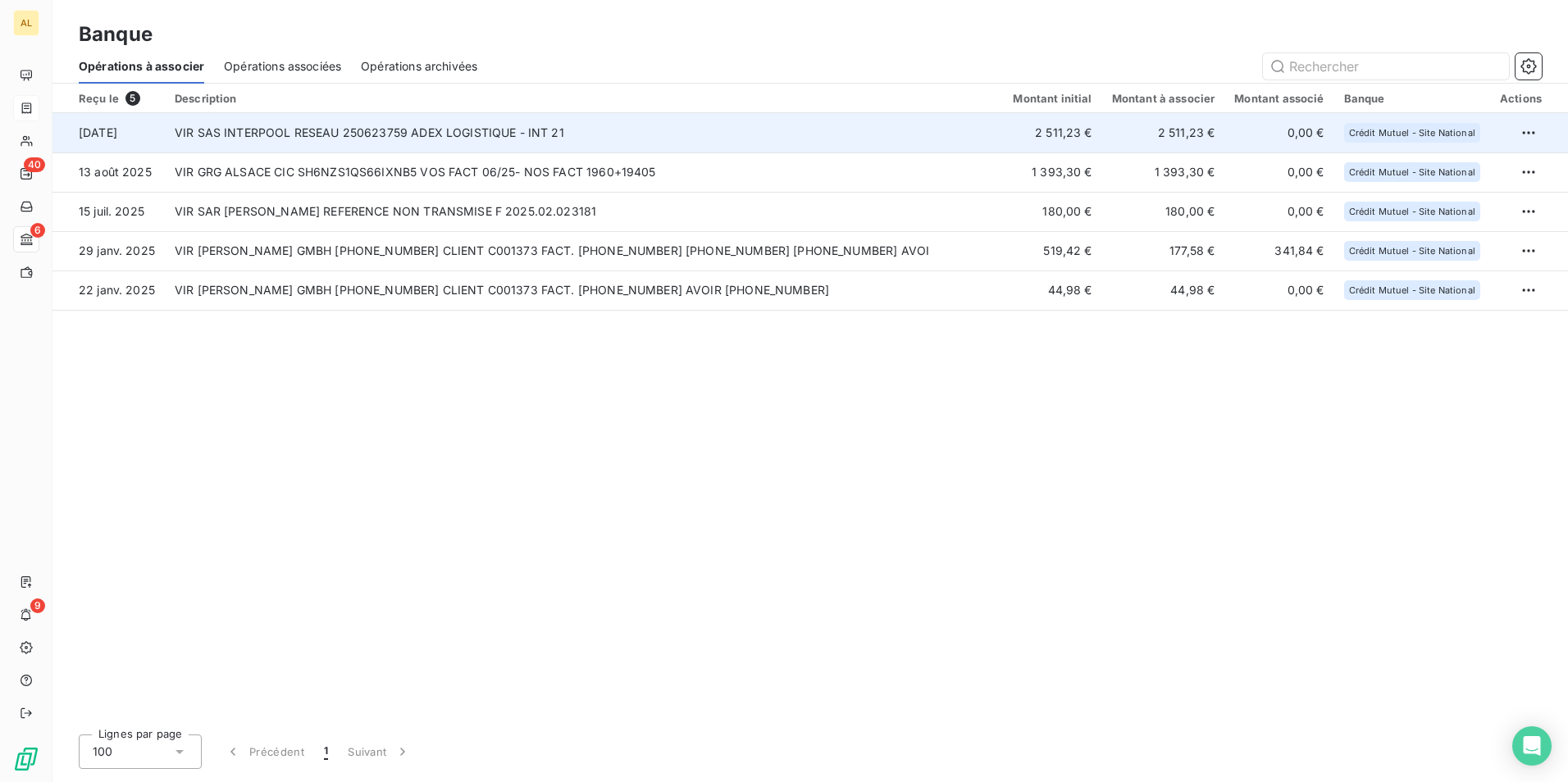
click at [282, 138] on td "VIR SAS INTERPOOL RESEAU 250623759 ADEX LOGISTIQUE - INT 21" at bounding box center [584, 132] width 838 height 39
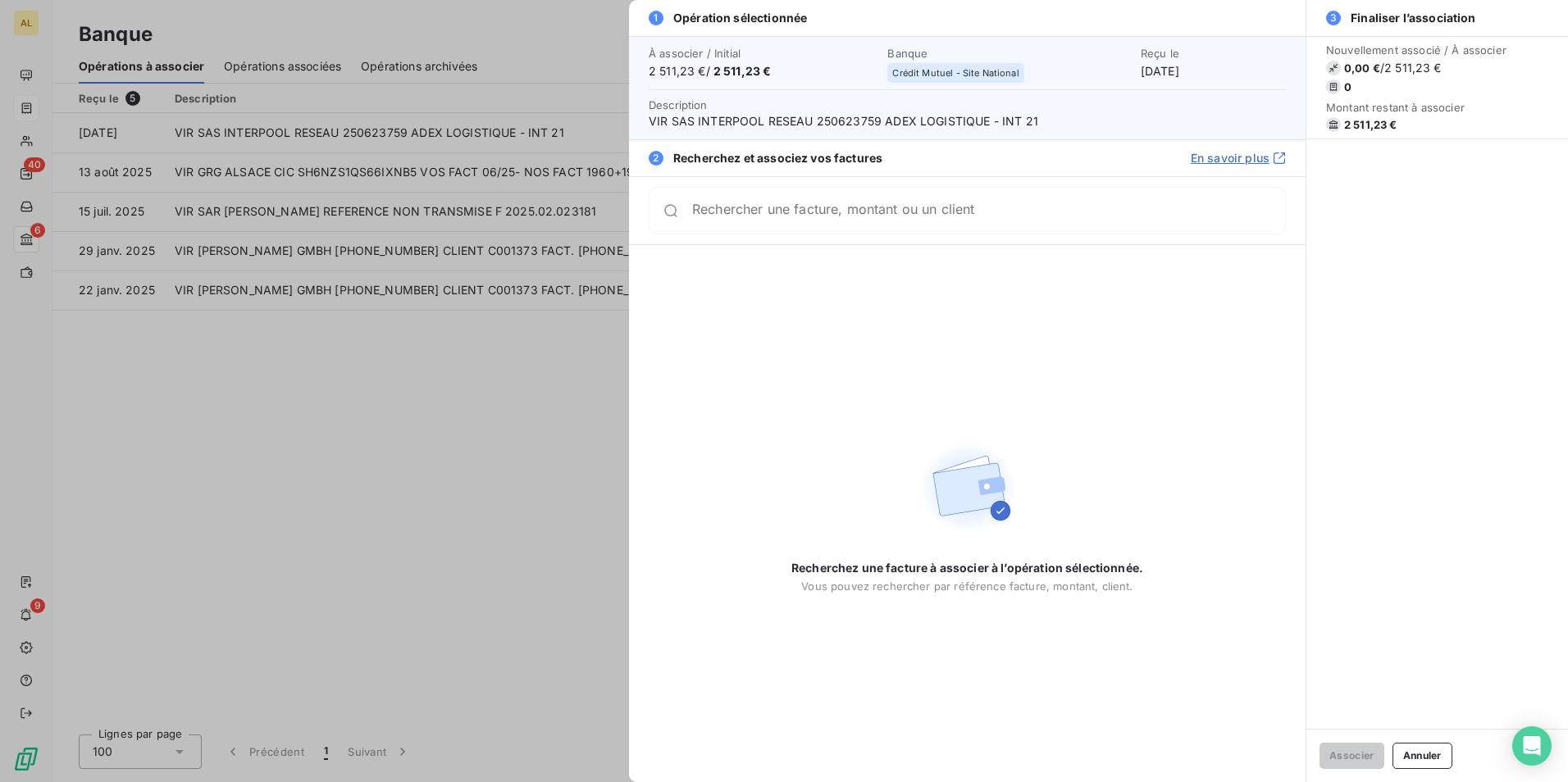
click at [790, 211] on input "Rechercher une facture, montant ou un client" at bounding box center [988, 211] width 593 height 17
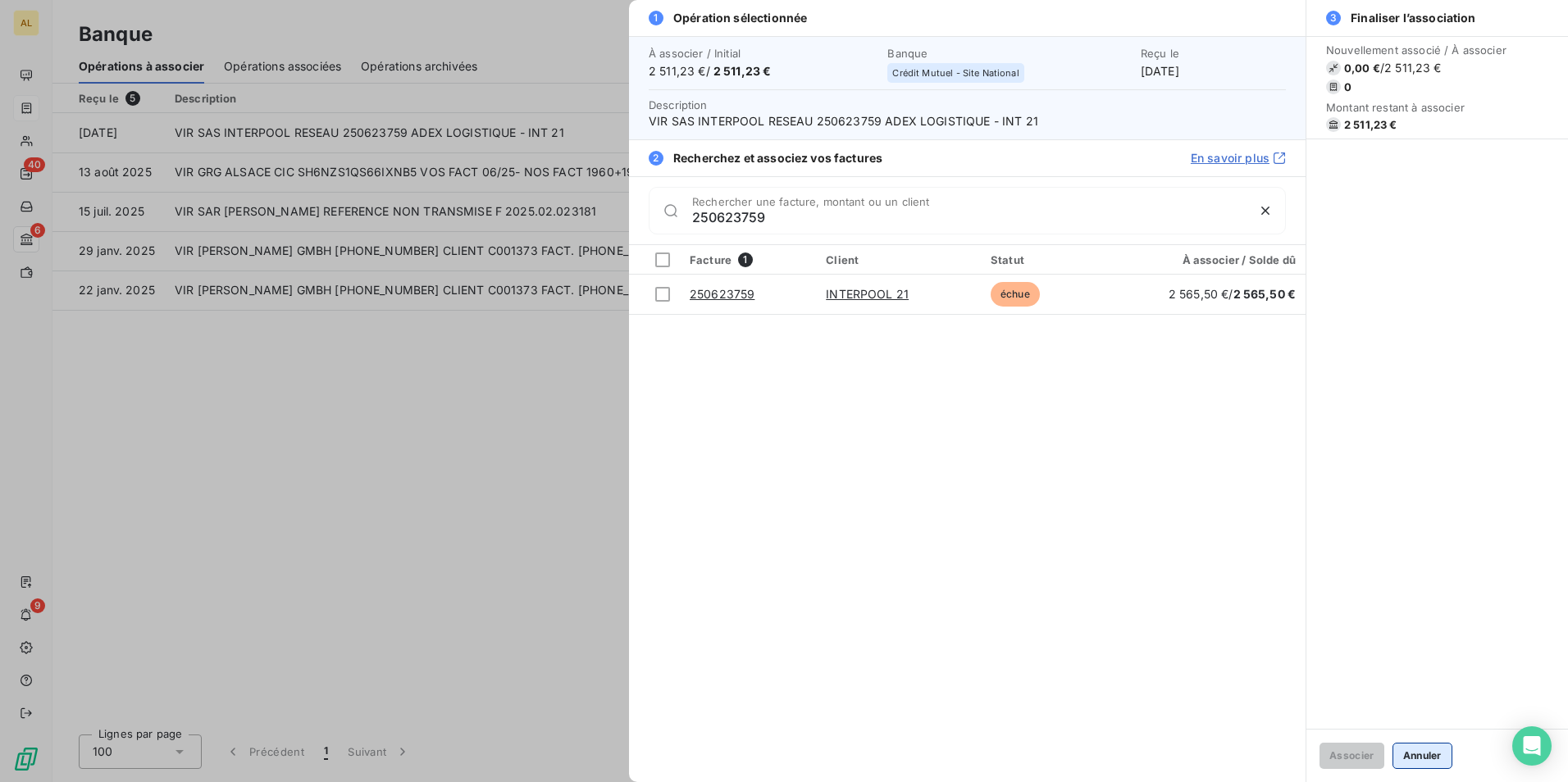
type input "250623759"
click at [1430, 760] on button "Annuler" at bounding box center [1423, 756] width 60 height 27
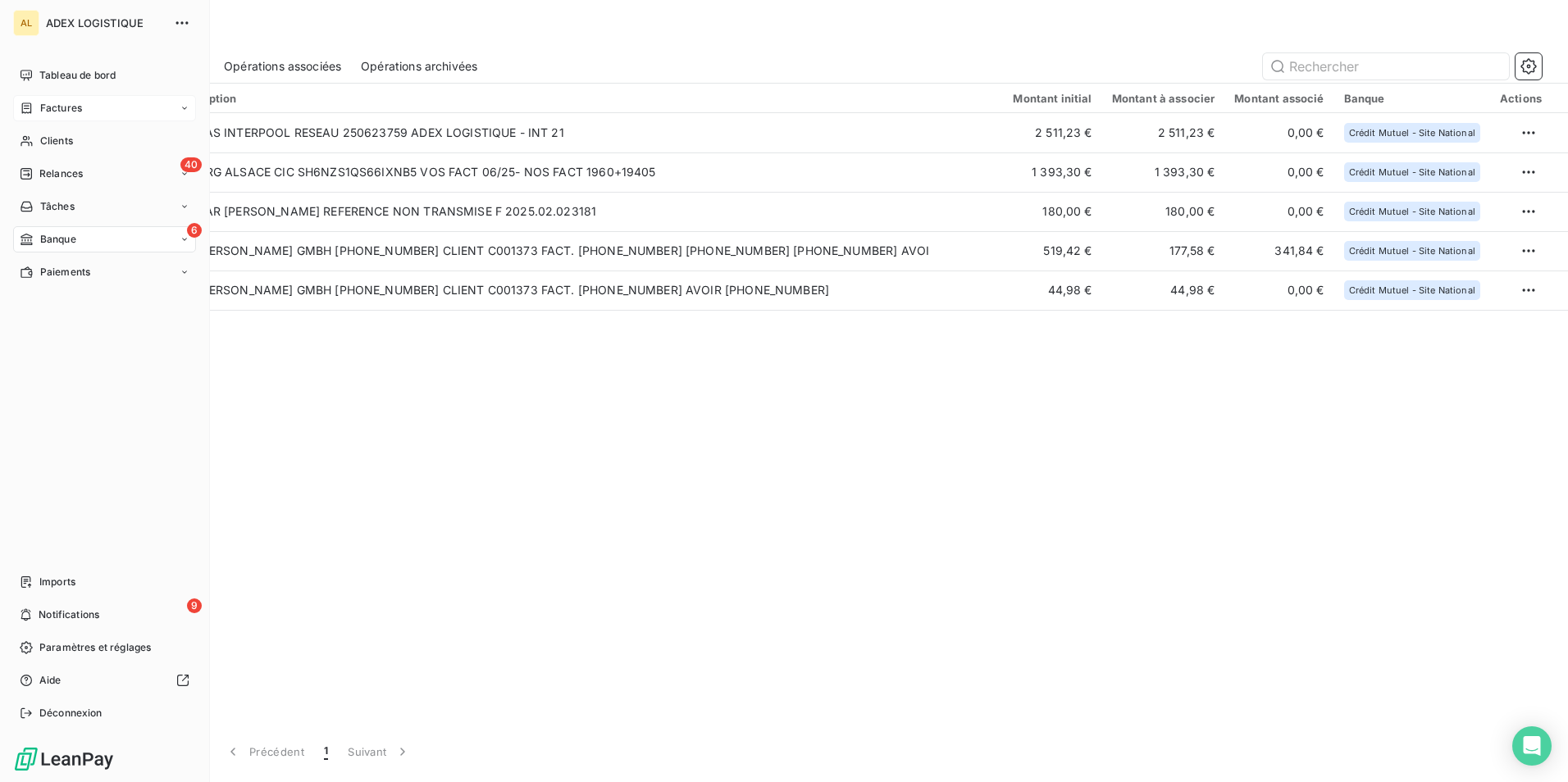
click at [36, 110] on div "Factures" at bounding box center [51, 109] width 62 height 15
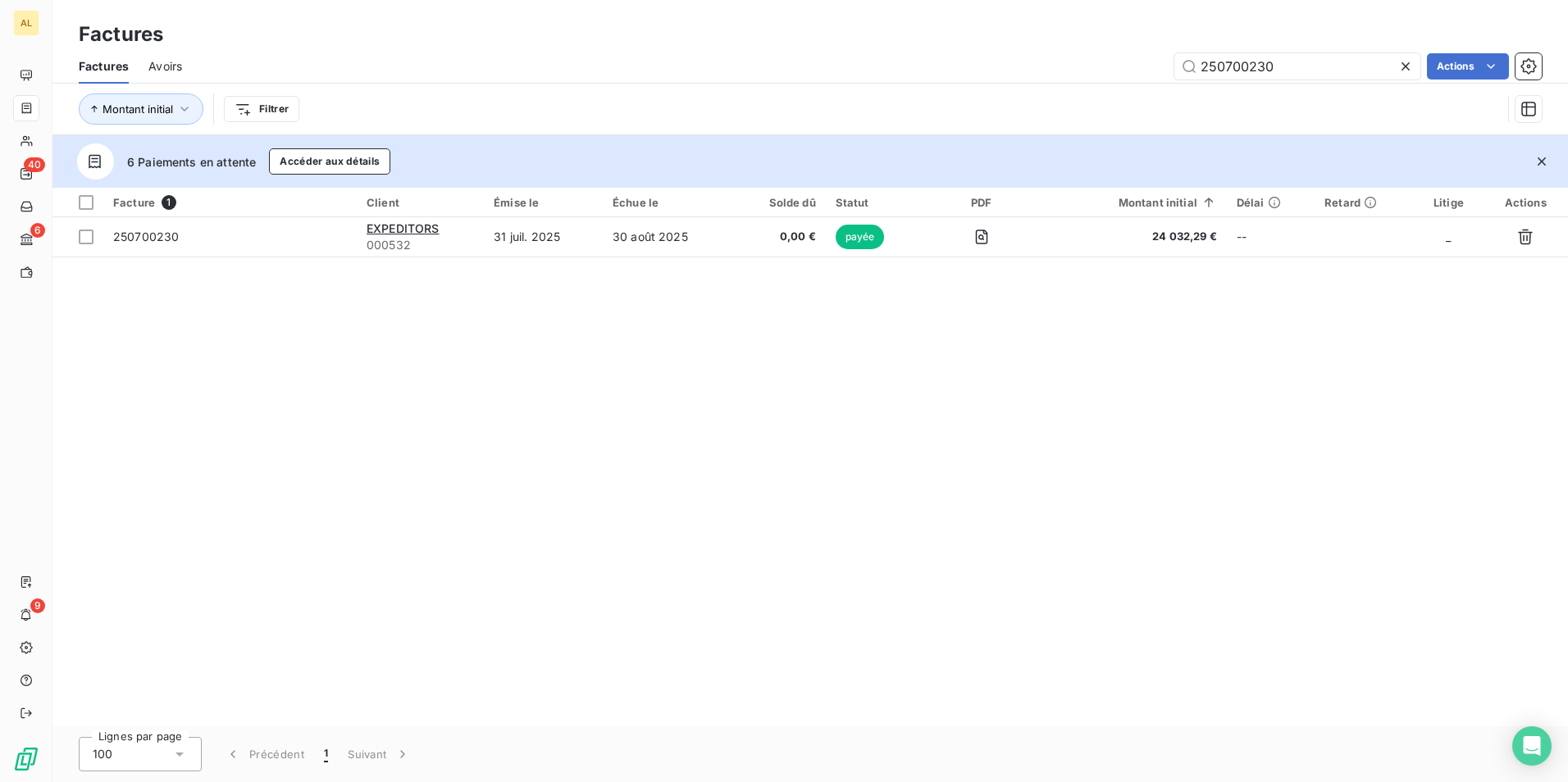
click at [164, 67] on span "Avoirs" at bounding box center [165, 66] width 34 height 17
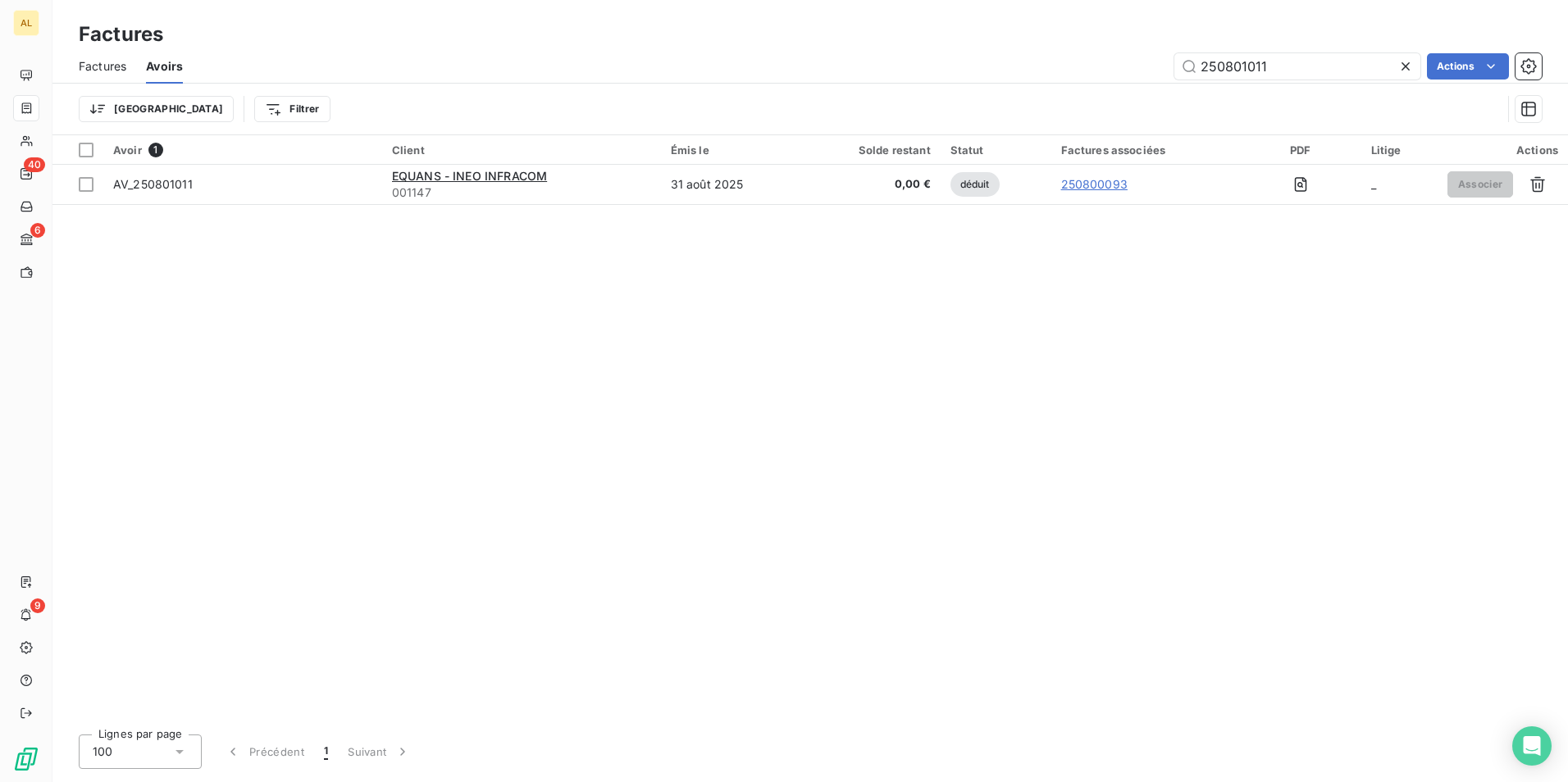
drag, startPoint x: 1278, startPoint y: 65, endPoint x: 828, endPoint y: 75, distance: 450.1
click at [828, 75] on div "250801011 Actions" at bounding box center [872, 66] width 1340 height 27
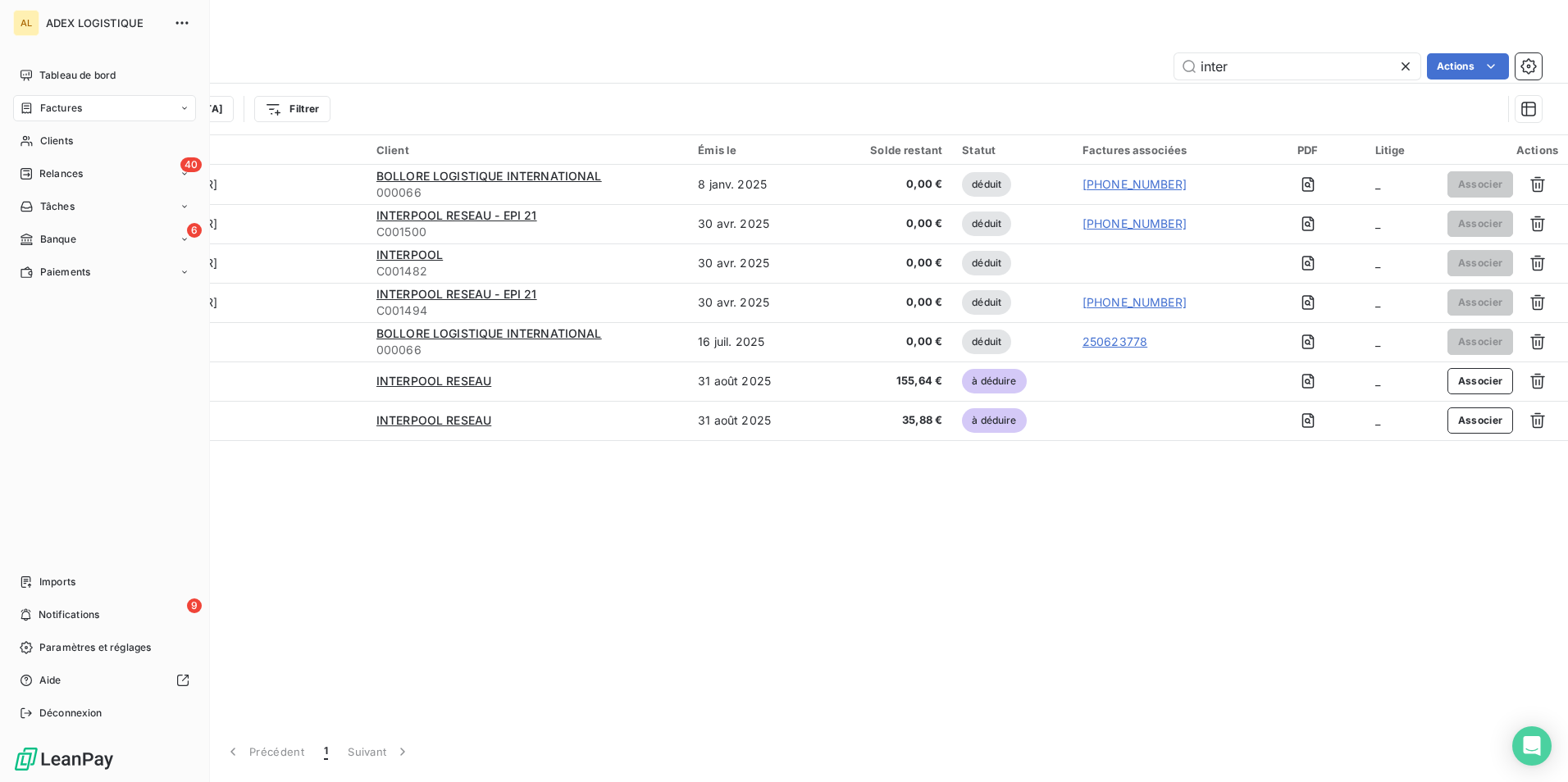
type input "inter"
click at [61, 109] on span "Factures" at bounding box center [61, 109] width 41 height 15
click at [48, 106] on span "Factures" at bounding box center [61, 109] width 41 height 15
click at [57, 143] on span "Clients" at bounding box center [56, 141] width 33 height 15
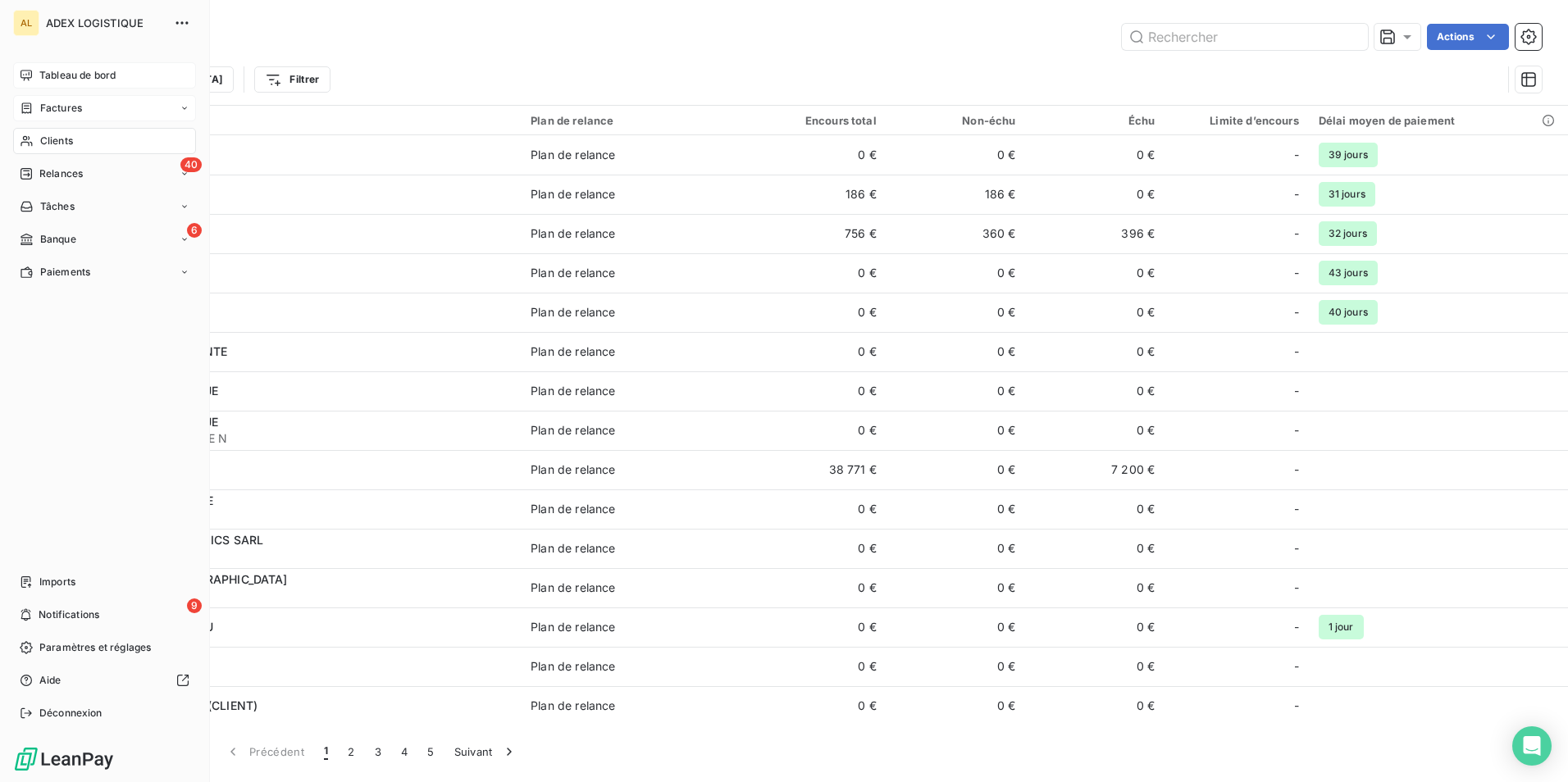
click at [58, 72] on span "Tableau de bord" at bounding box center [77, 75] width 76 height 15
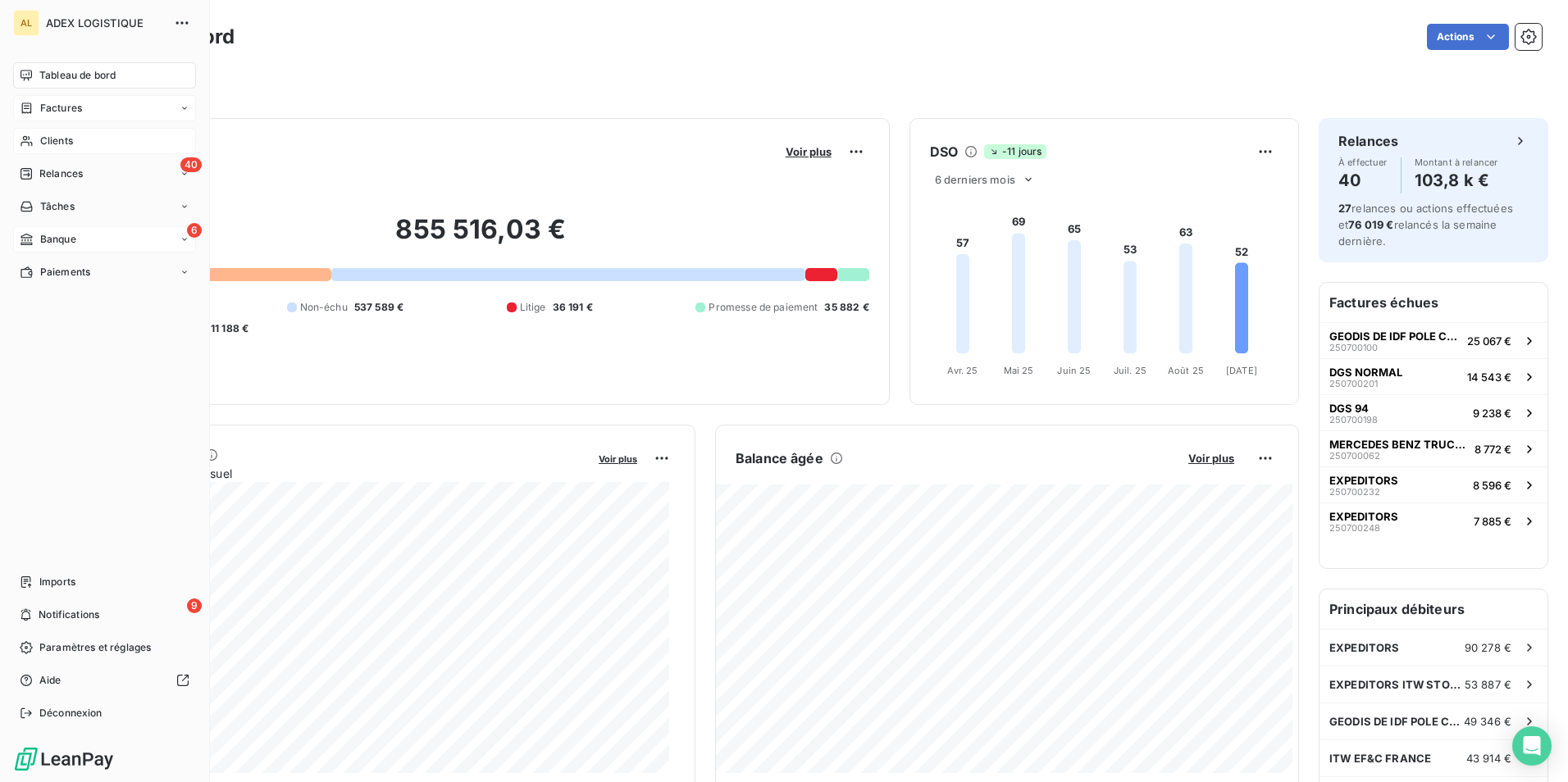
click at [48, 240] on span "Banque" at bounding box center [58, 240] width 37 height 15
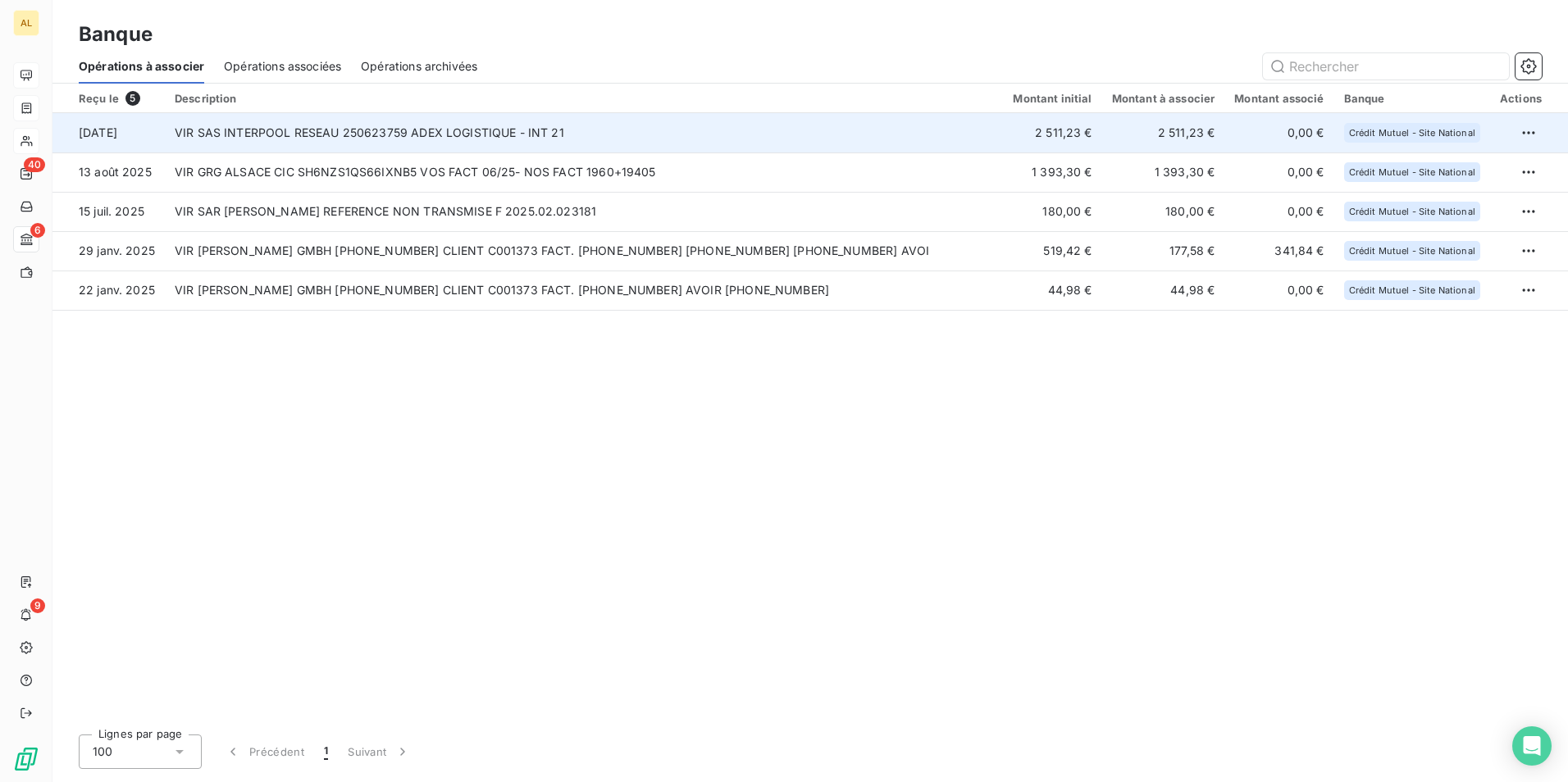
click at [305, 128] on td "VIR SAS INTERPOOL RESEAU 250623759 ADEX LOGISTIQUE - INT 21" at bounding box center [584, 132] width 838 height 39
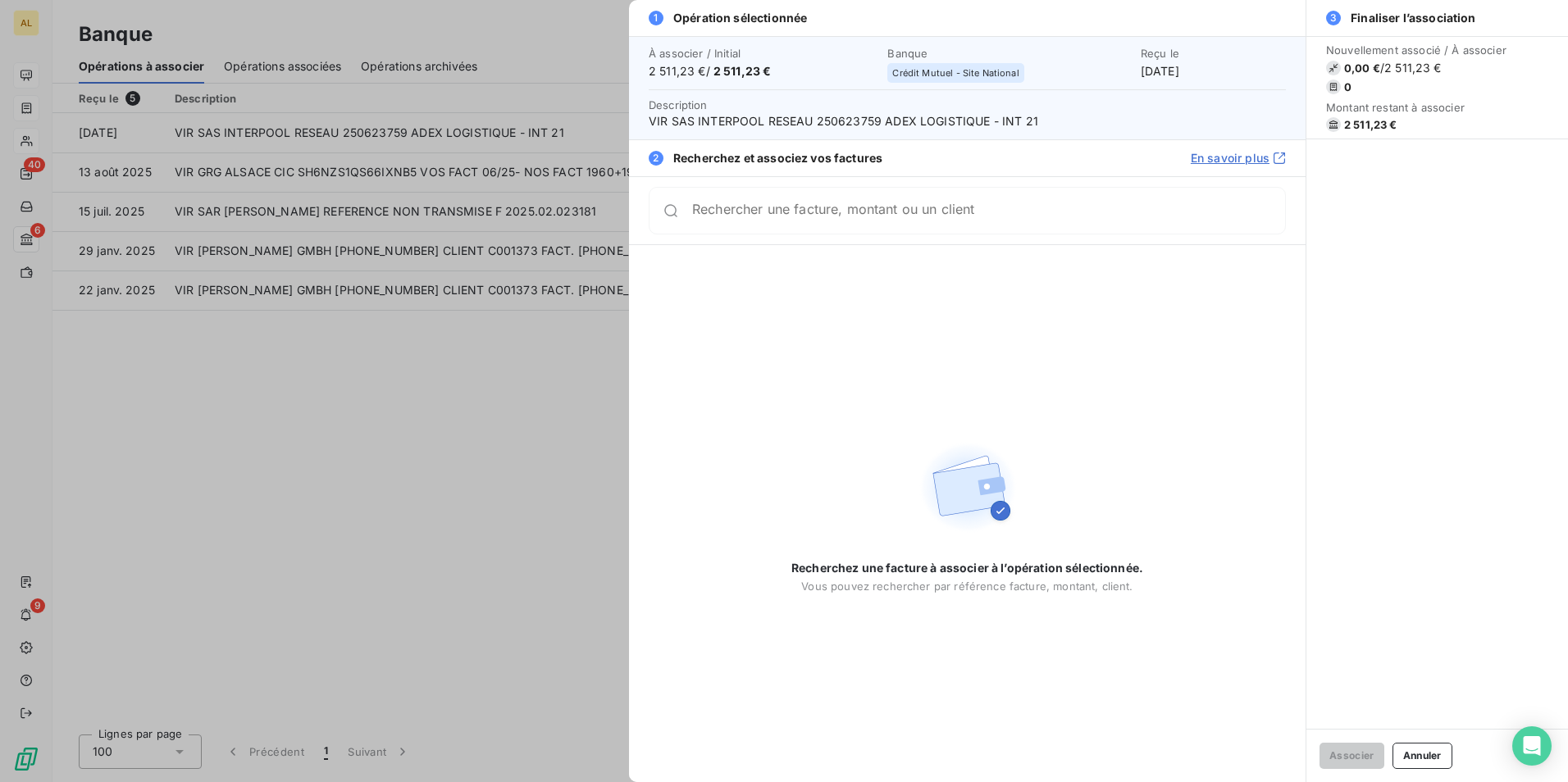
click at [725, 213] on input "Rechercher une facture, montant ou un client" at bounding box center [988, 211] width 593 height 17
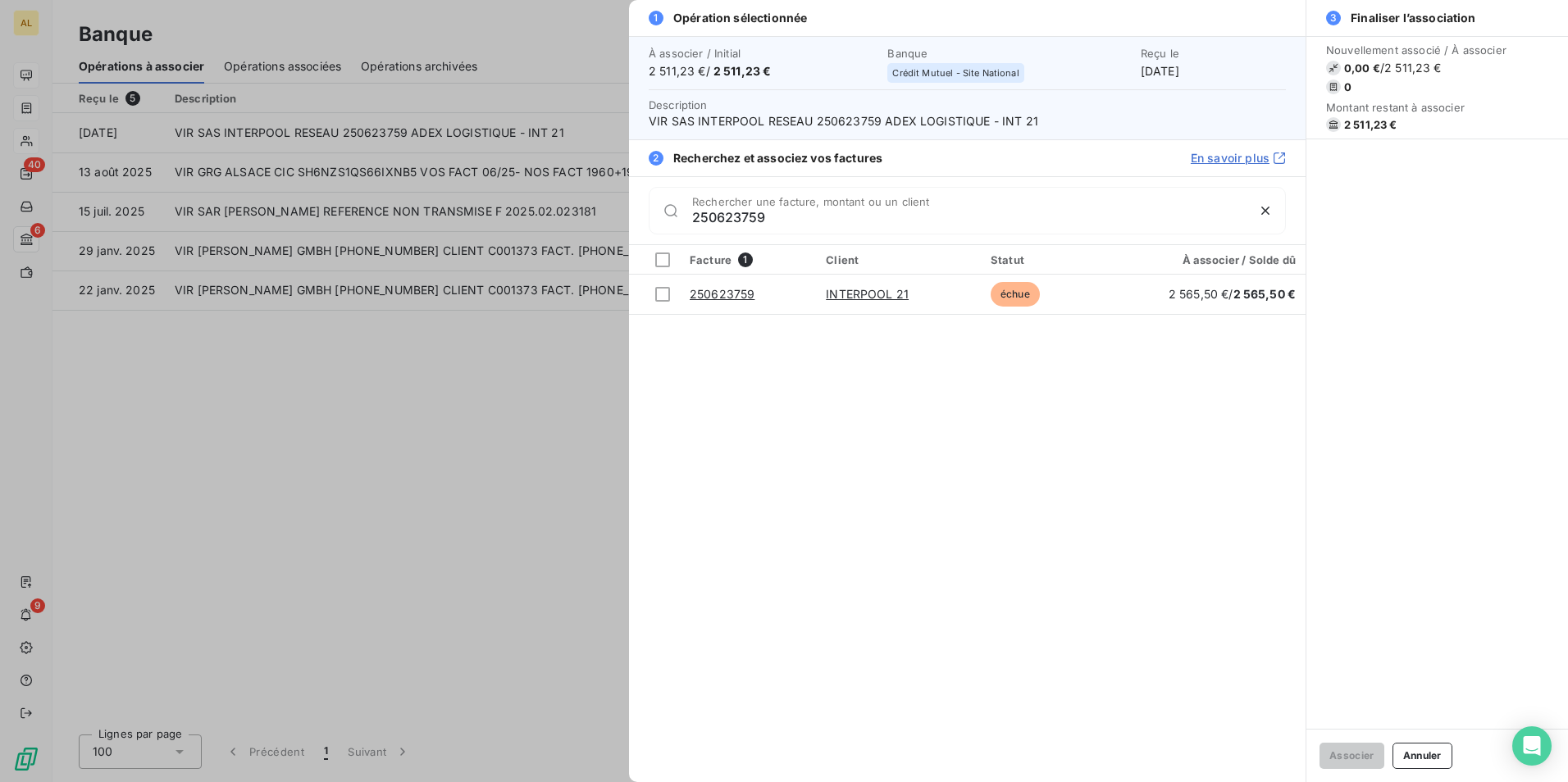
type input "250623759"
click at [424, 421] on div at bounding box center [784, 391] width 1568 height 782
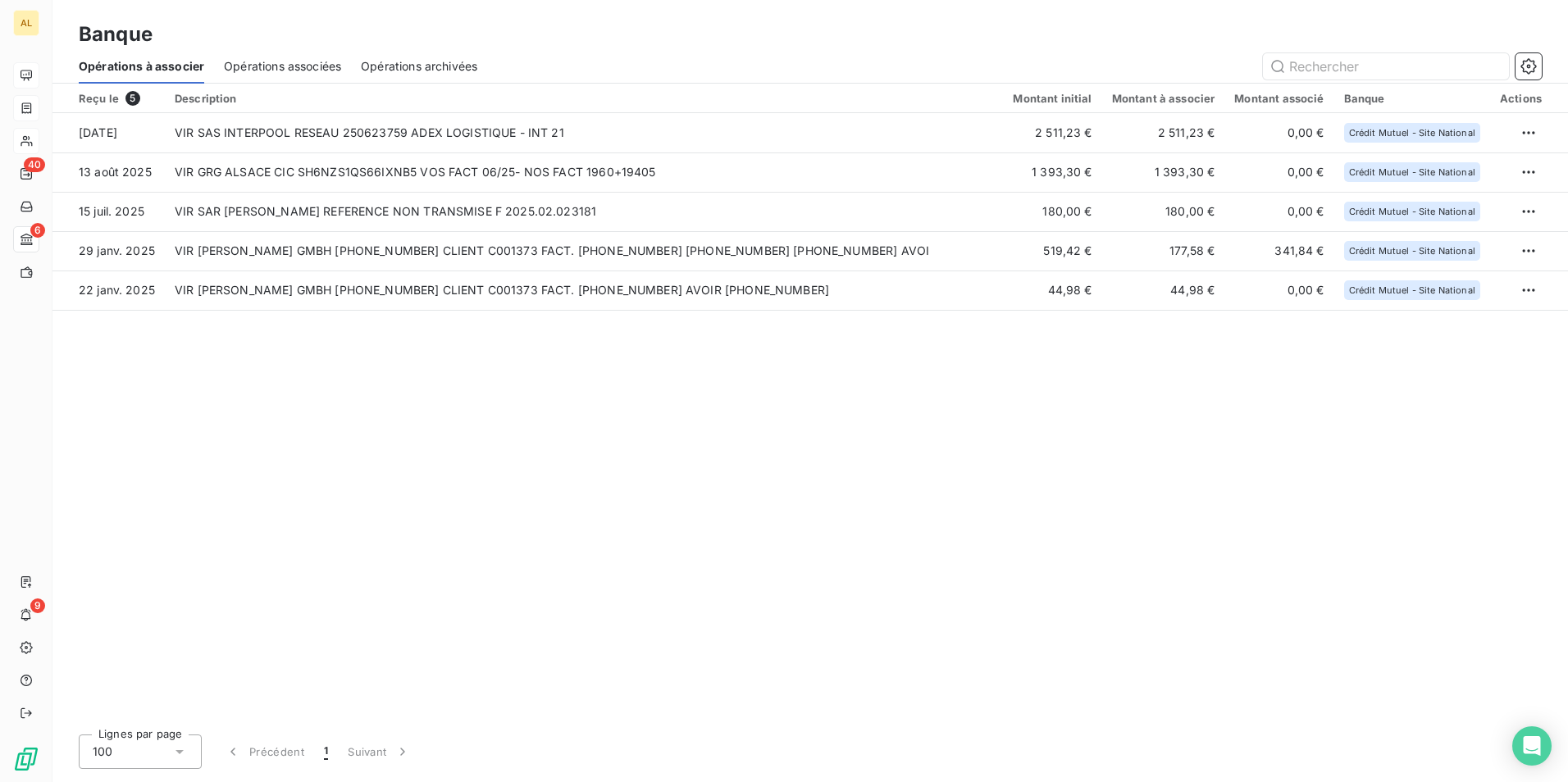
click at [252, 58] on span "Opérations associées" at bounding box center [282, 66] width 117 height 17
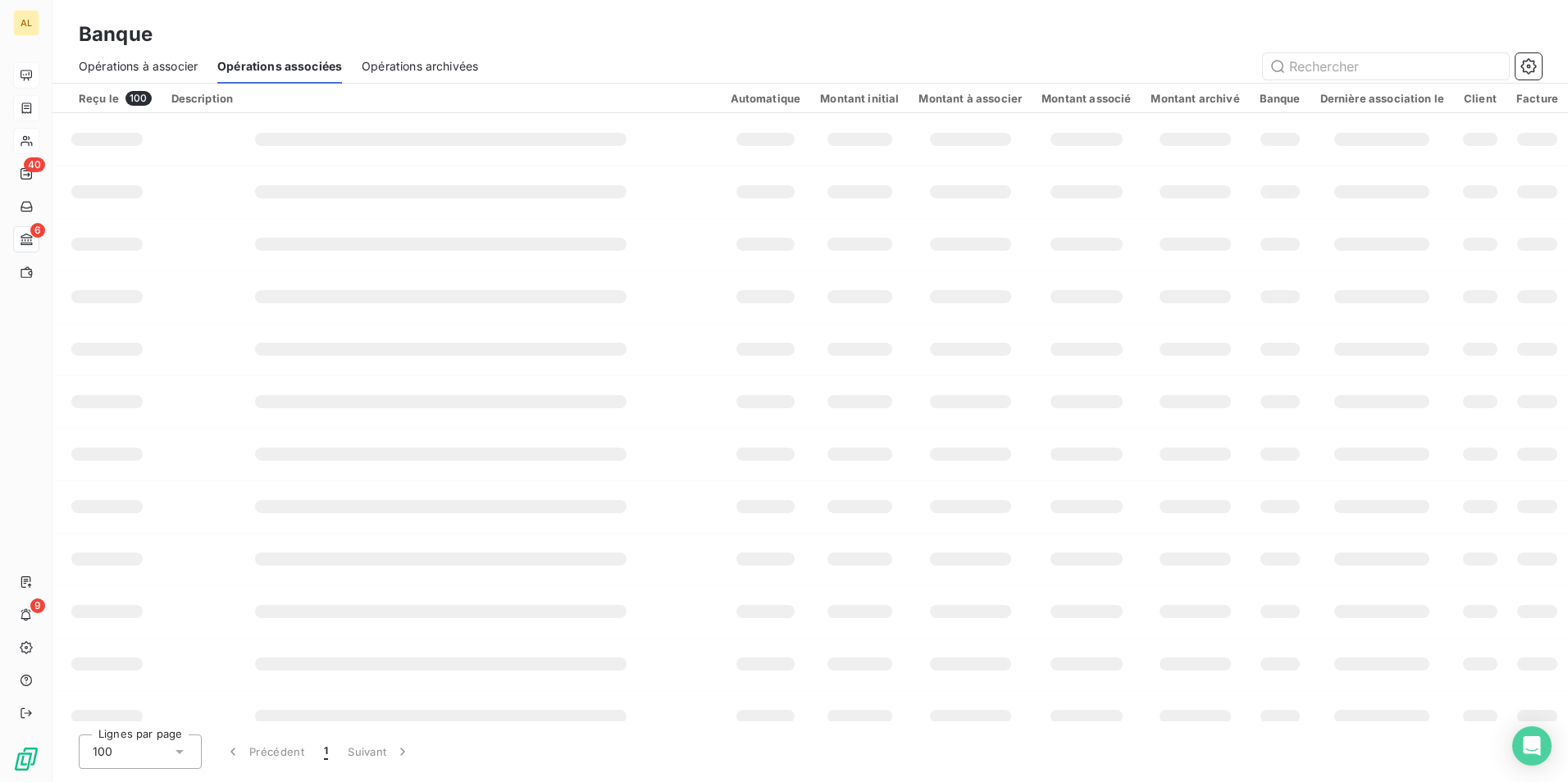
click at [407, 61] on span "Opérations archivées" at bounding box center [420, 66] width 116 height 17
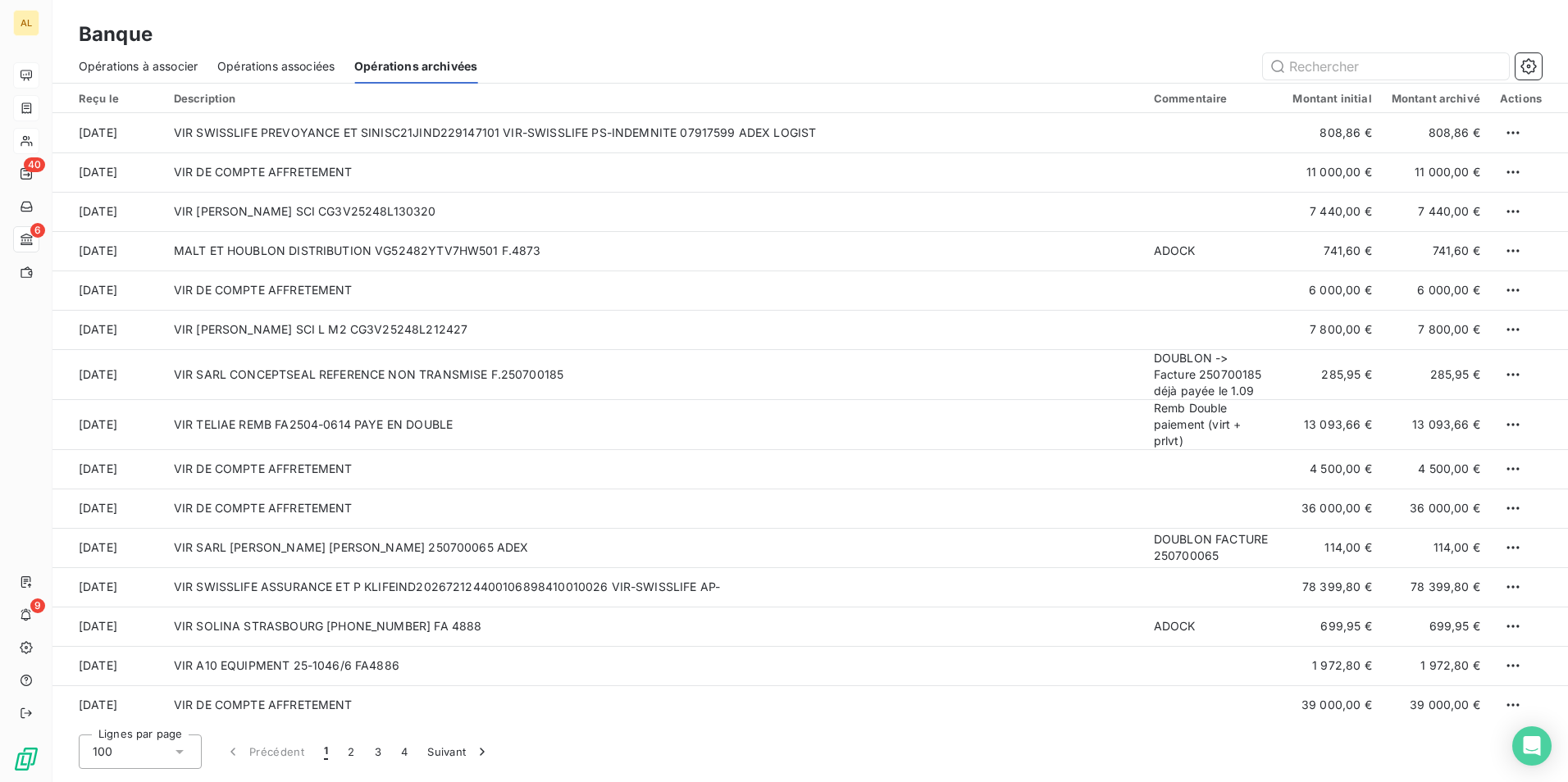
click at [256, 63] on span "Opérations associées" at bounding box center [275, 66] width 117 height 17
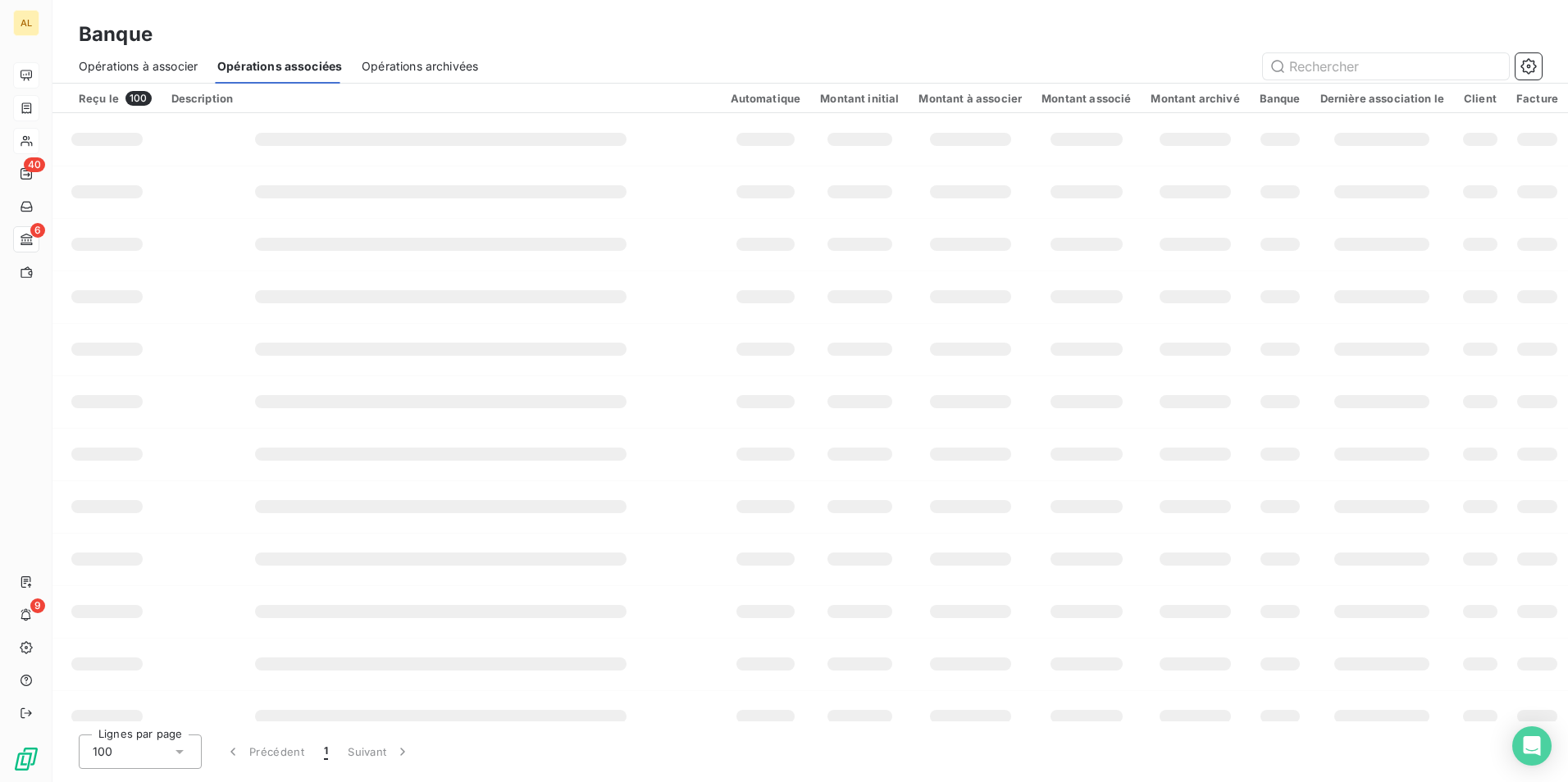
click at [125, 63] on span "Opérations à associer" at bounding box center [138, 66] width 119 height 17
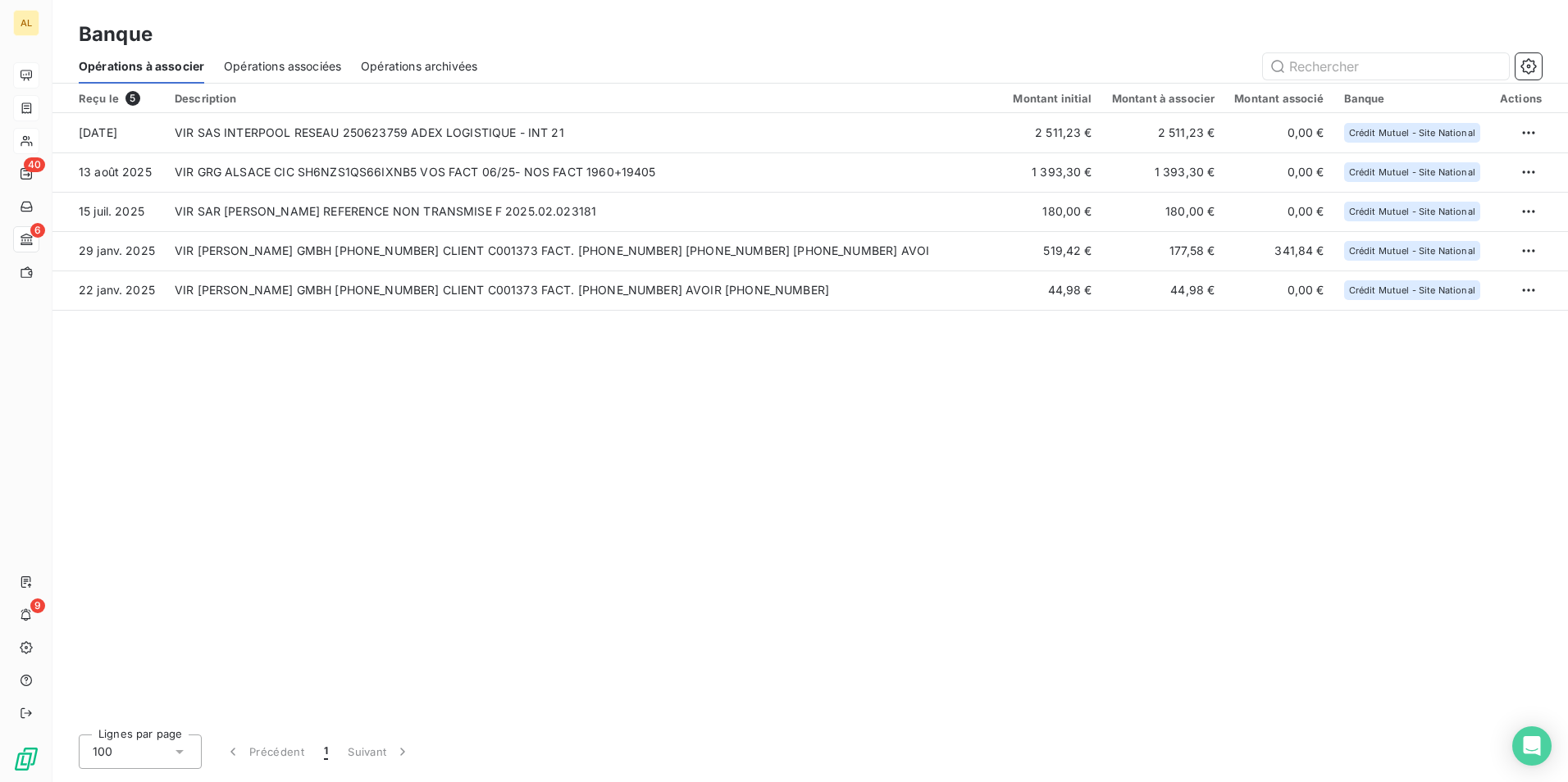
click at [236, 70] on span "Opérations associées" at bounding box center [282, 66] width 117 height 17
